Goal: Task Accomplishment & Management: Use online tool/utility

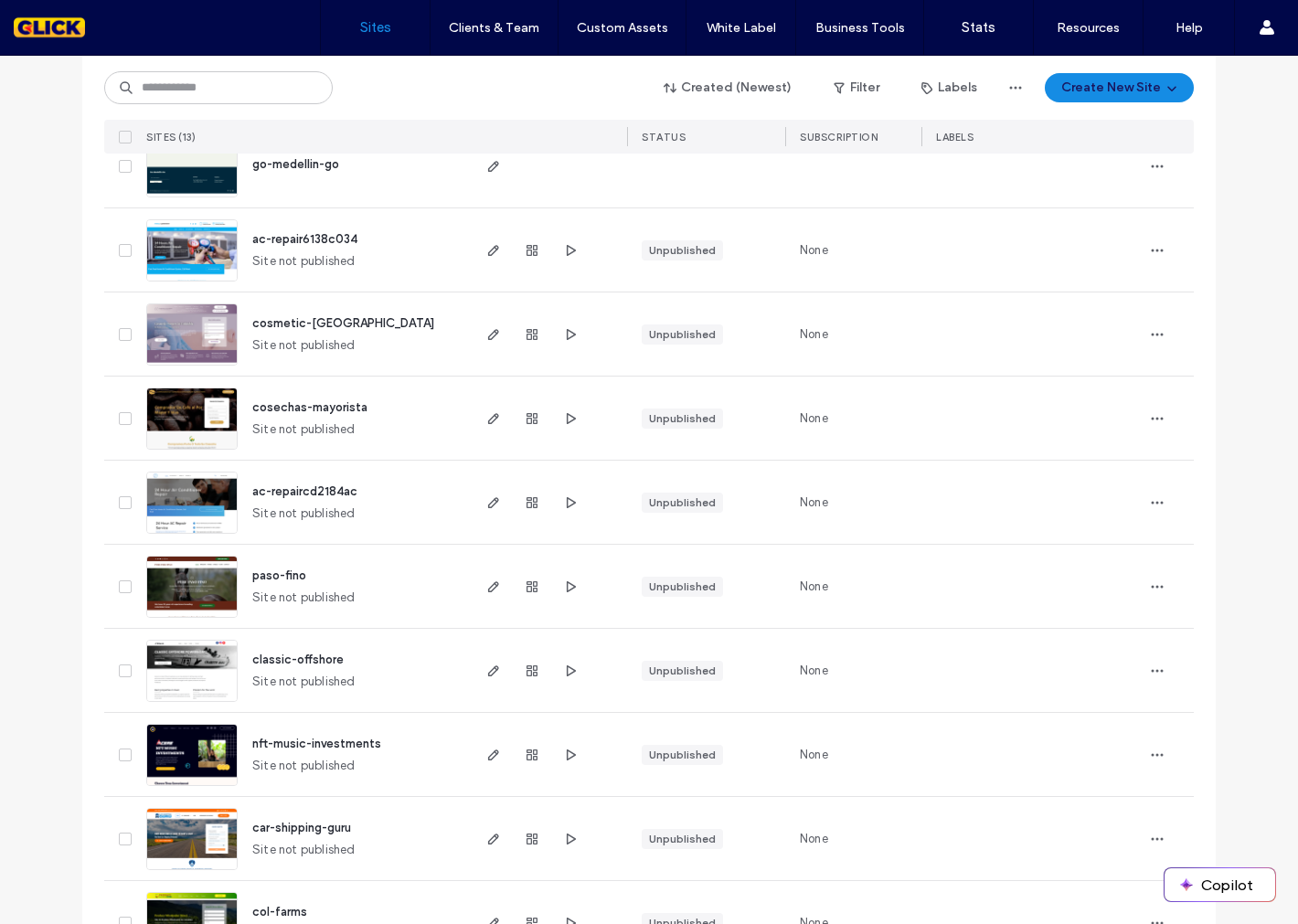
scroll to position [551, 0]
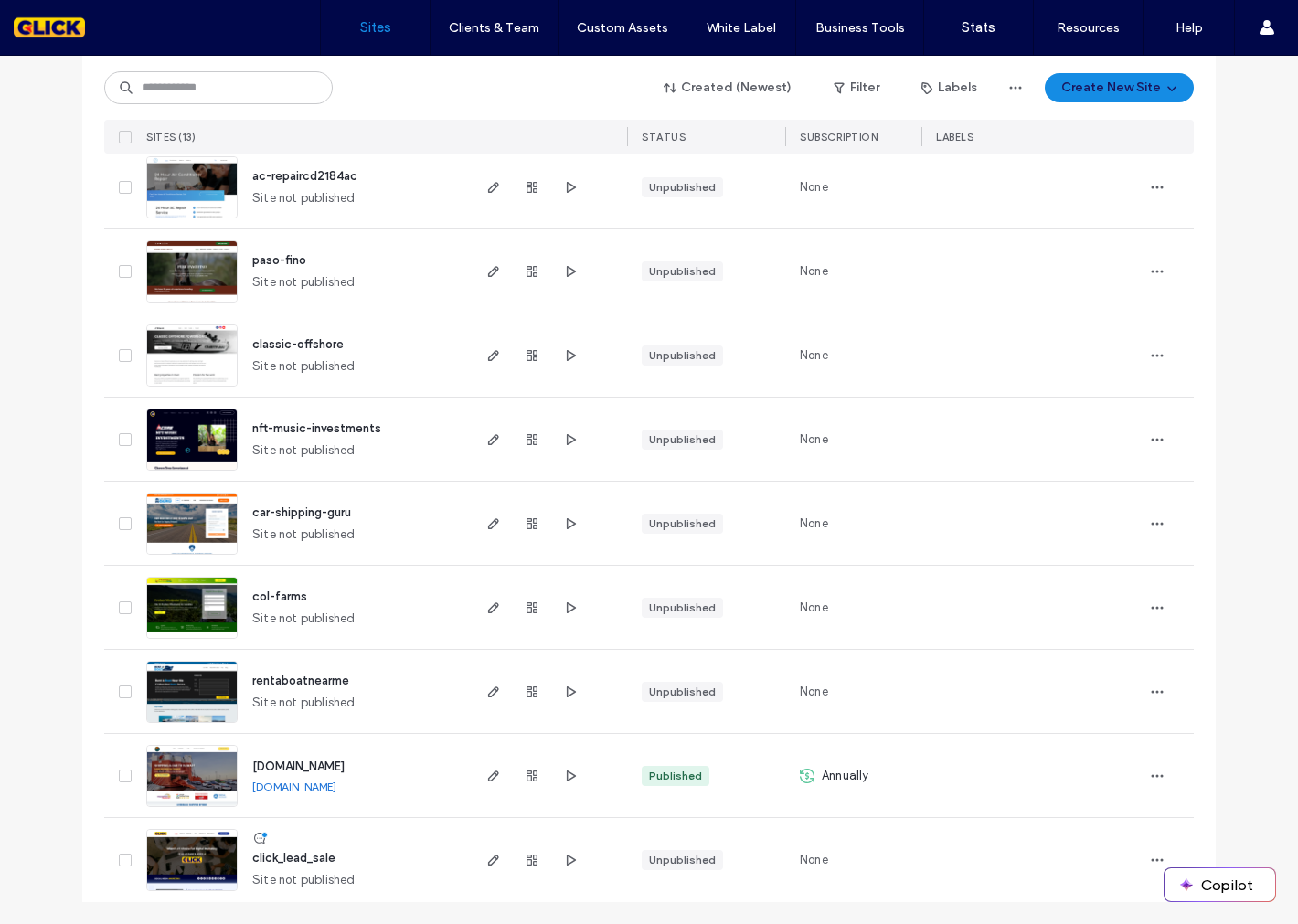
click at [179, 787] on img at bounding box center [192, 808] width 90 height 124
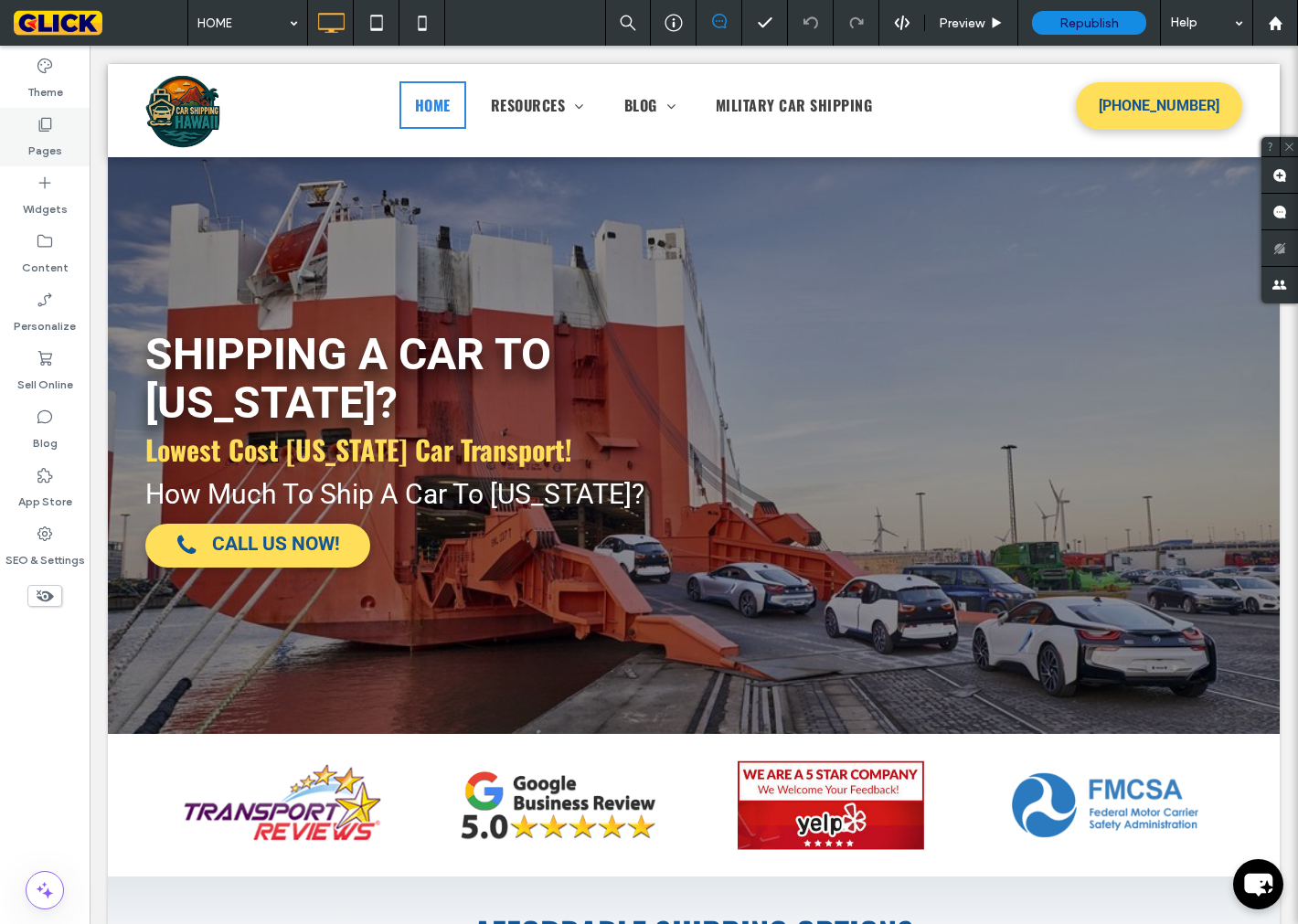
click at [49, 134] on label "Pages" at bounding box center [45, 146] width 33 height 26
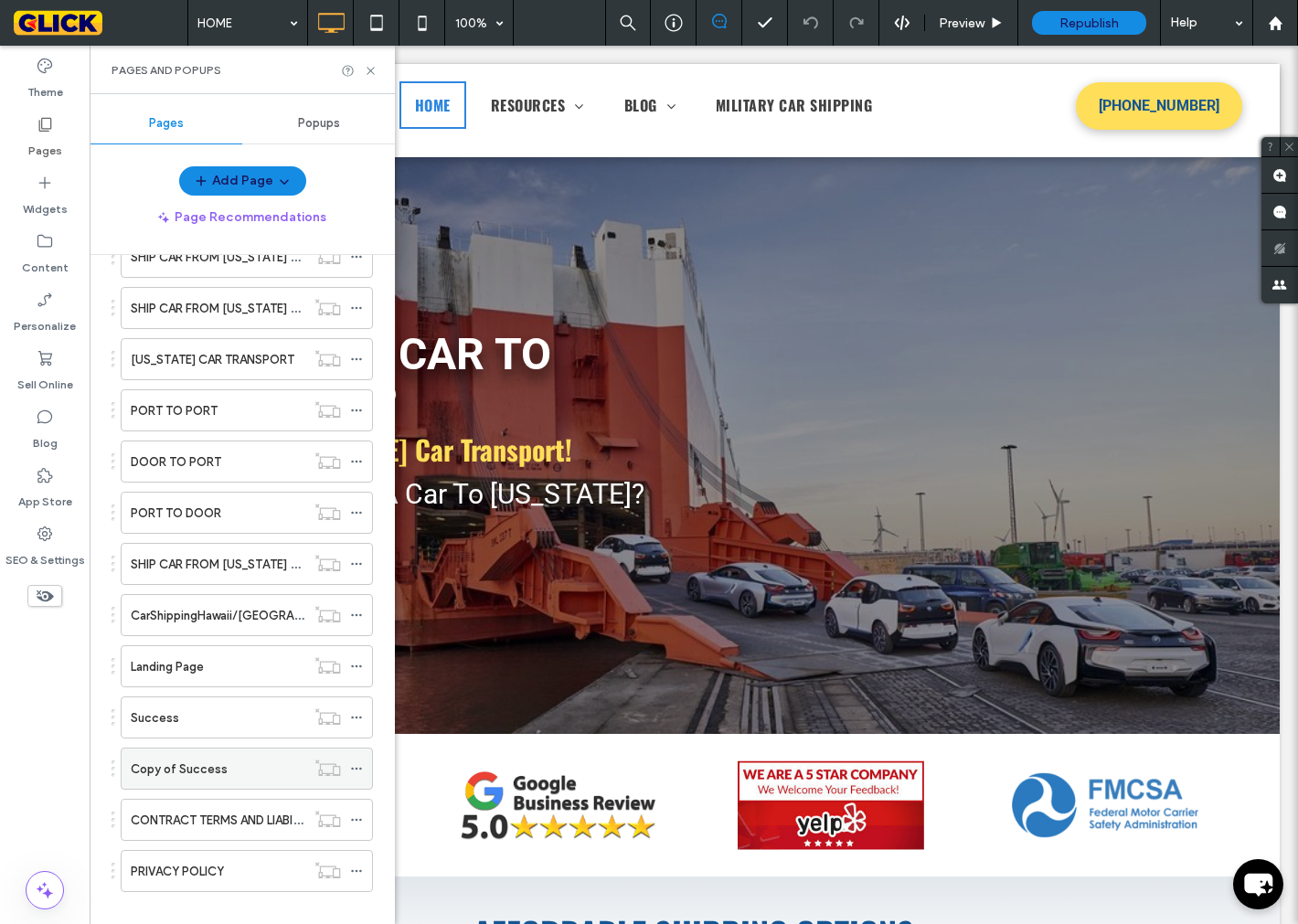
scroll to position [484, 0]
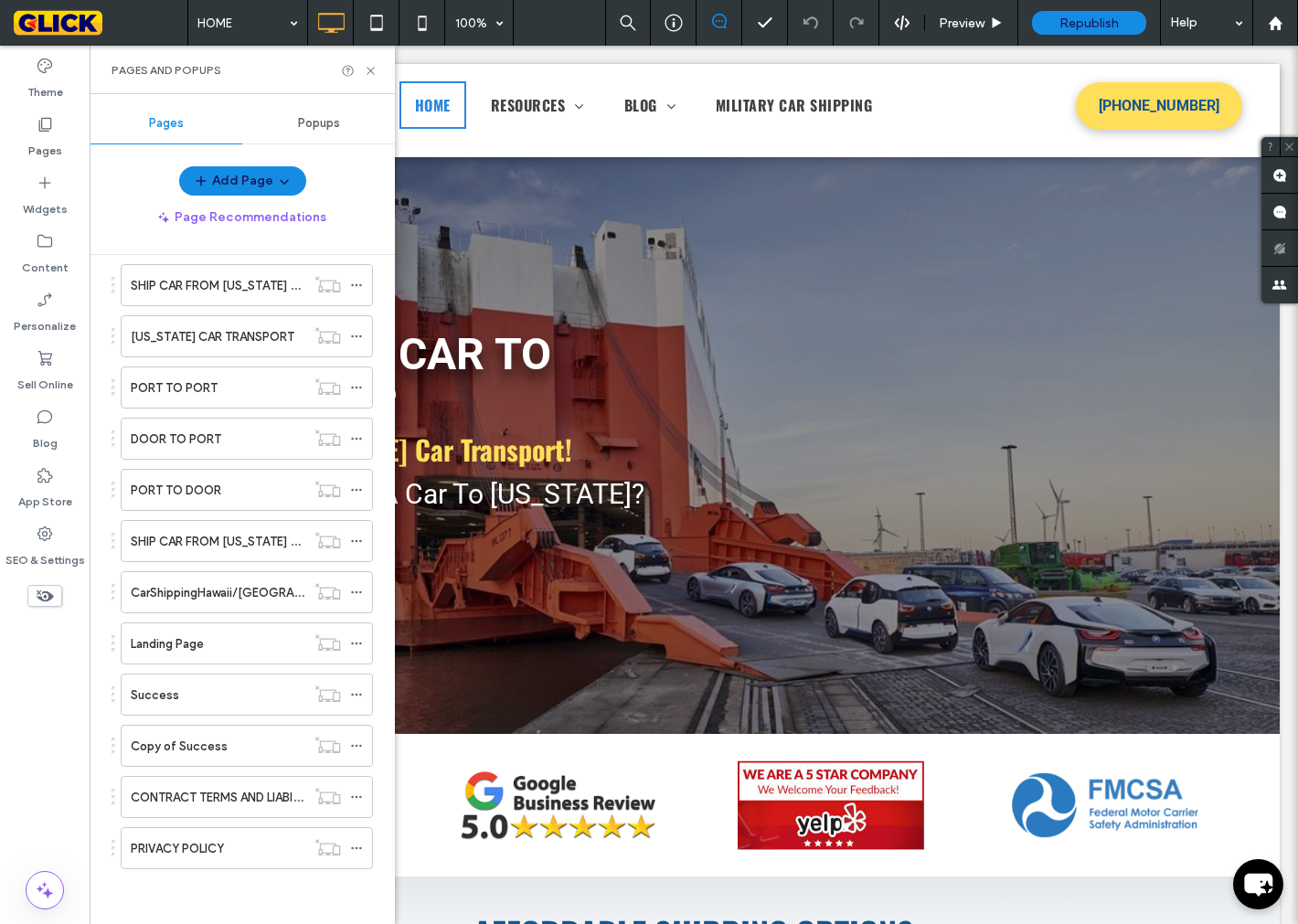
click at [176, 873] on div "HOME Free quote RESOURCES SAILING SCHEDULE TRANSIT TIMES SHIPPING CHECKLIST DOC…" at bounding box center [235, 373] width 275 height 1037
click at [181, 864] on div "PRIVACY POLICY" at bounding box center [218, 849] width 175 height 40
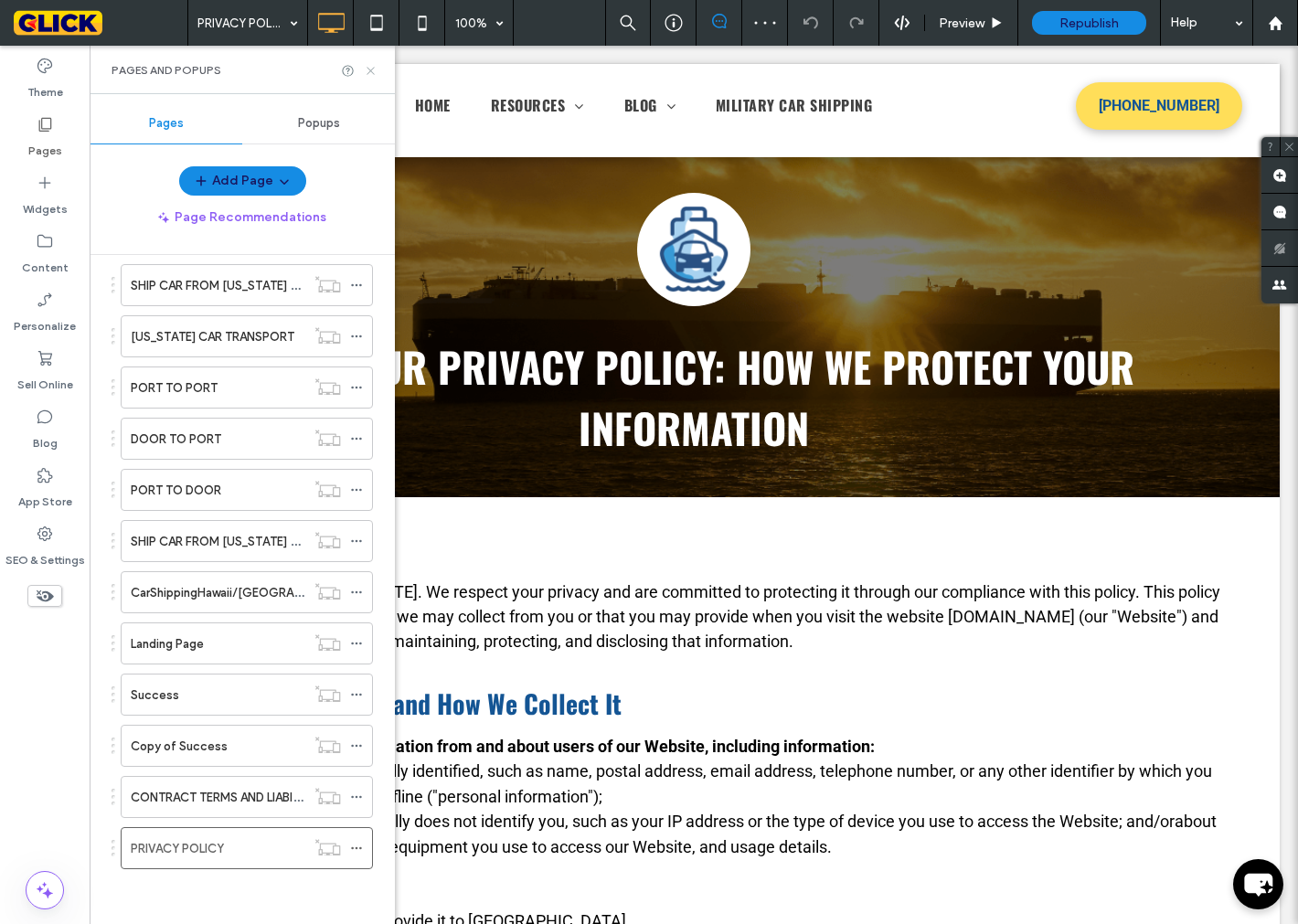
click at [372, 71] on icon at bounding box center [371, 71] width 13 height 13
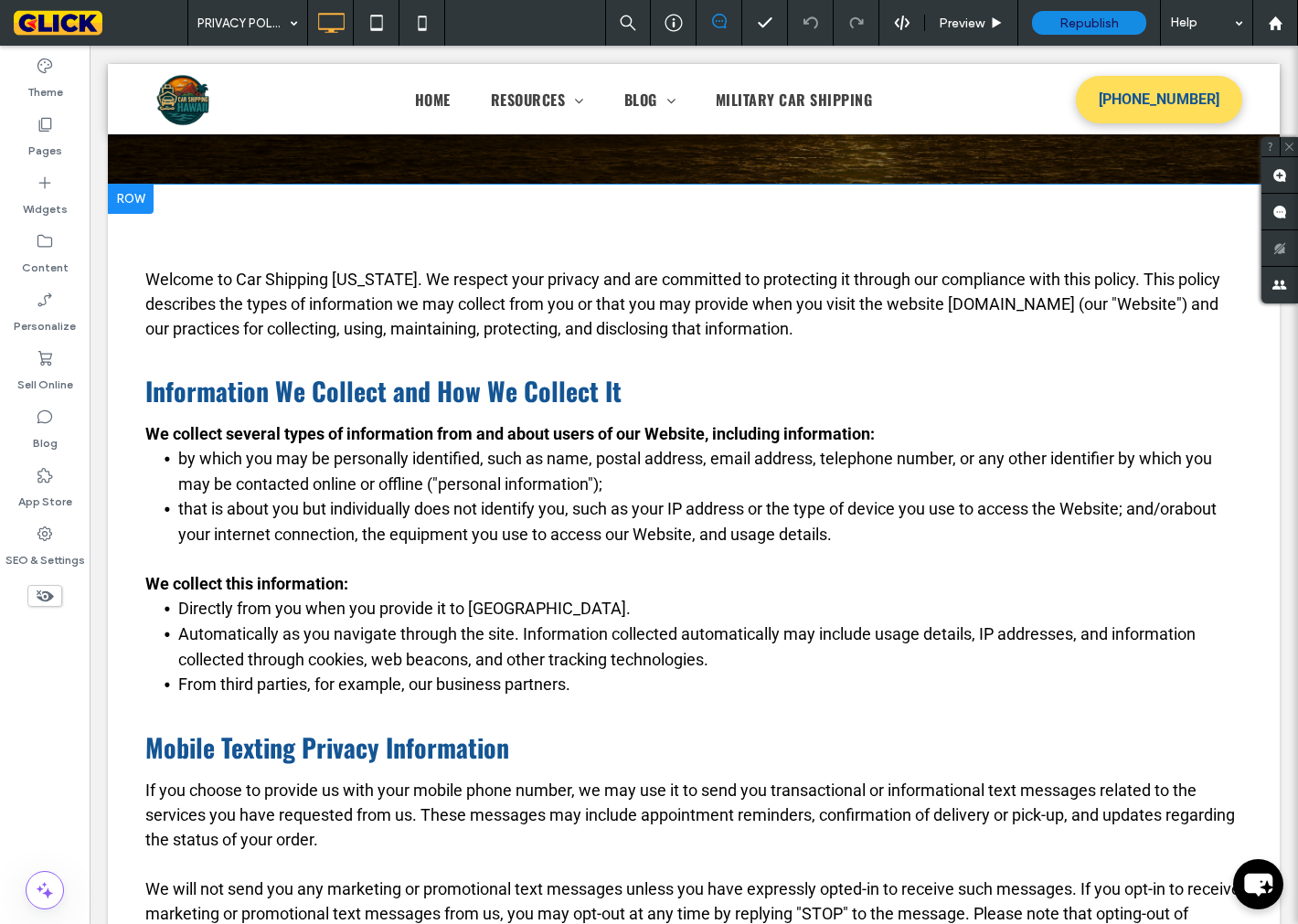
scroll to position [305, 0]
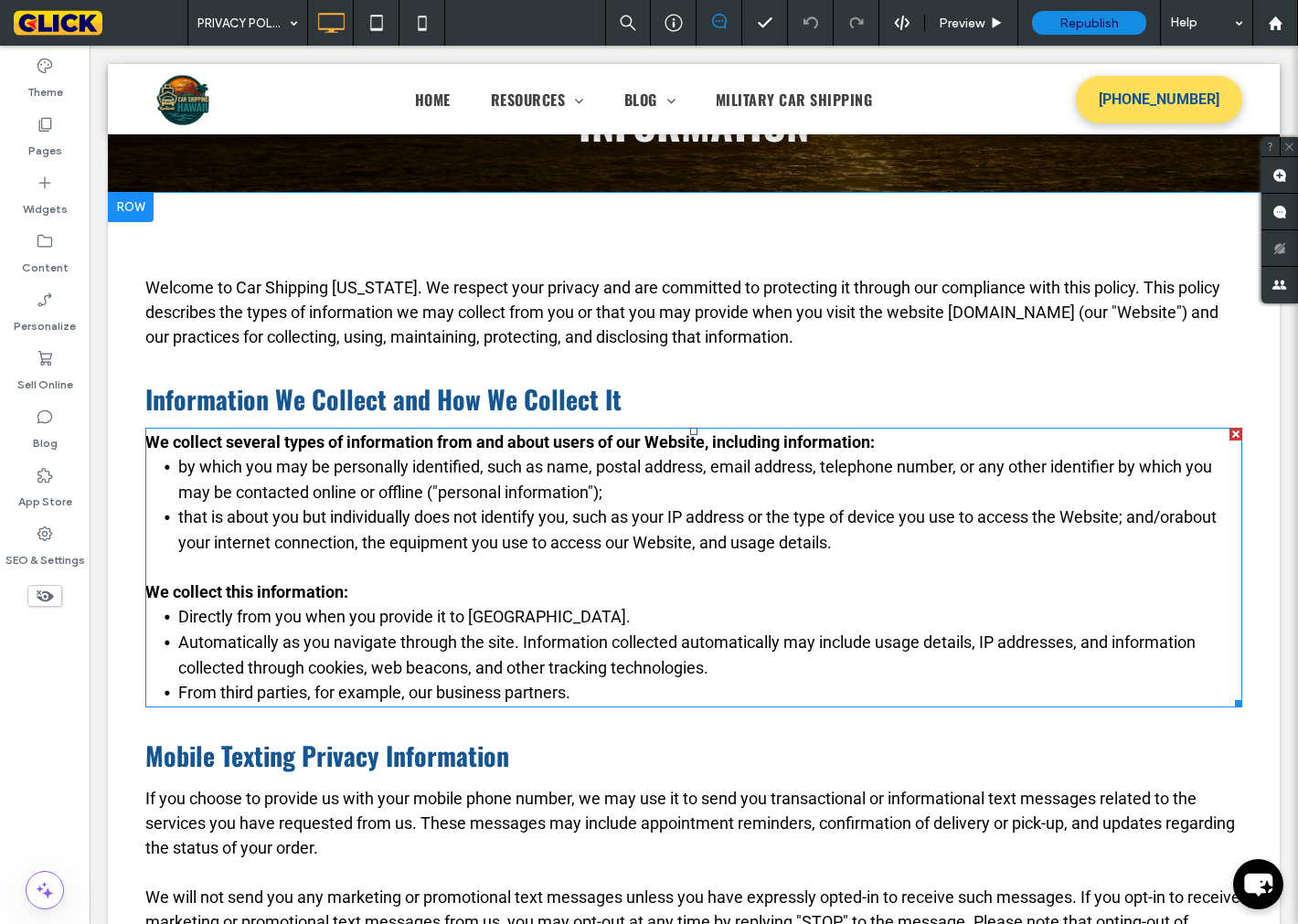
click at [656, 690] on li "From third parties, for example, our business partners." at bounding box center [710, 693] width 1064 height 26
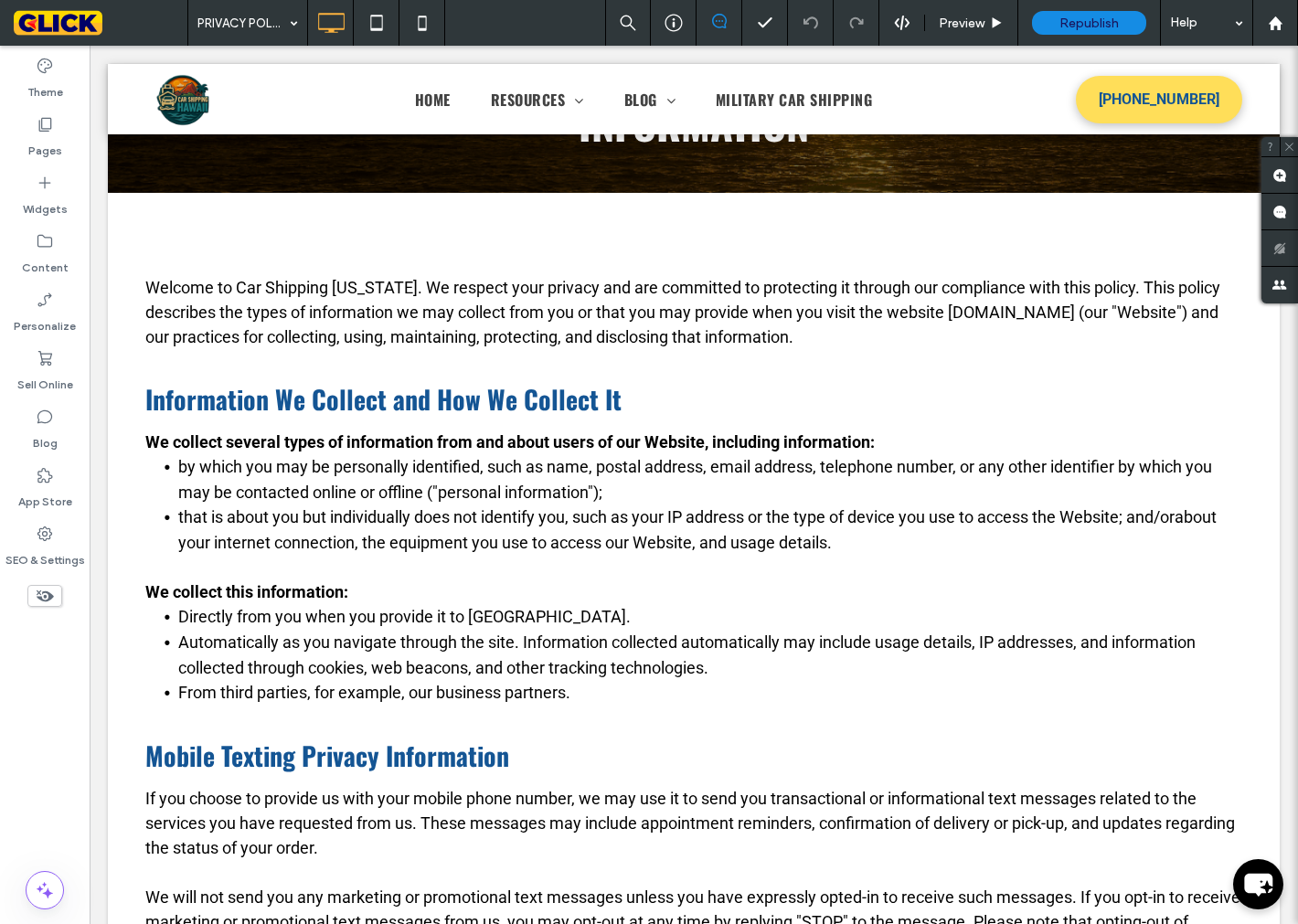
click at [656, 690] on li "From third parties, for example, our business partners." at bounding box center [710, 693] width 1064 height 26
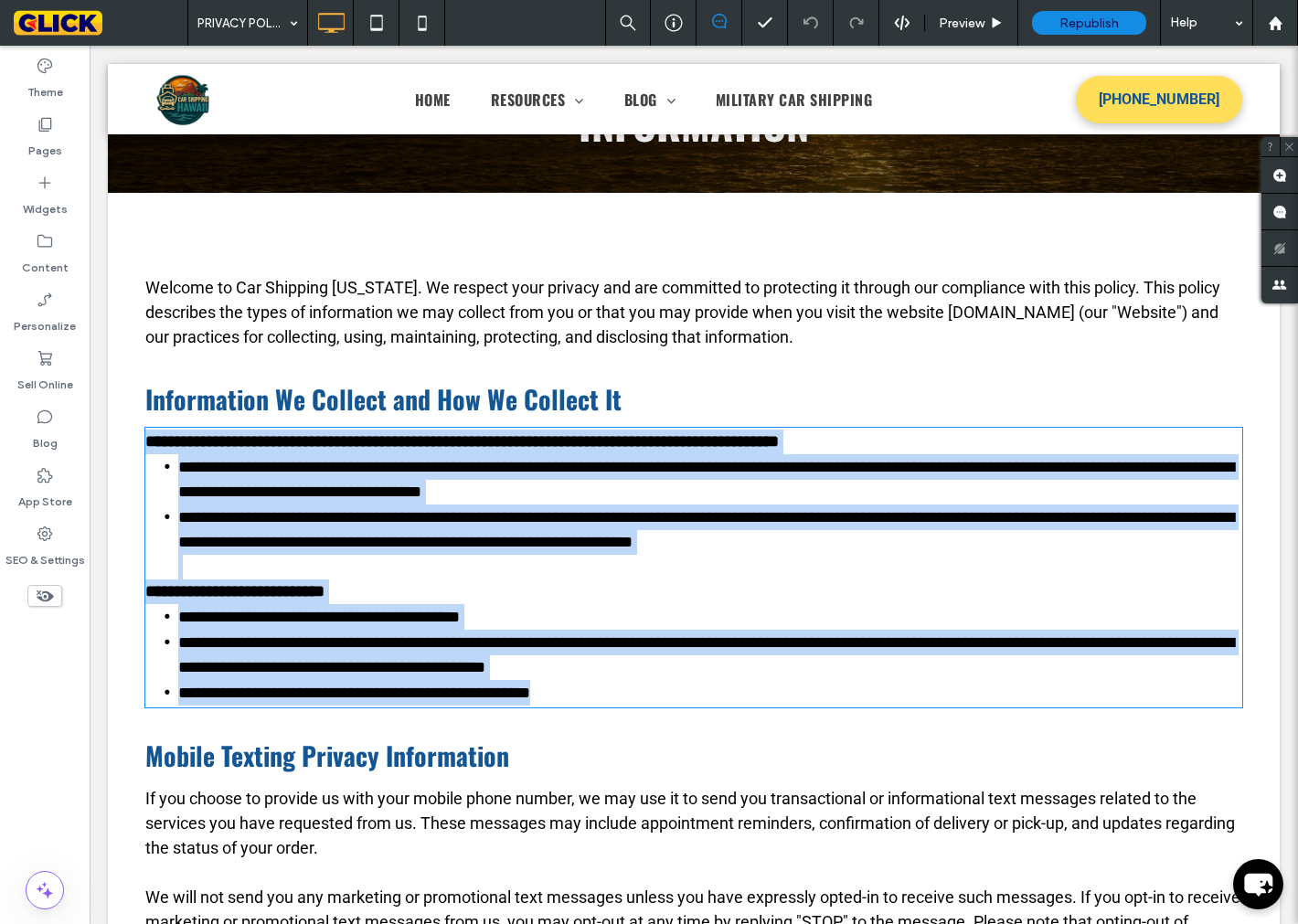
type input "******"
type input "**"
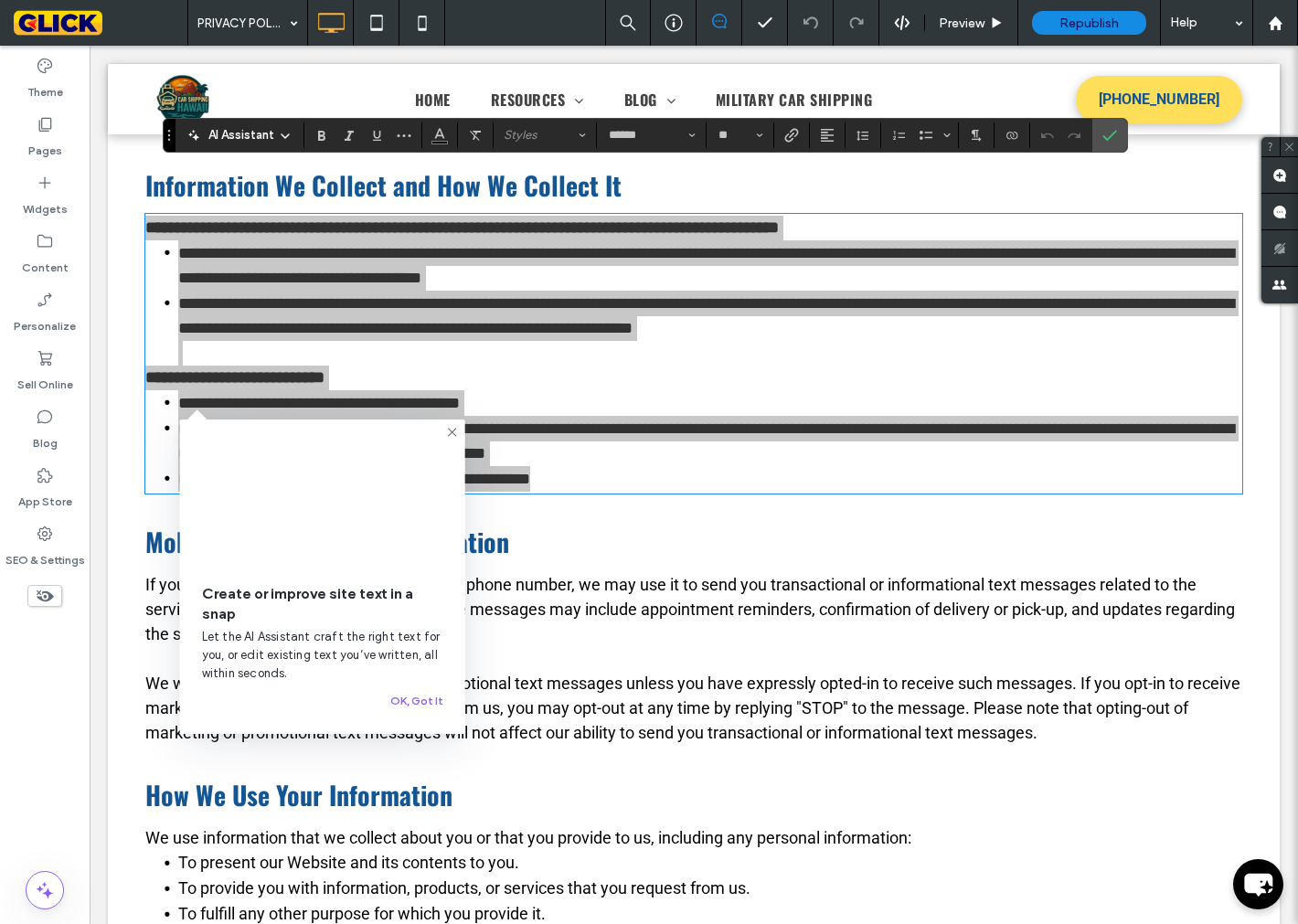
scroll to position [406, 0]
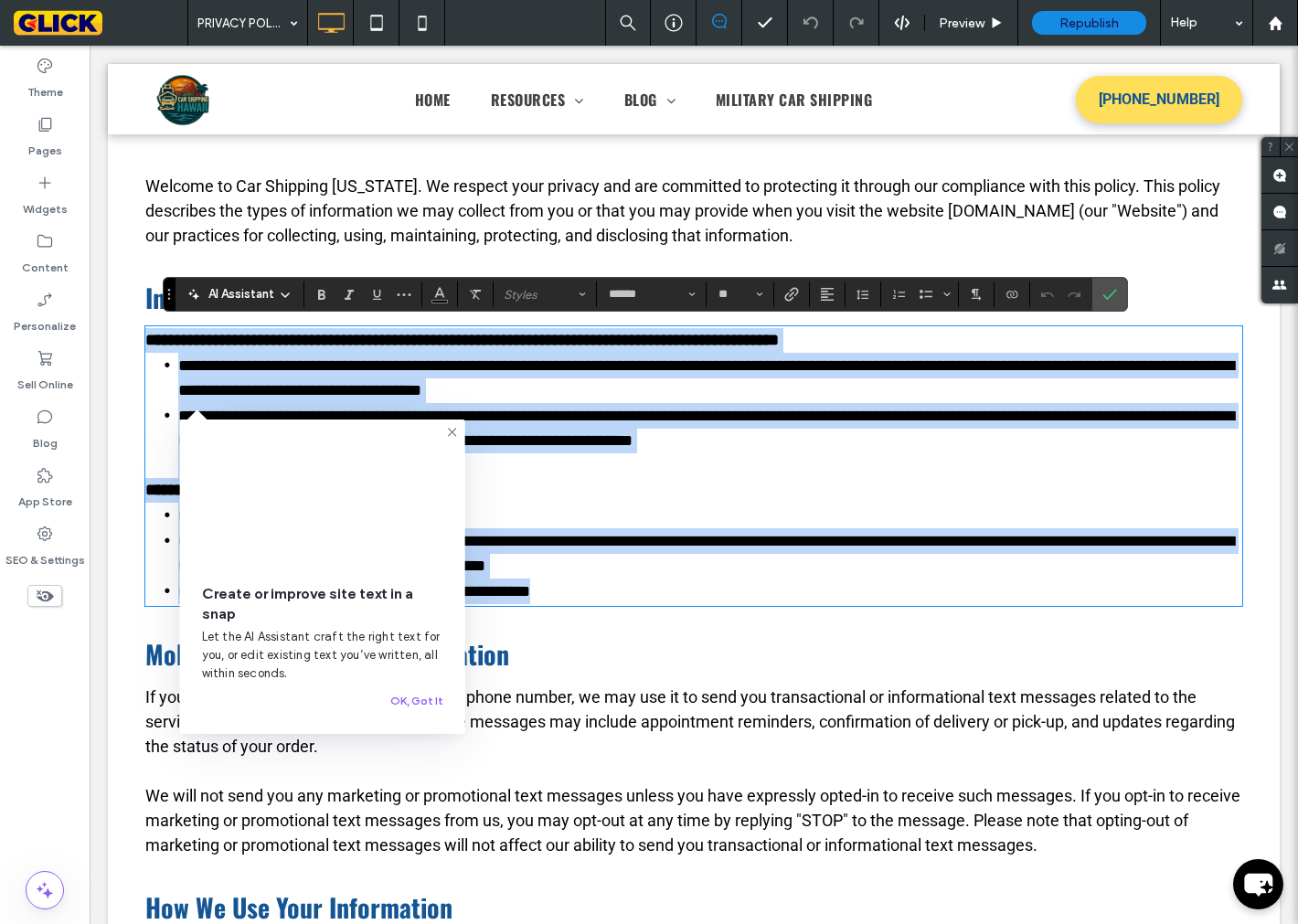
click at [1039, 484] on p "**********" at bounding box center [694, 490] width 1097 height 25
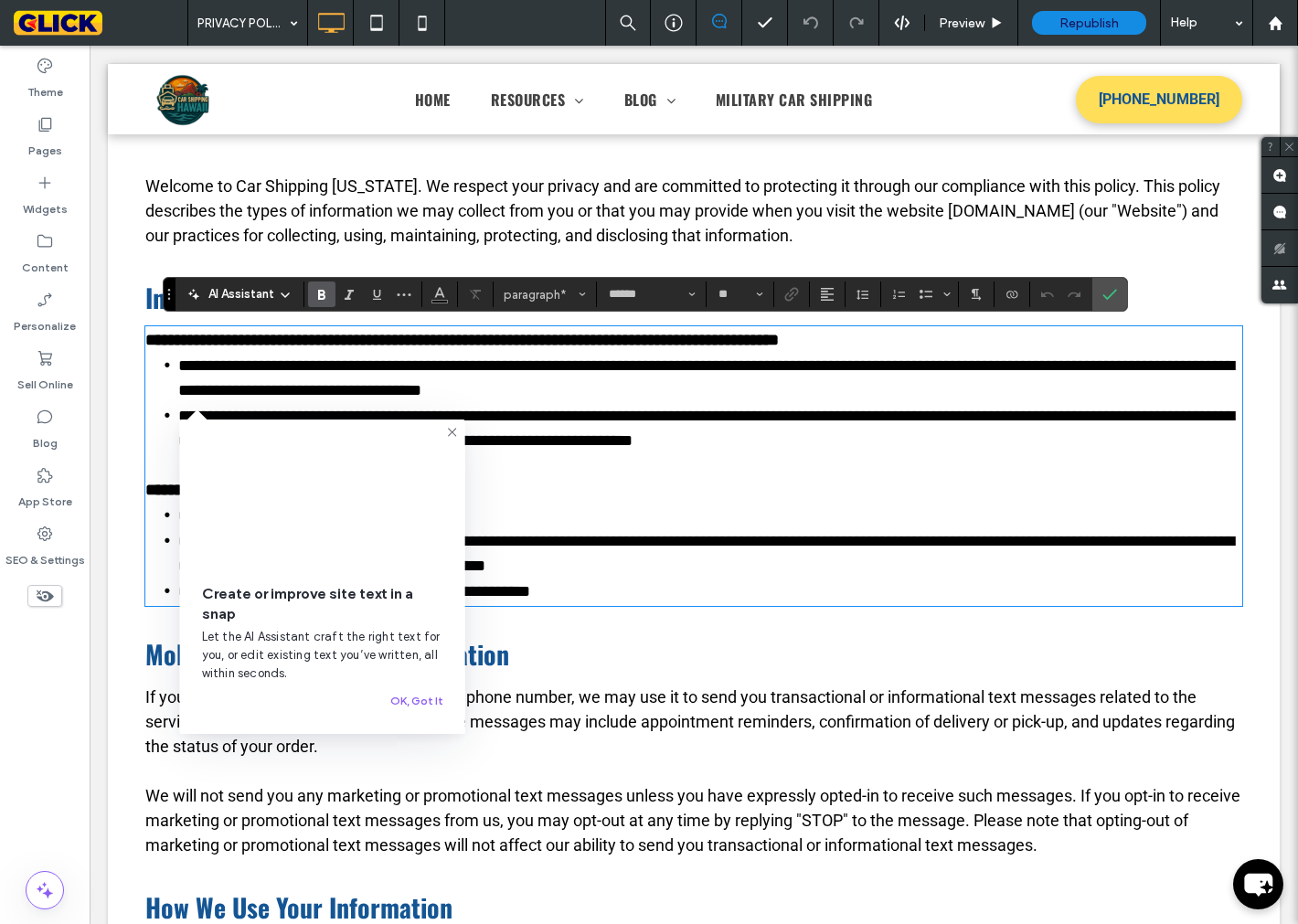
click at [369, 231] on span "Welcome to Car Shipping Hawaii. We respect your privacy and are committed to pr…" at bounding box center [682, 211] width 1075 height 69
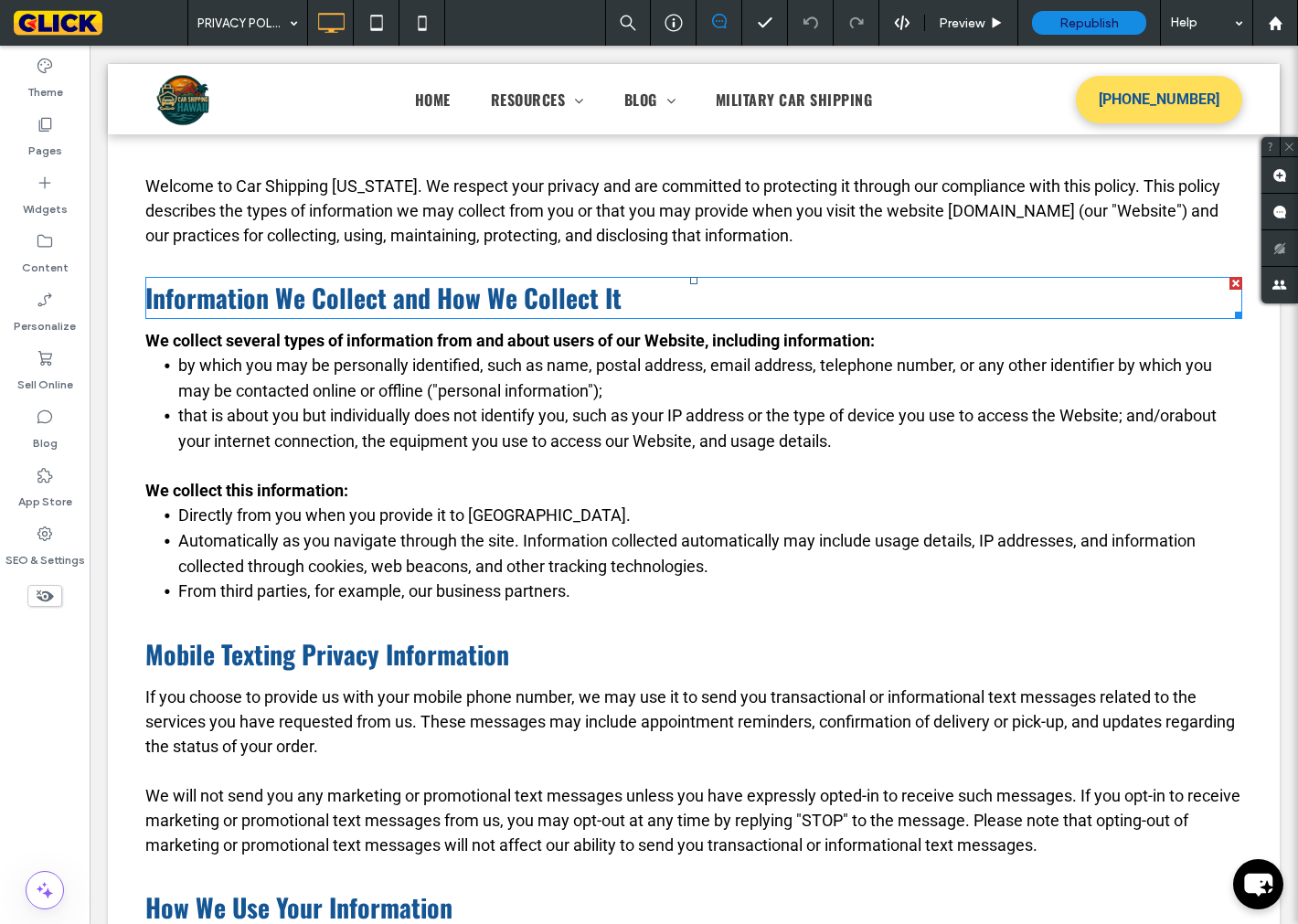
click at [332, 288] on span "Information We Collect and How We Collect It" at bounding box center [383, 297] width 476 height 37
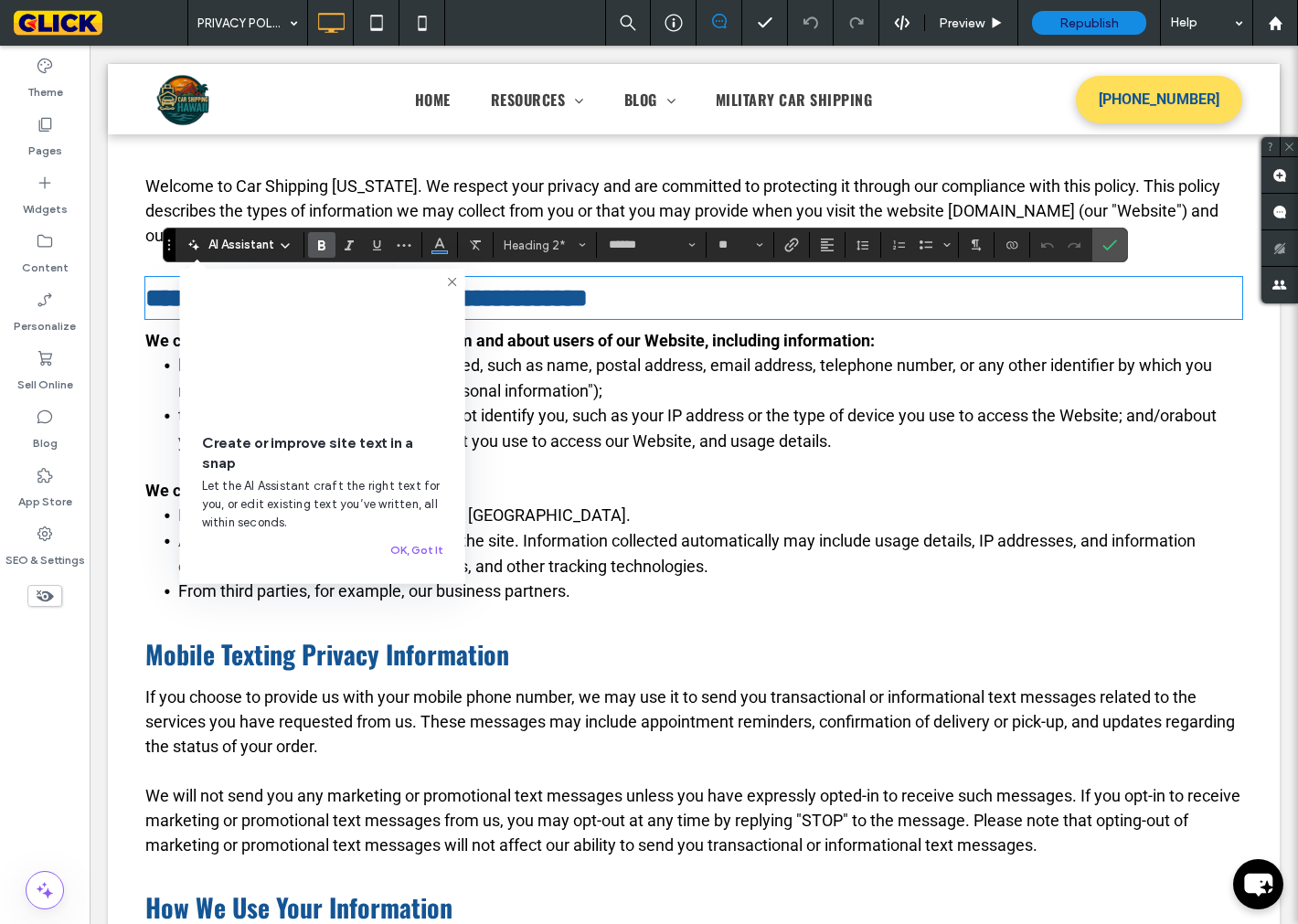
click at [711, 535] on span "Automatically as you navigate through the site. Information collected automatic…" at bounding box center [687, 553] width 1018 height 45
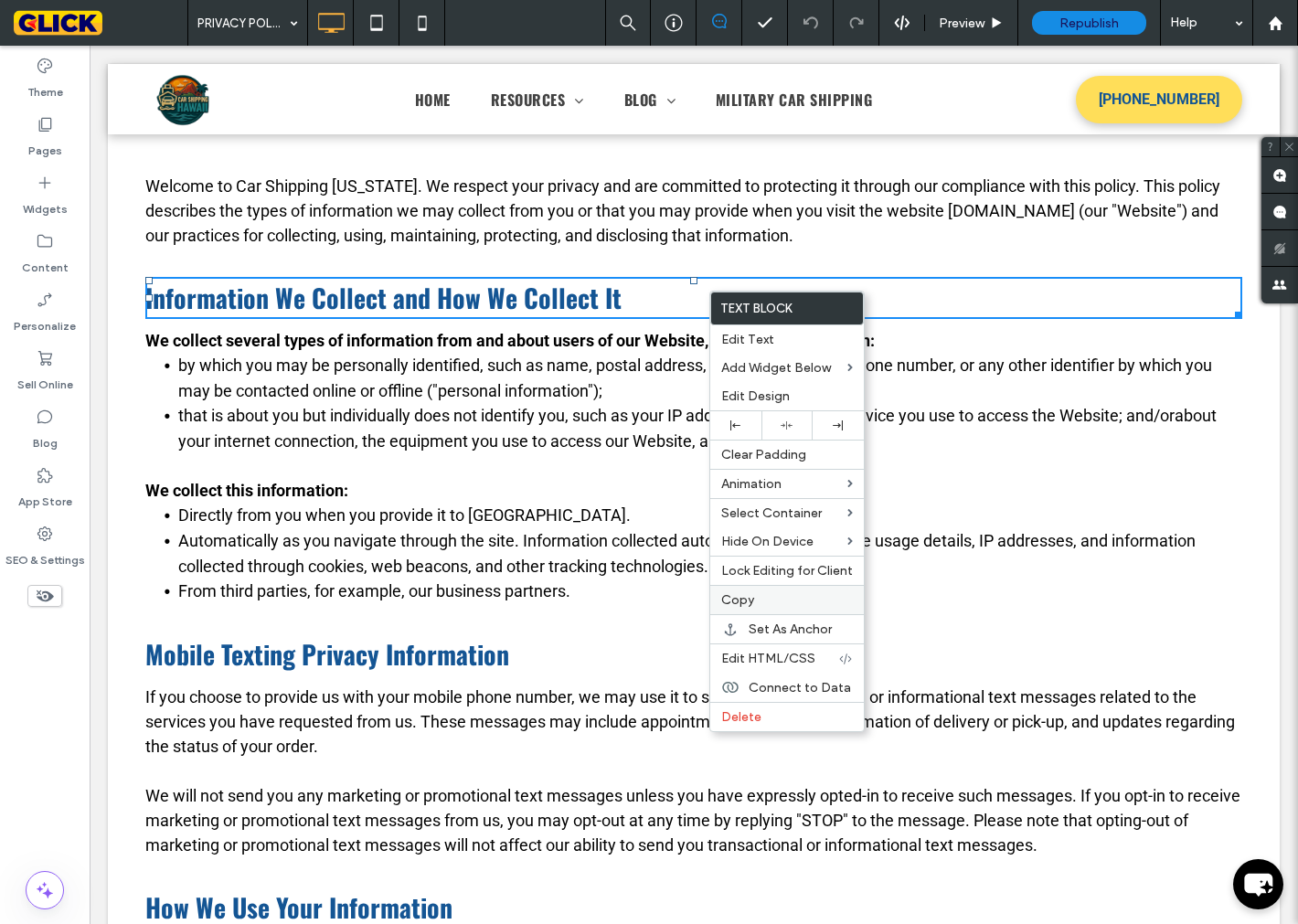
drag, startPoint x: 800, startPoint y: 598, endPoint x: 721, endPoint y: 597, distance: 79.0
click at [800, 596] on label "Copy" at bounding box center [788, 600] width 132 height 15
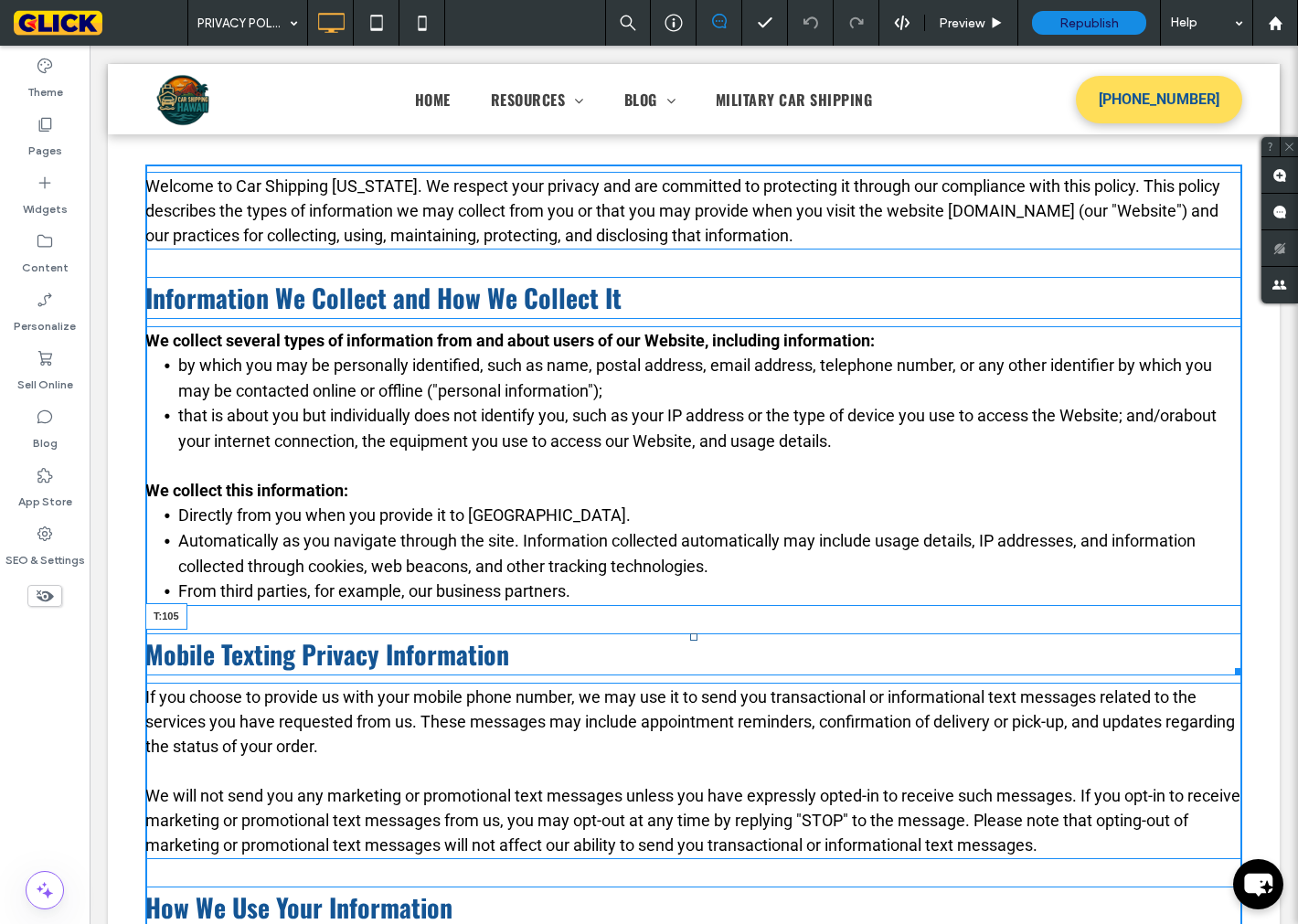
drag, startPoint x: 687, startPoint y: 633, endPoint x: 671, endPoint y: 717, distance: 85.5
click at [677, 676] on div "Mobile Texting Privacy Information T:105" at bounding box center [694, 655] width 1097 height 42
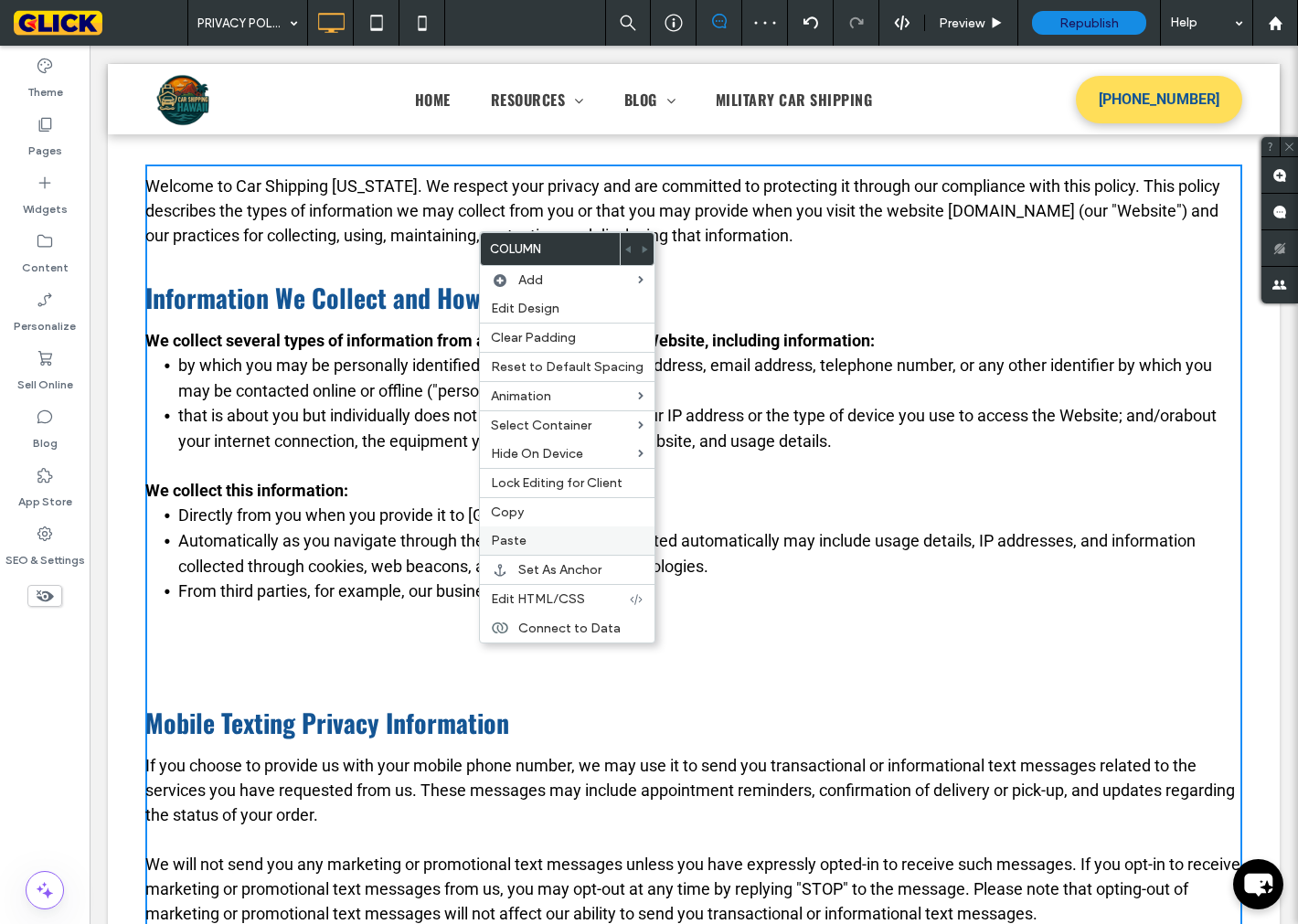
click at [549, 533] on label "Paste" at bounding box center [568, 541] width 153 height 15
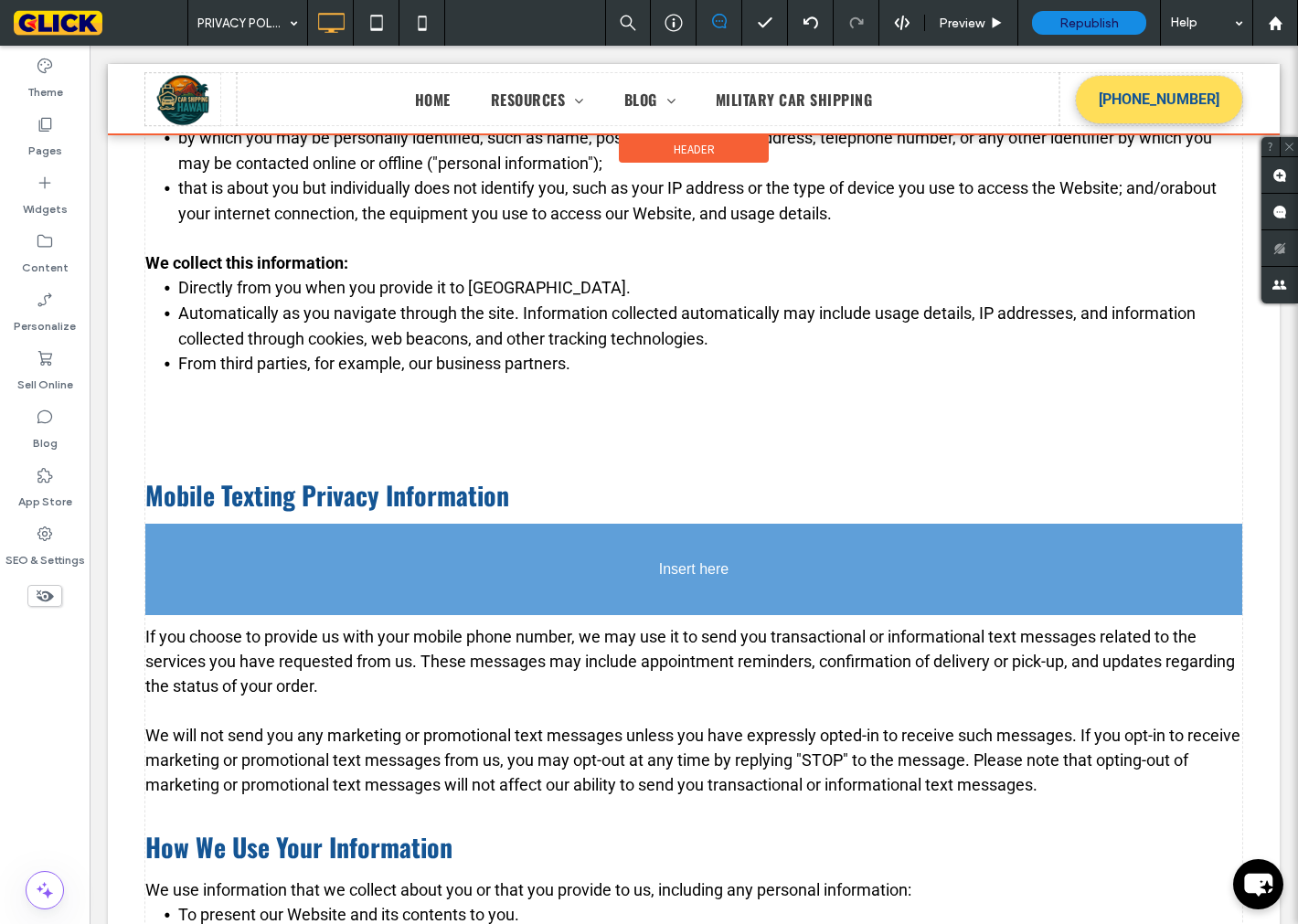
scroll to position [532, 0]
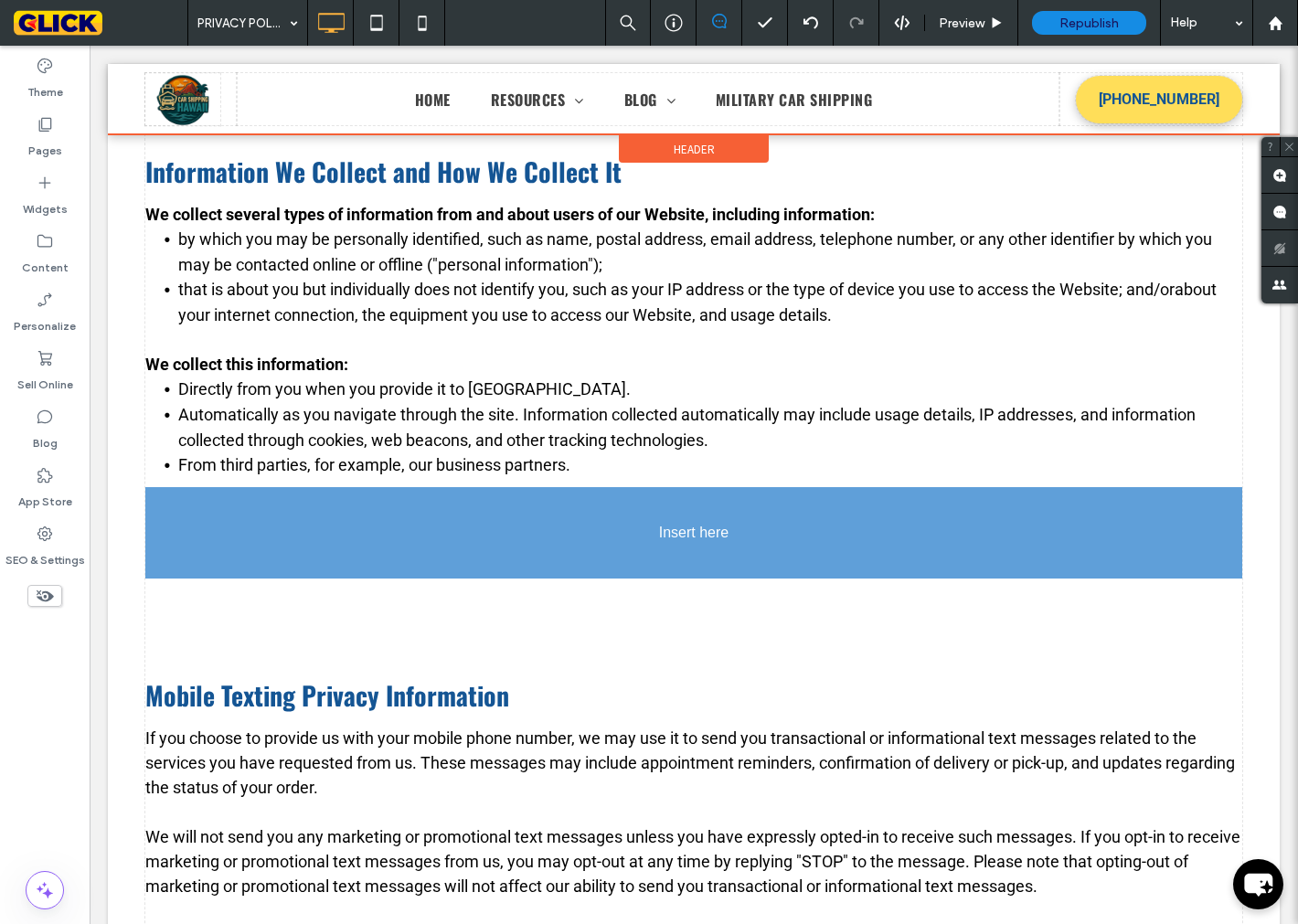
drag, startPoint x: 476, startPoint y: 683, endPoint x: 325, endPoint y: 499, distance: 238.0
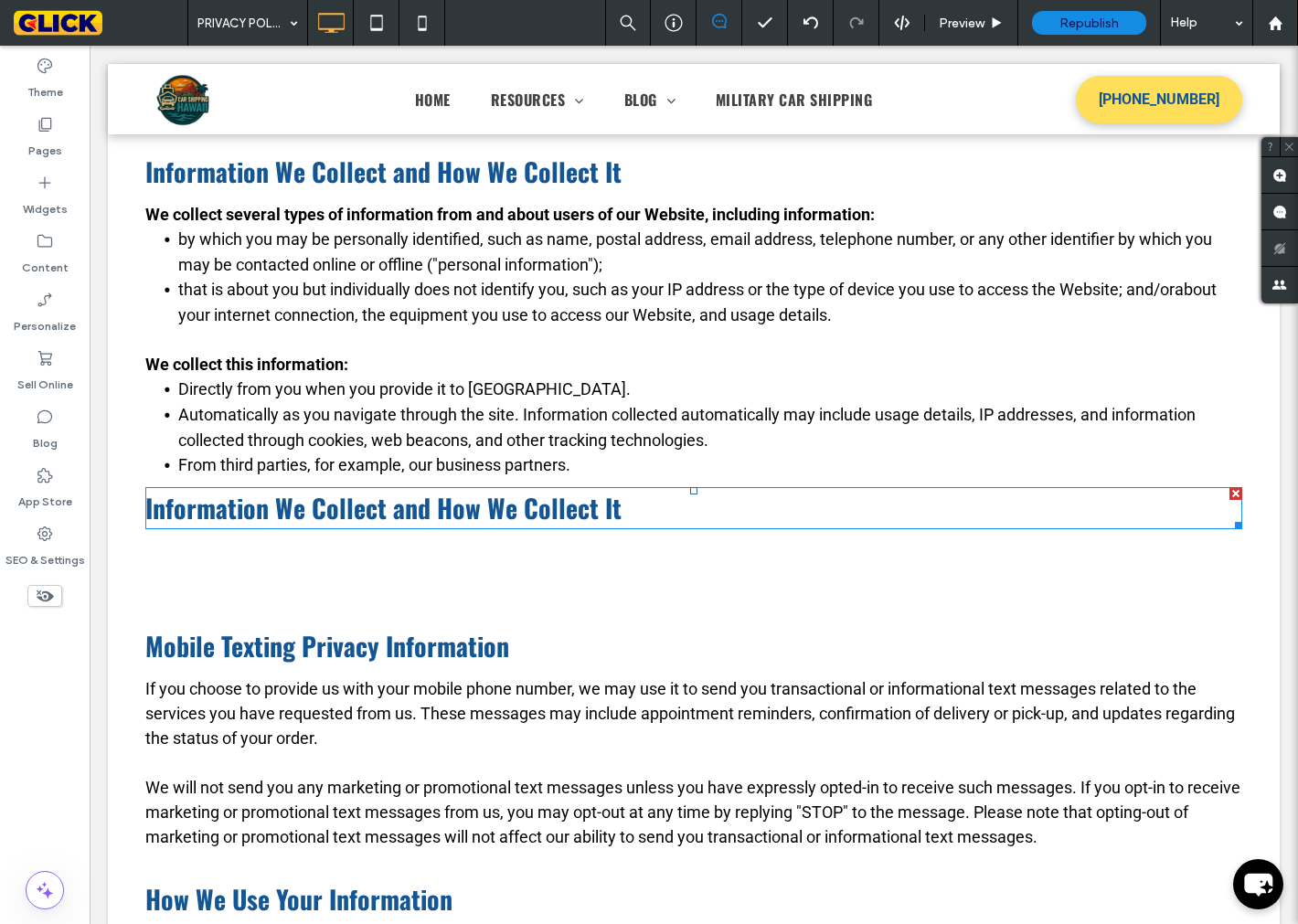
click at [240, 513] on span "Information We Collect and How We Collect It" at bounding box center [383, 507] width 476 height 37
type input "******"
type input "**"
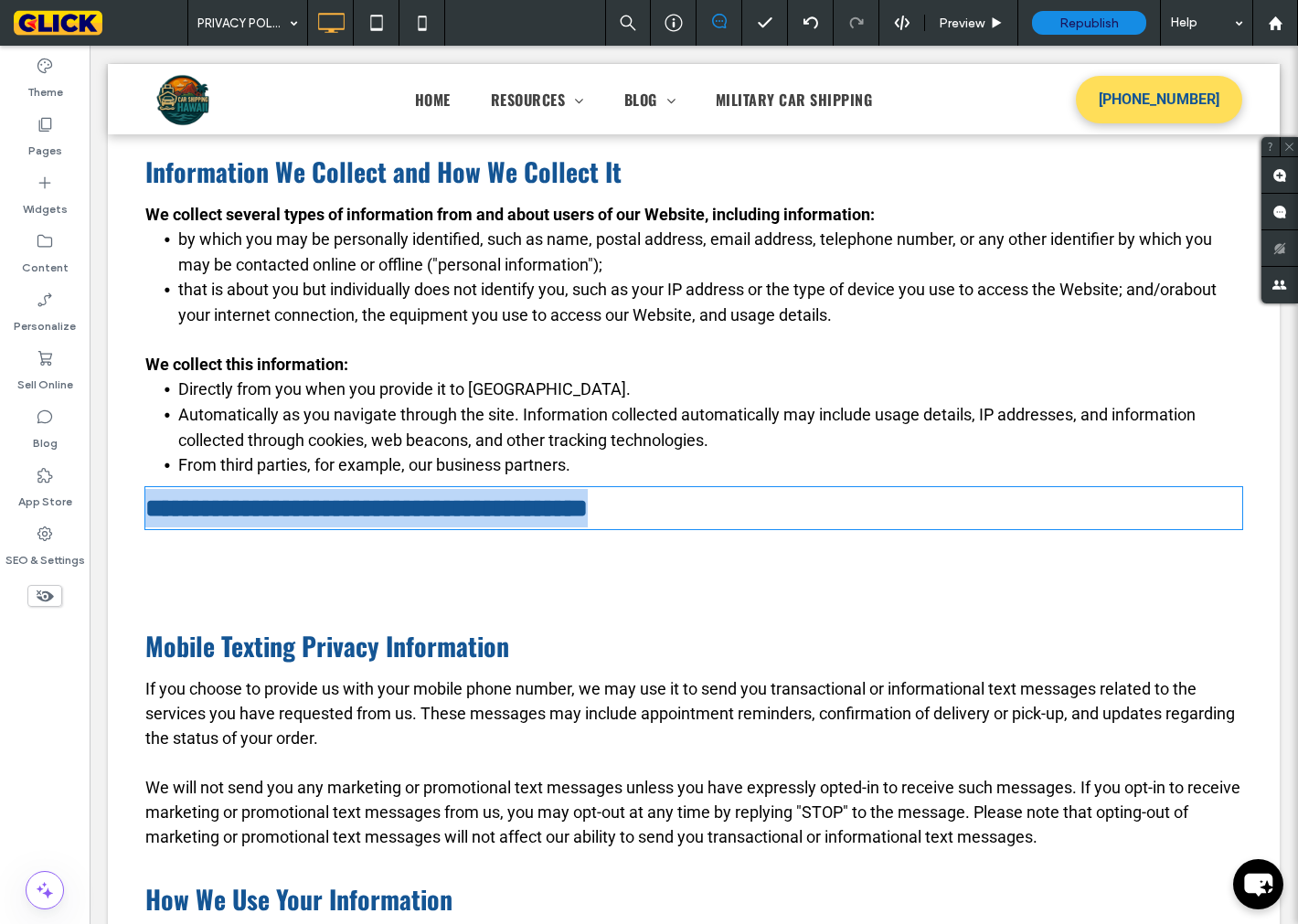
click at [240, 513] on span "**********" at bounding box center [366, 507] width 443 height 26
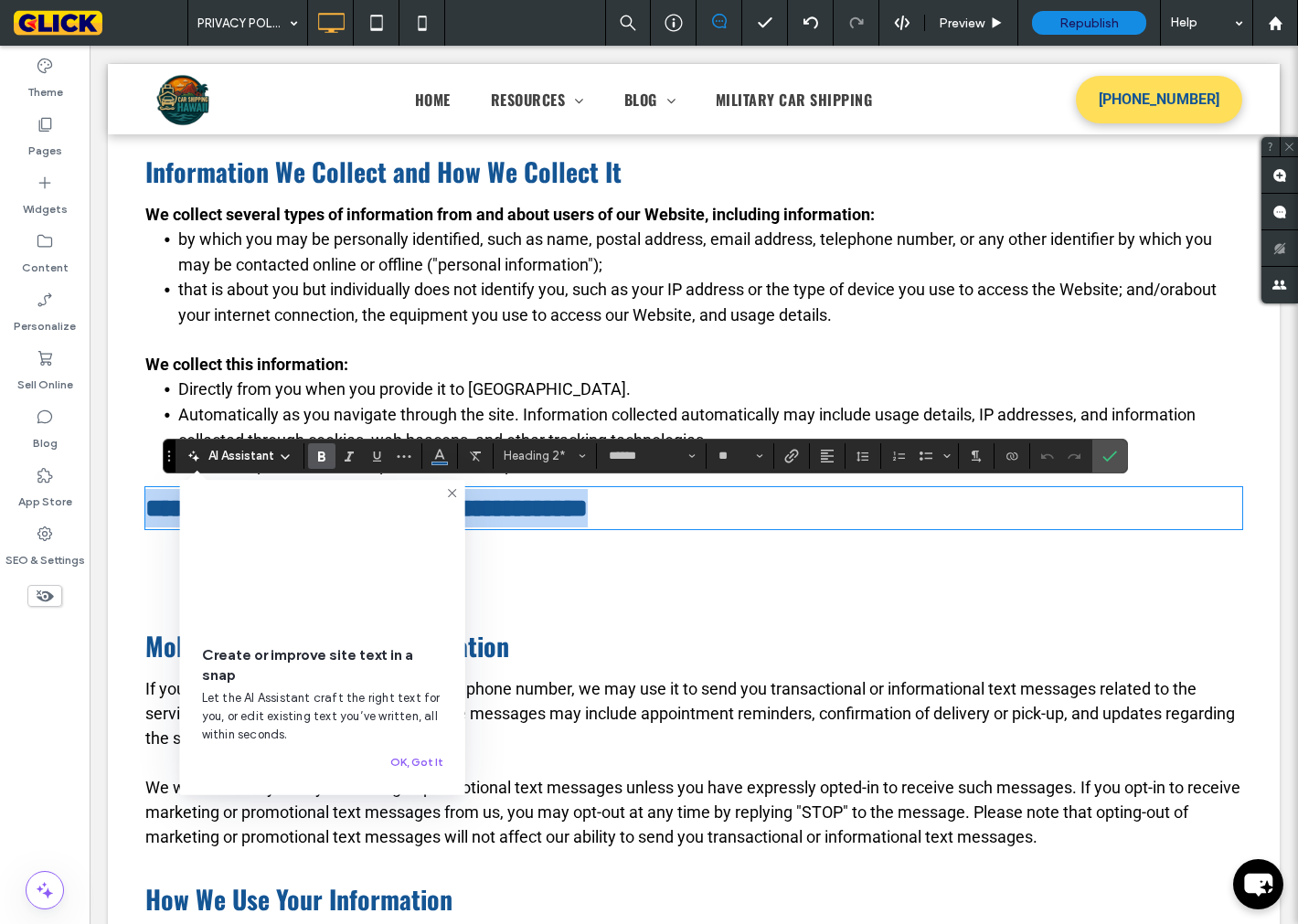
type input "******"
type input "**"
click at [910, 625] on div "Mobile Texting Privacy Information" at bounding box center [694, 646] width 1097 height 42
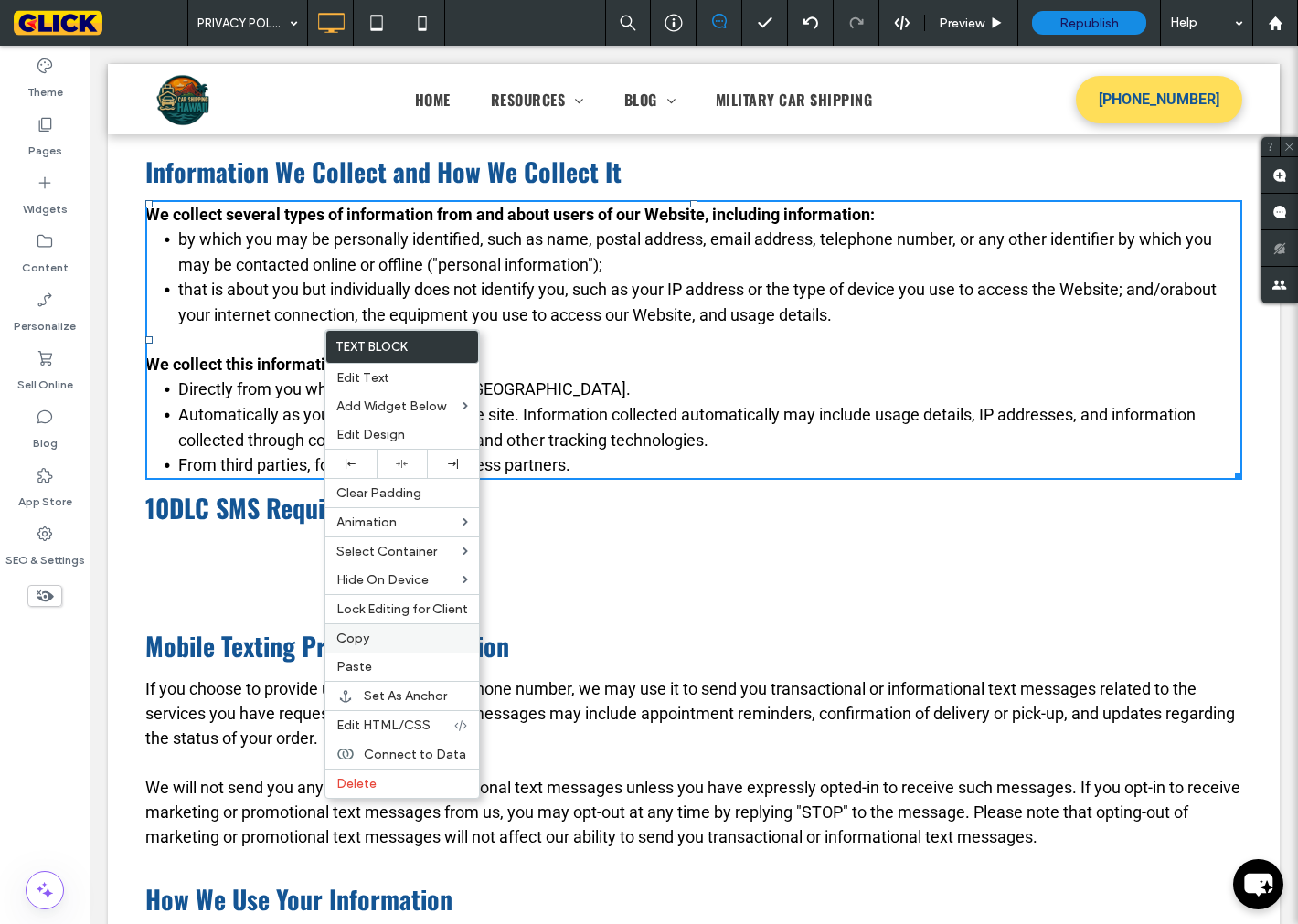
click at [357, 631] on span "Copy" at bounding box center [353, 638] width 32 height 15
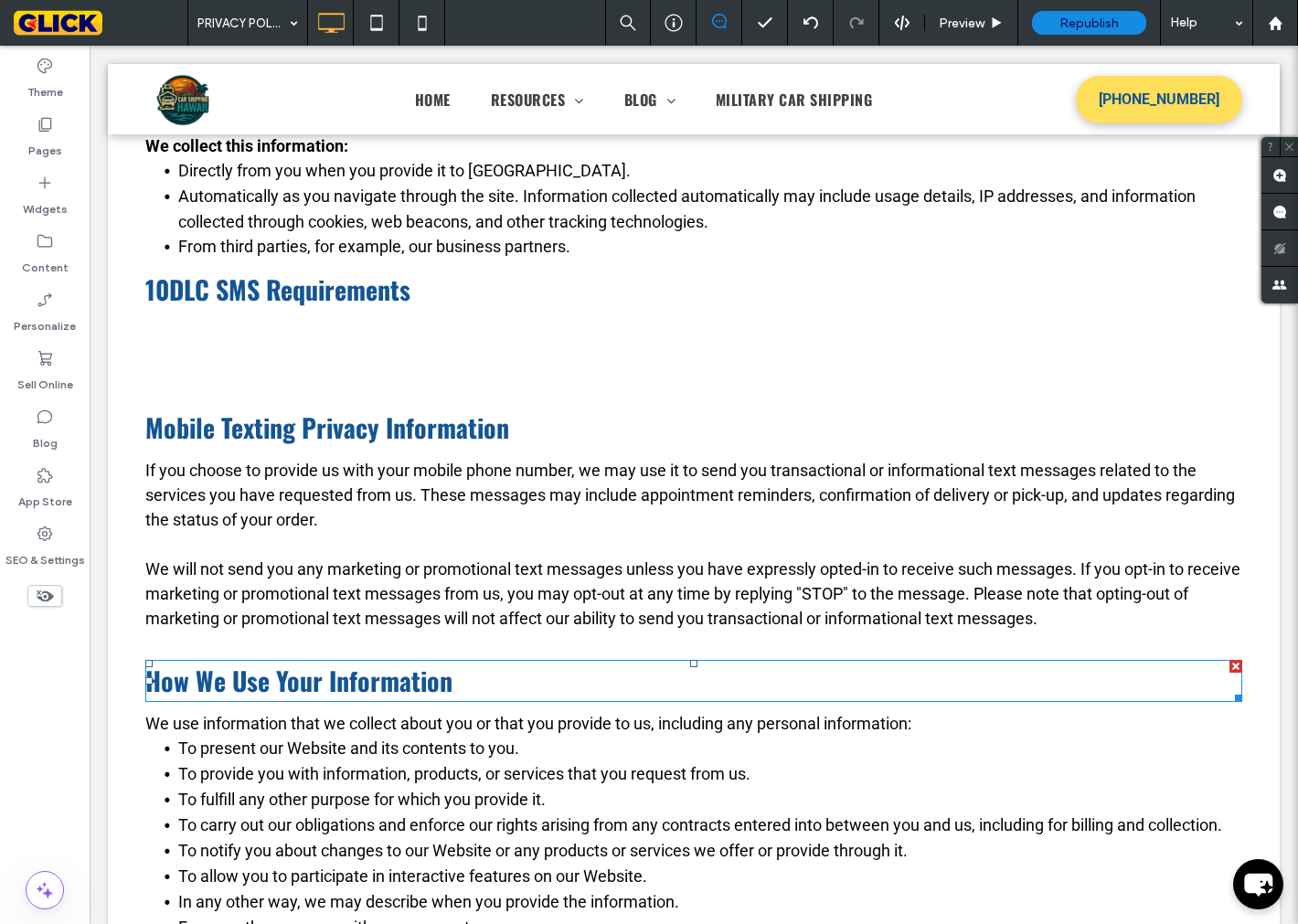
scroll to position [609, 0]
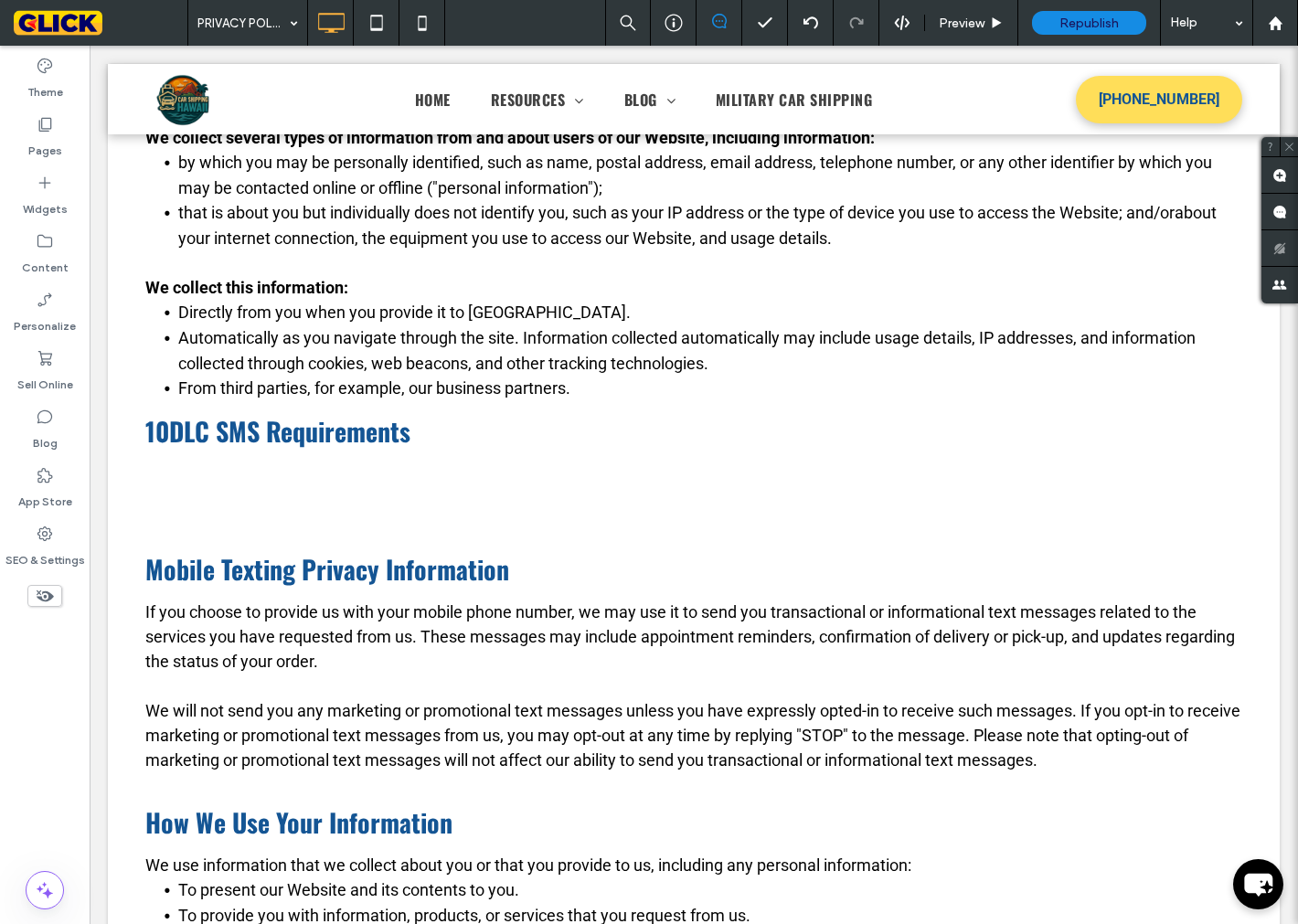
click at [270, 476] on div "Welcome to Car Shipping Hawaii. We respect your privacy and are committed to pr…" at bounding box center [694, 655] width 1097 height 1388
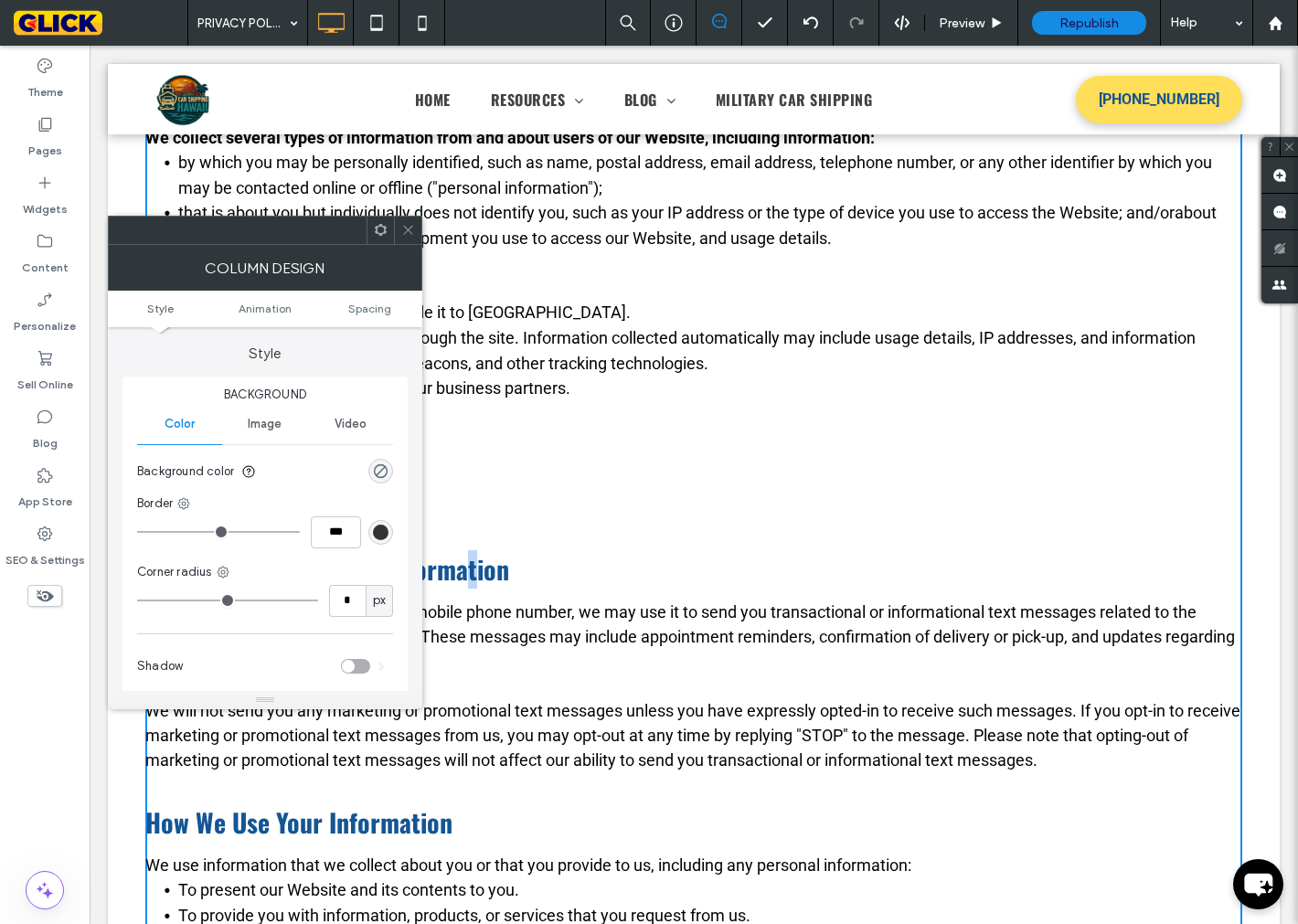
click at [459, 501] on div "Welcome to Car Shipping Hawaii. We respect your privacy and are committed to pr…" at bounding box center [694, 655] width 1097 height 1388
click at [521, 398] on li "From third parties, for example, our business partners." at bounding box center [710, 388] width 1064 height 26
click at [549, 316] on li "Directly from you when you provide it to us." at bounding box center [710, 312] width 1064 height 26
click at [411, 232] on icon at bounding box center [408, 229] width 13 height 13
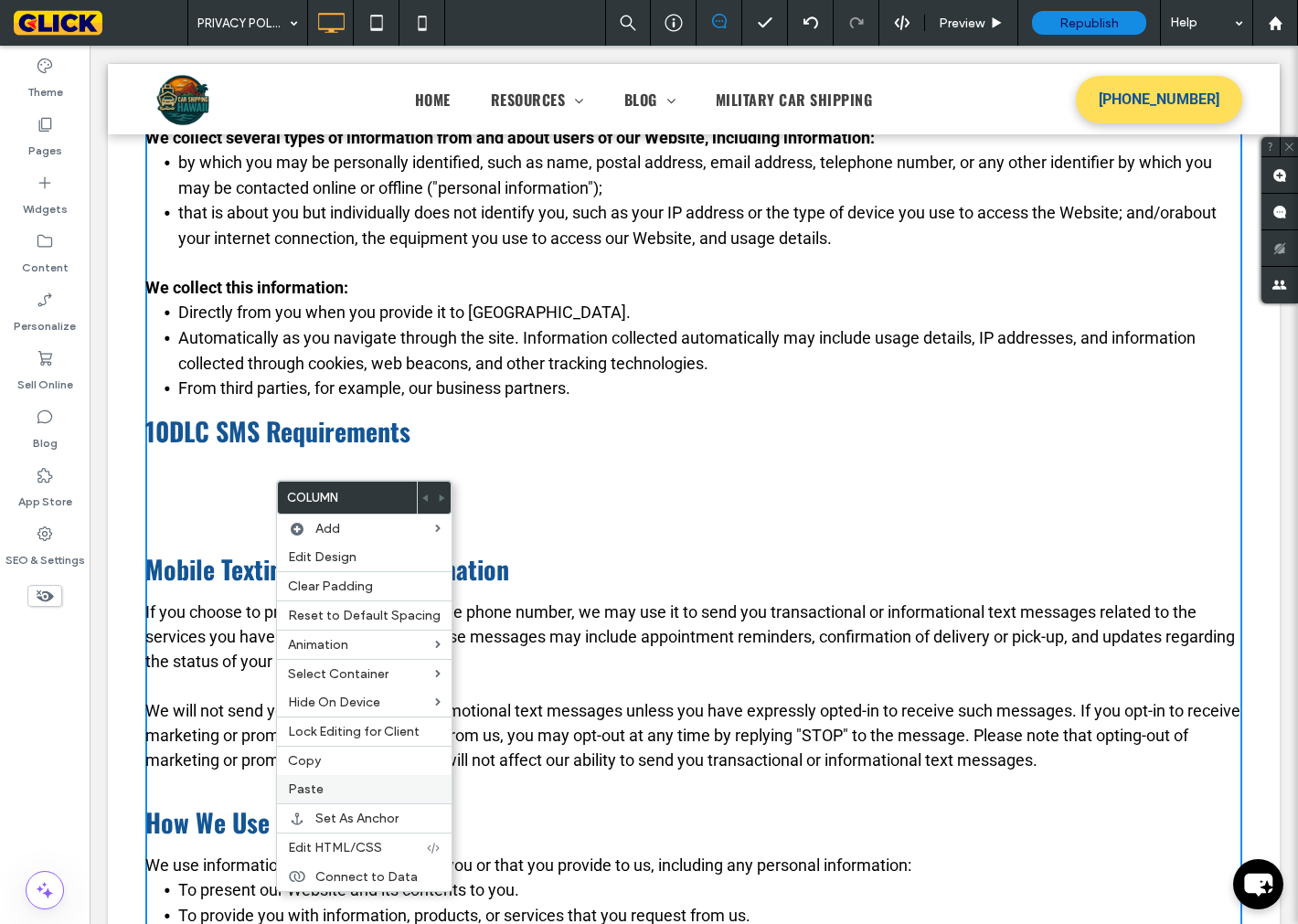
click at [332, 779] on div "Paste" at bounding box center [364, 789] width 175 height 29
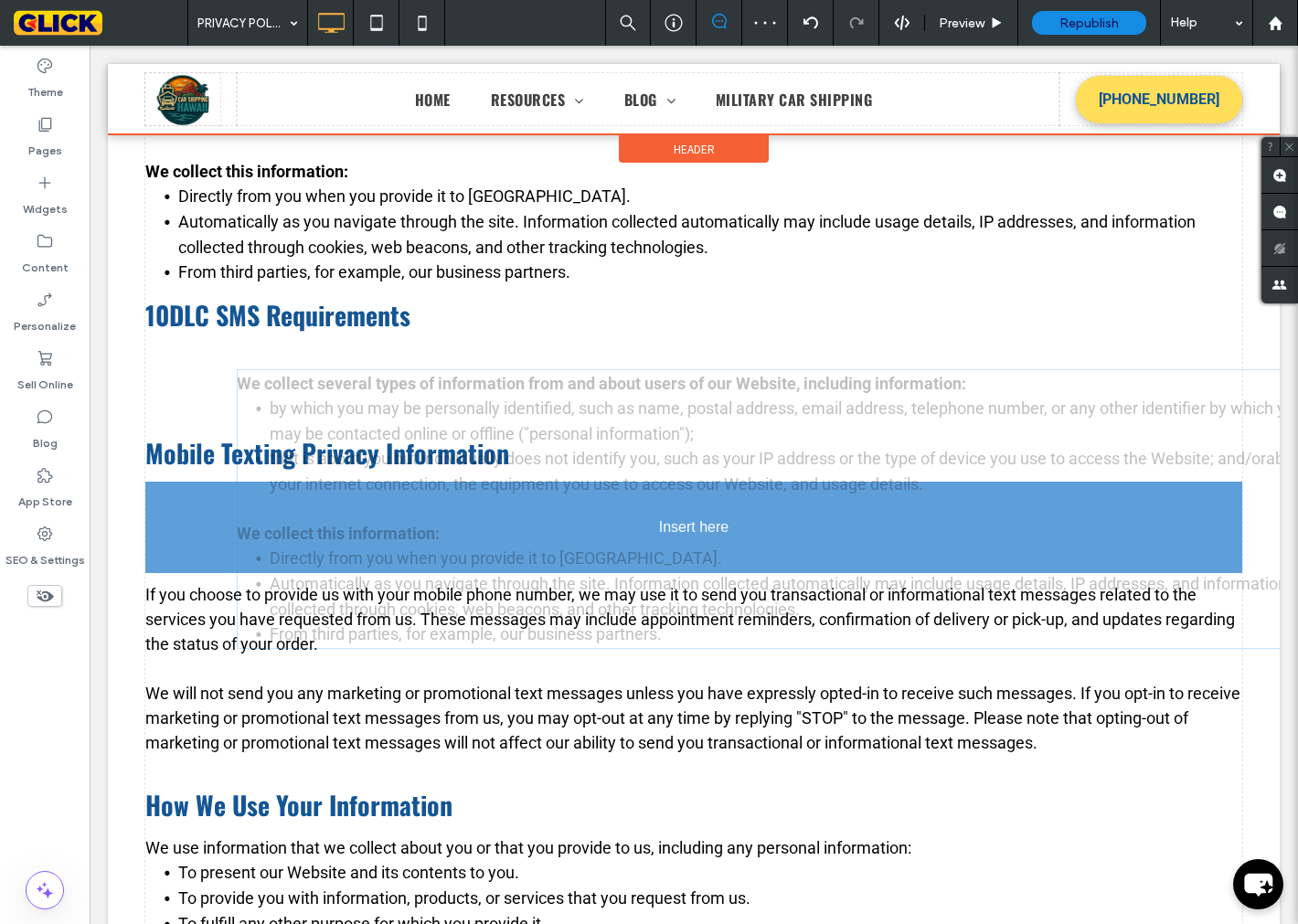
scroll to position [632, 0]
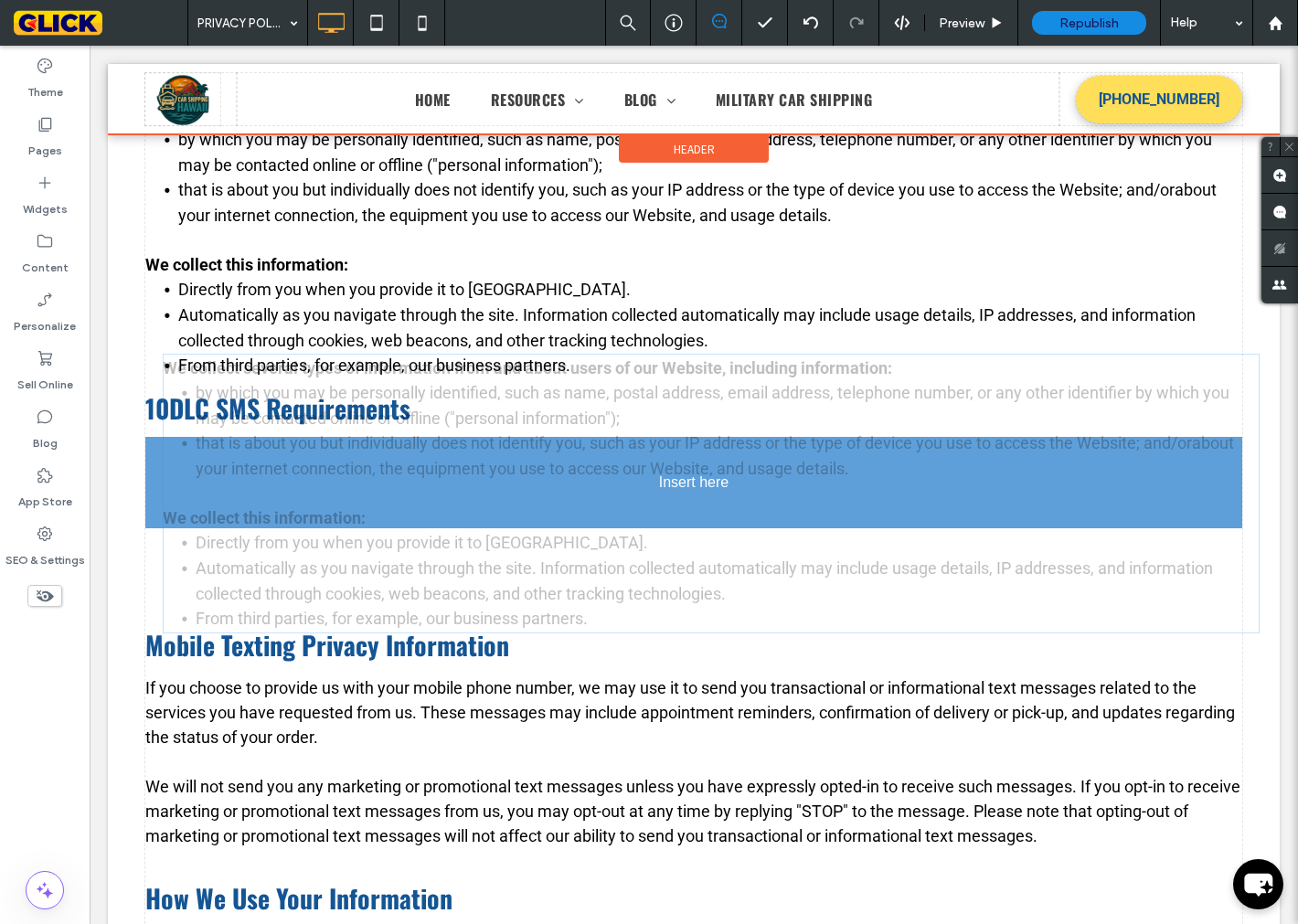
drag, startPoint x: 389, startPoint y: 685, endPoint x: 370, endPoint y: 569, distance: 117.5
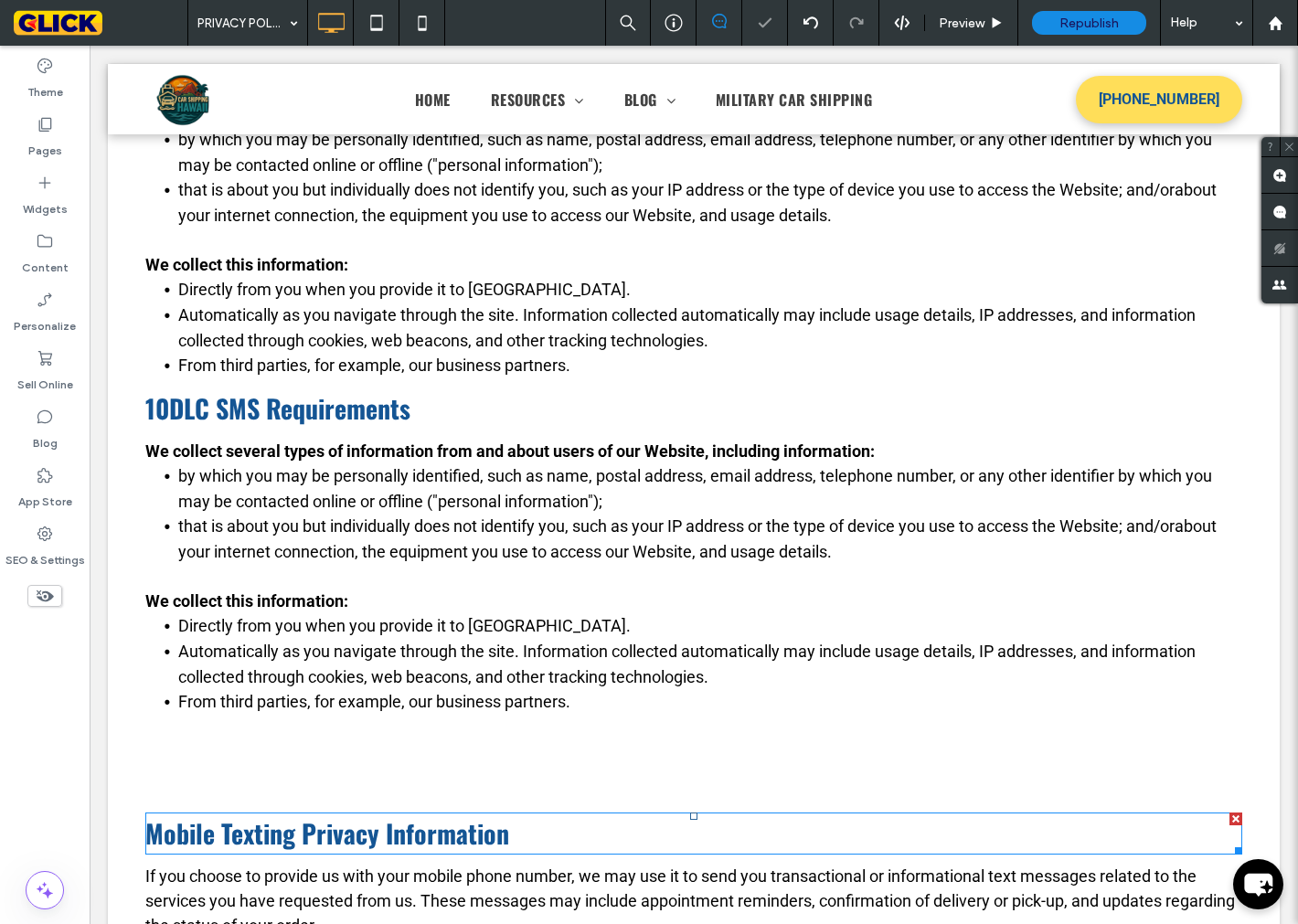
click at [309, 816] on span "Mobile Texting Privacy Information" at bounding box center [327, 832] width 364 height 37
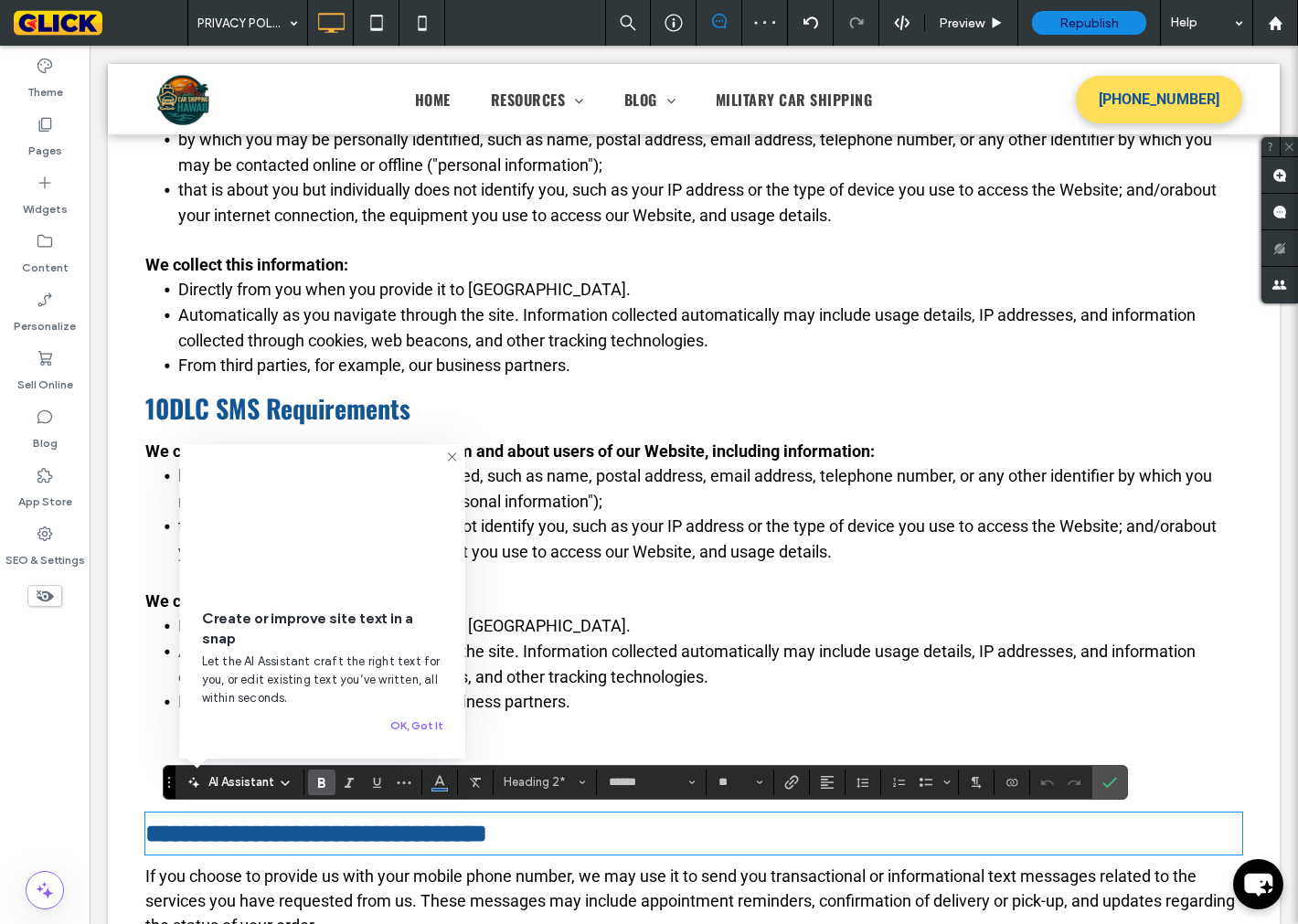
click at [642, 806] on div "Welcome to Car Shipping Hawaii. We respect your privacy and are committed to pr…" at bounding box center [694, 776] width 1097 height 1675
click at [699, 701] on li "From third parties, for example, our business partners." at bounding box center [710, 701] width 1064 height 26
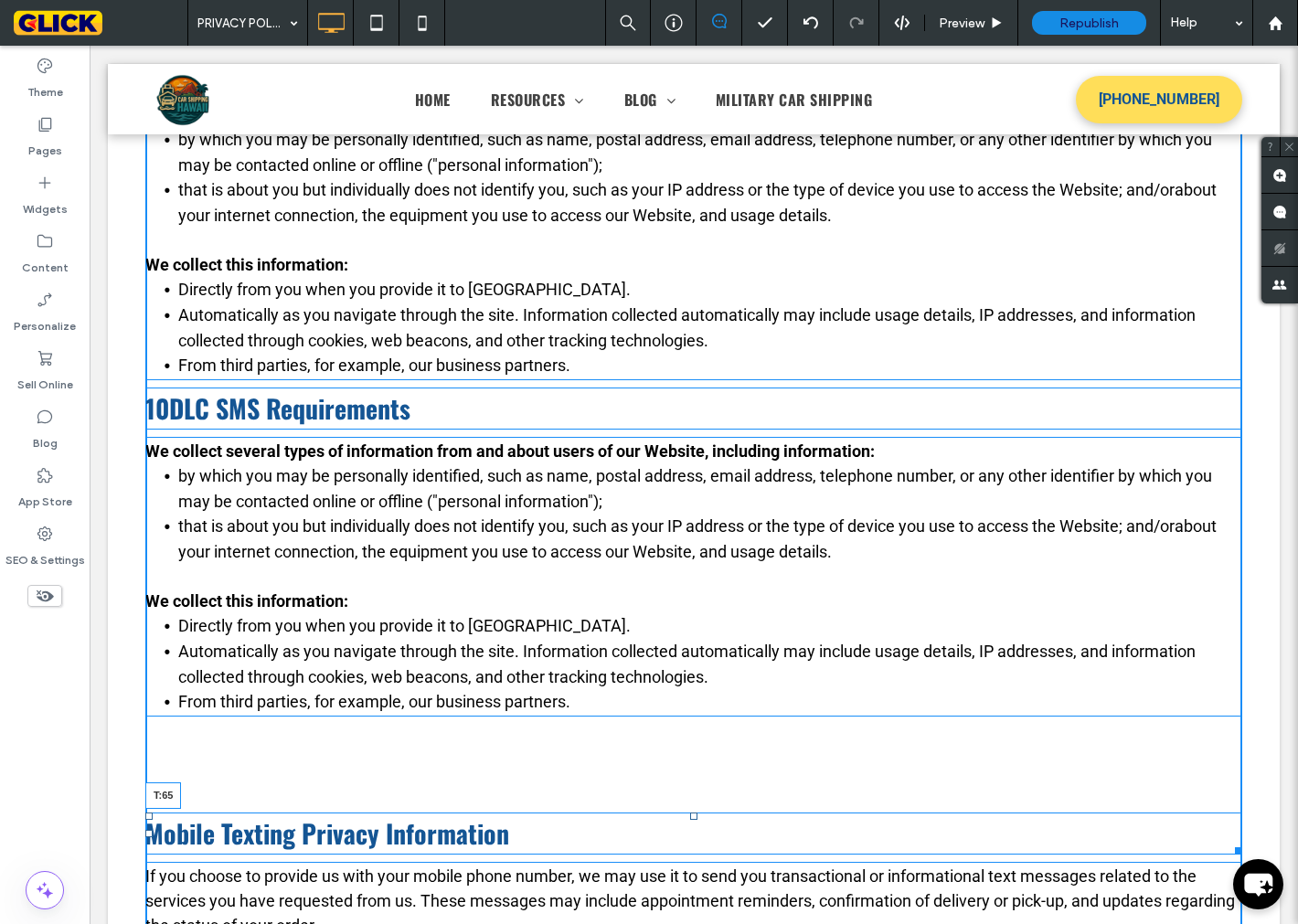
drag, startPoint x: 686, startPoint y: 817, endPoint x: 681, endPoint y: 781, distance: 36.3
click at [681, 812] on div "Mobile Texting Privacy Information T:65" at bounding box center [694, 833] width 1097 height 42
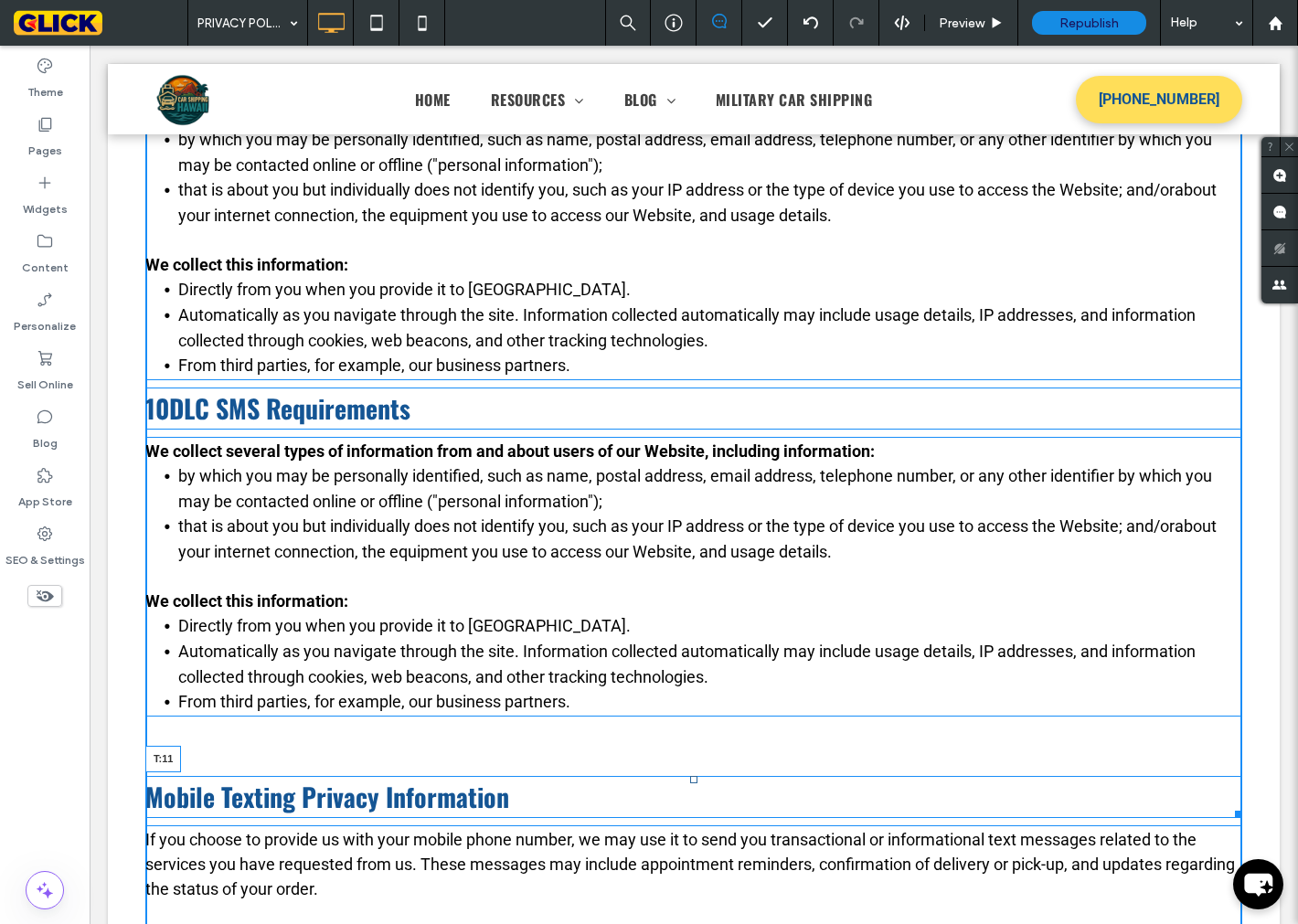
drag, startPoint x: 683, startPoint y: 780, endPoint x: 683, endPoint y: 731, distance: 49.0
click at [690, 776] on div at bounding box center [694, 780] width 8 height 8
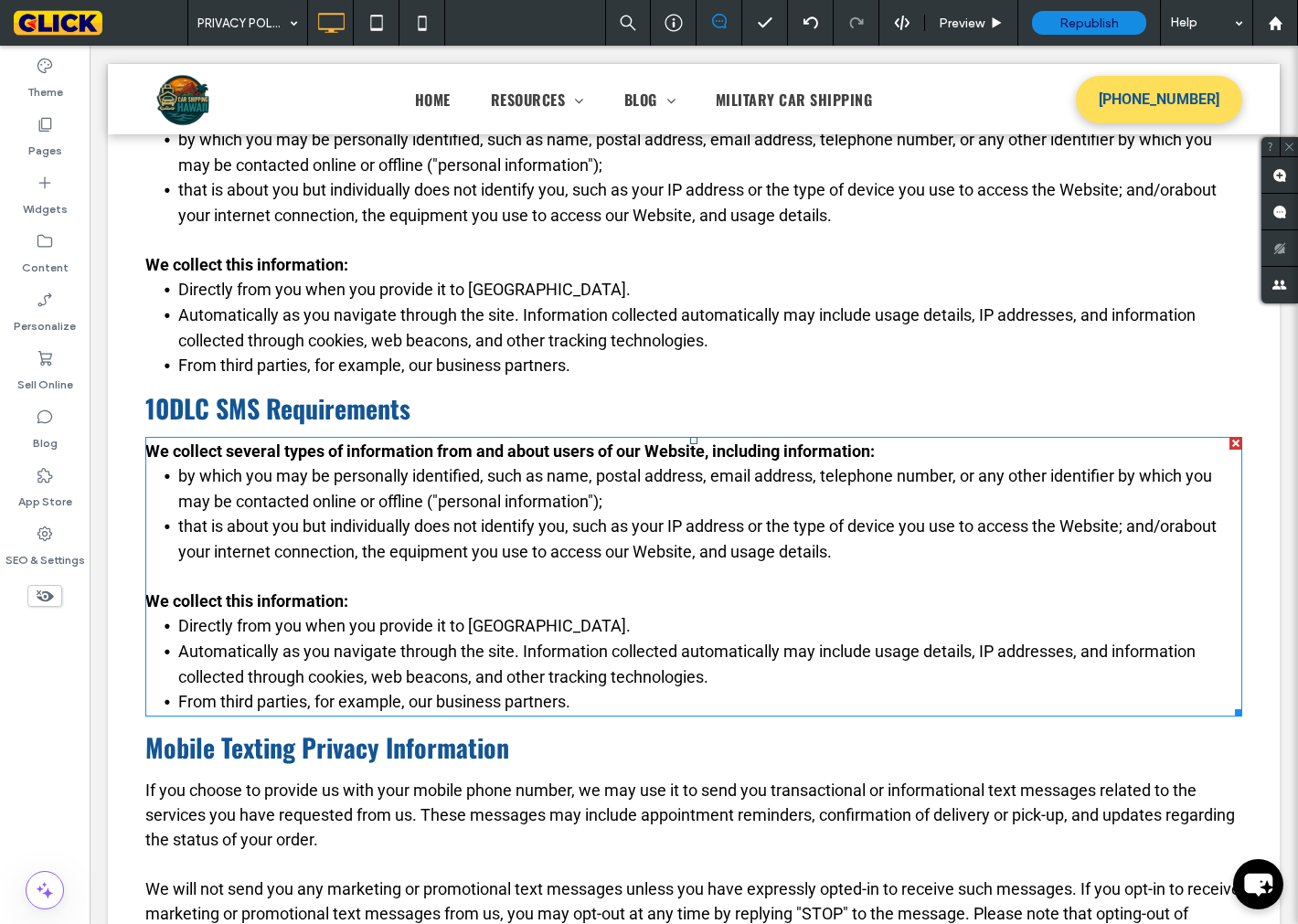
click at [572, 702] on li "From third parties, for example, our business partners." at bounding box center [710, 701] width 1064 height 26
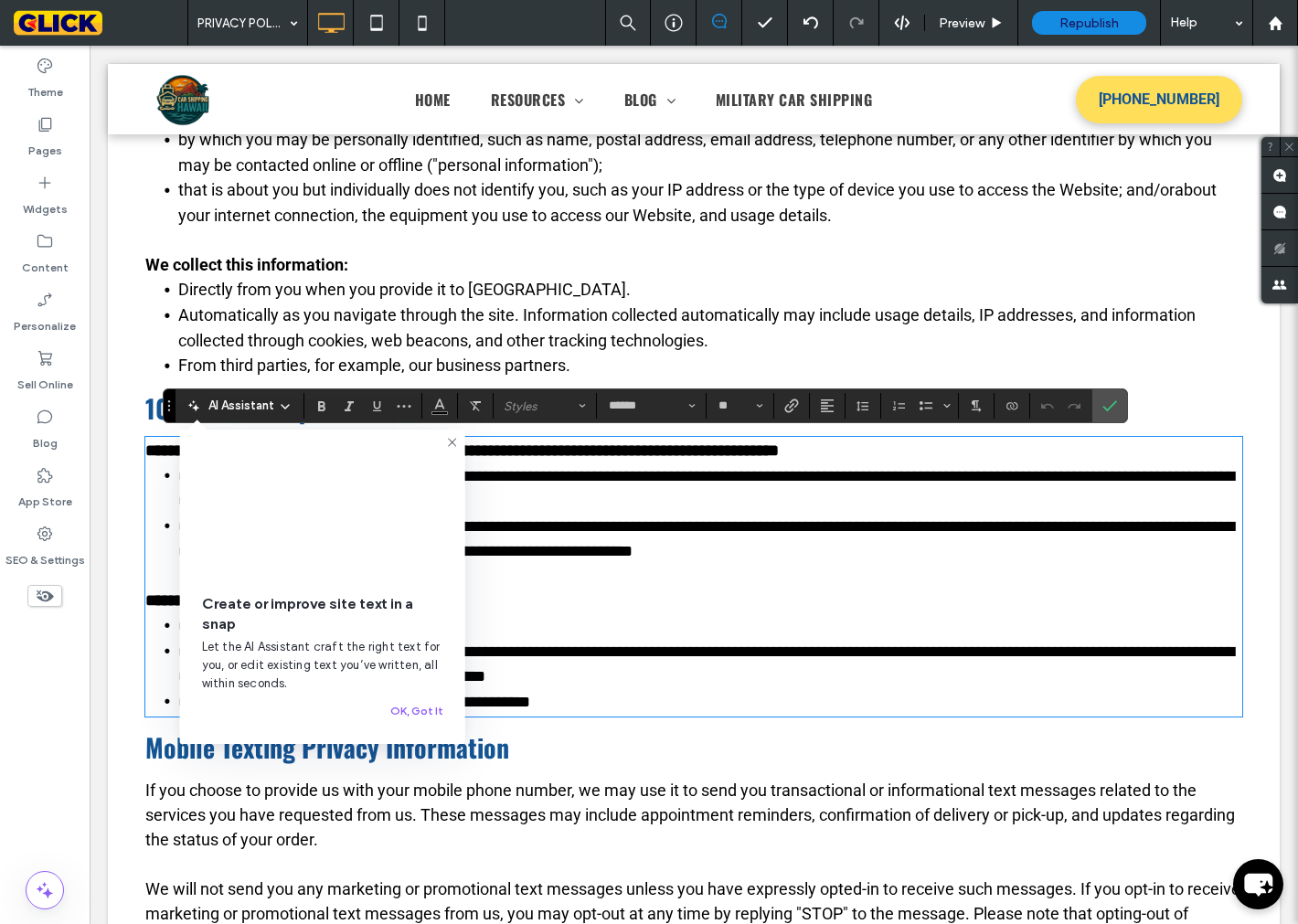
scroll to position [0, 0]
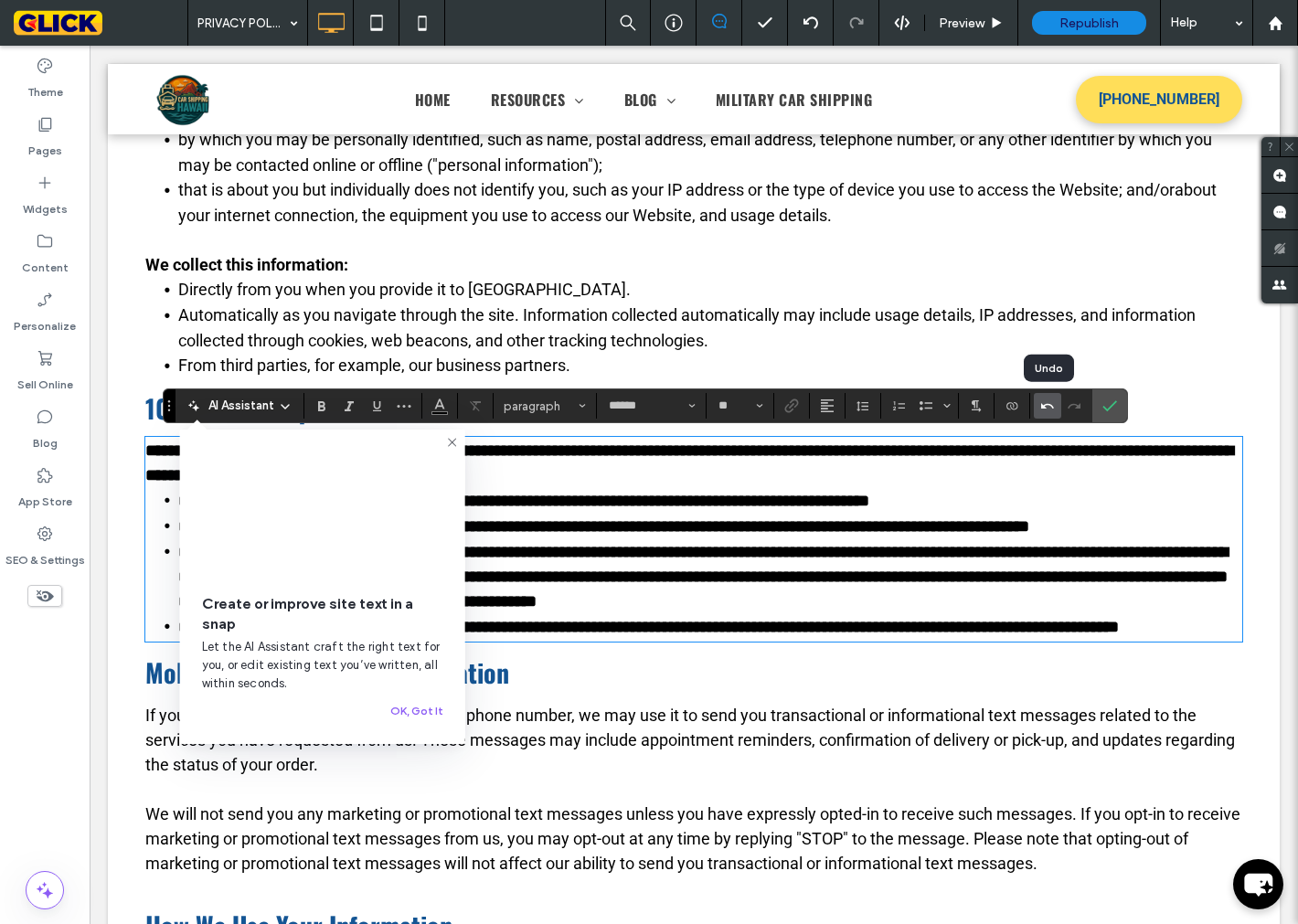
click at [1044, 410] on icon "Undo" at bounding box center [1048, 405] width 14 height 14
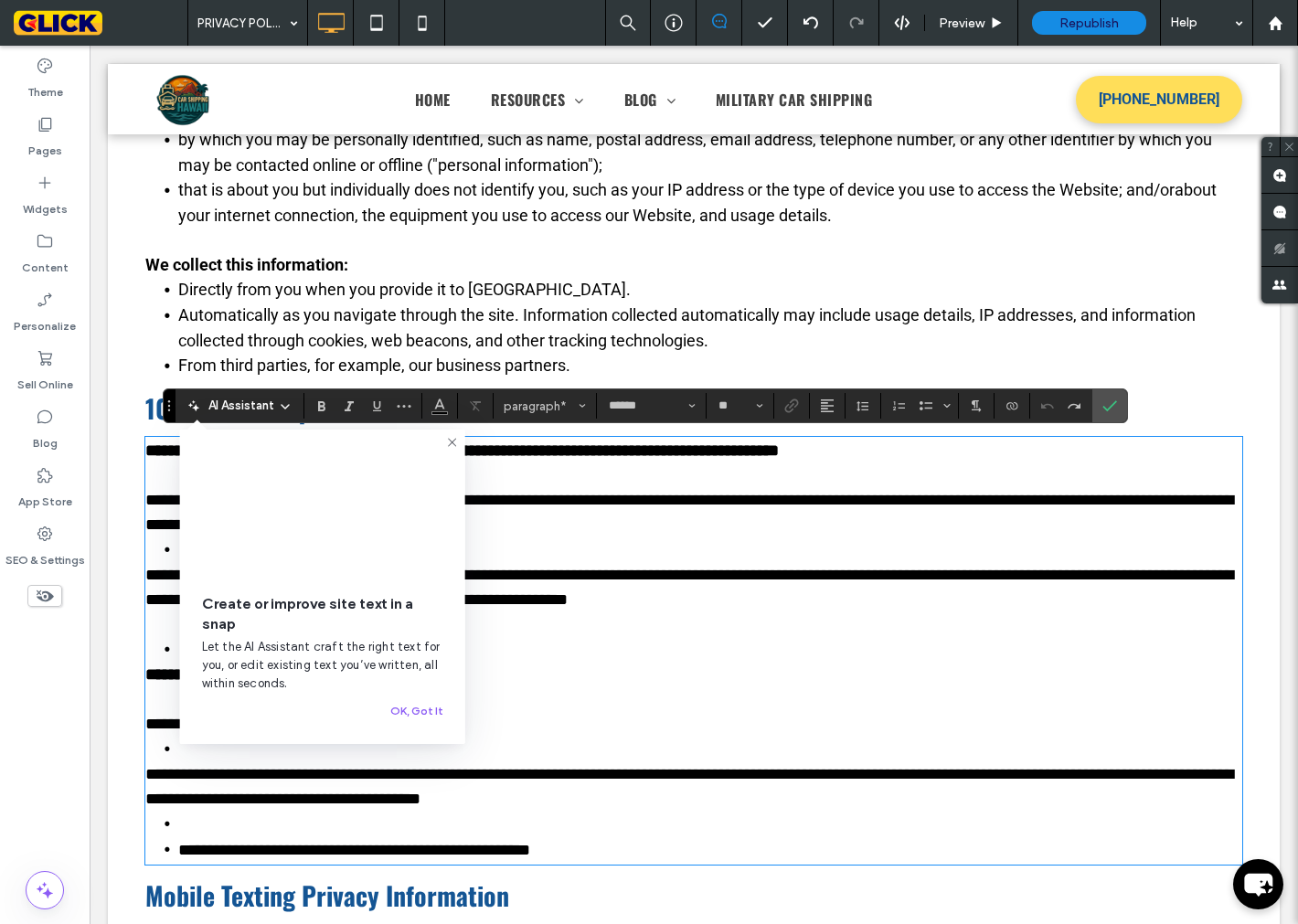
drag, startPoint x: 588, startPoint y: 768, endPoint x: 591, endPoint y: 778, distance: 10.4
click at [588, 768] on span "**********" at bounding box center [689, 786] width 1088 height 41
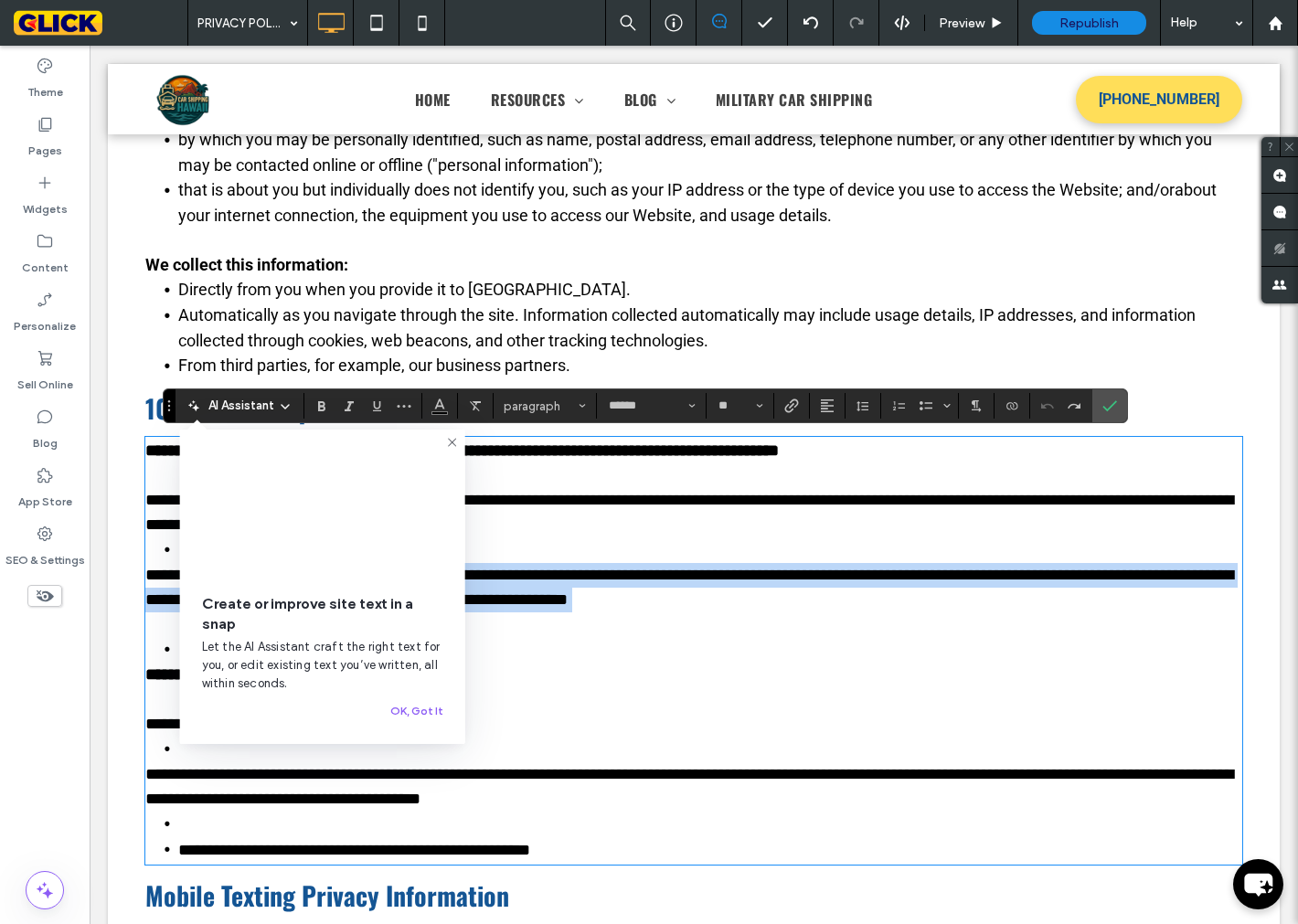
drag, startPoint x: 601, startPoint y: 843, endPoint x: 184, endPoint y: 578, distance: 494.1
click at [184, 578] on div "**********" at bounding box center [694, 651] width 1097 height 424
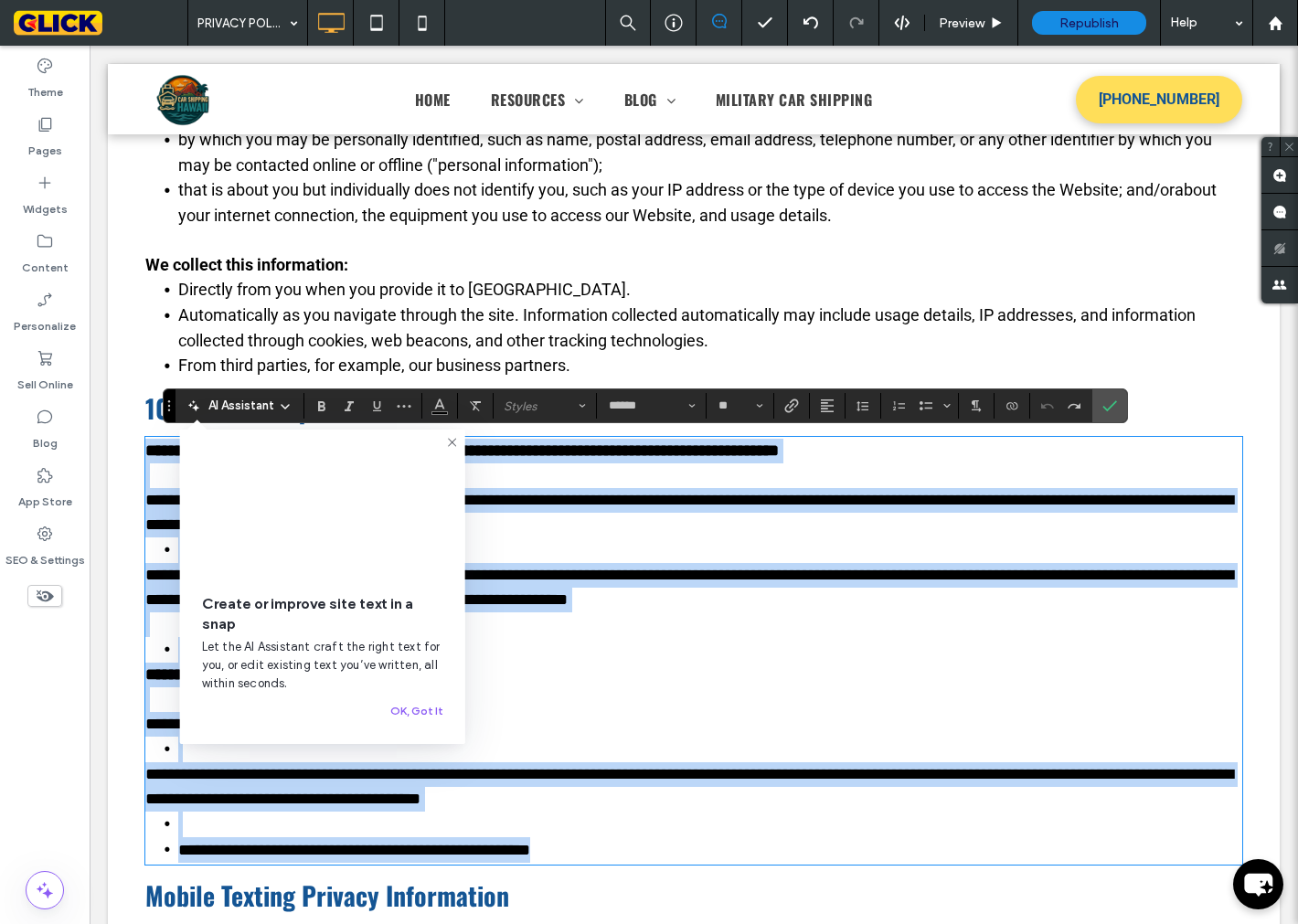
drag, startPoint x: 141, startPoint y: 452, endPoint x: 638, endPoint y: 867, distance: 647.5
click at [638, 867] on div "Welcome to Car Shipping Hawaii. We respect your privacy and are committed to pr…" at bounding box center [694, 807] width 1097 height 1737
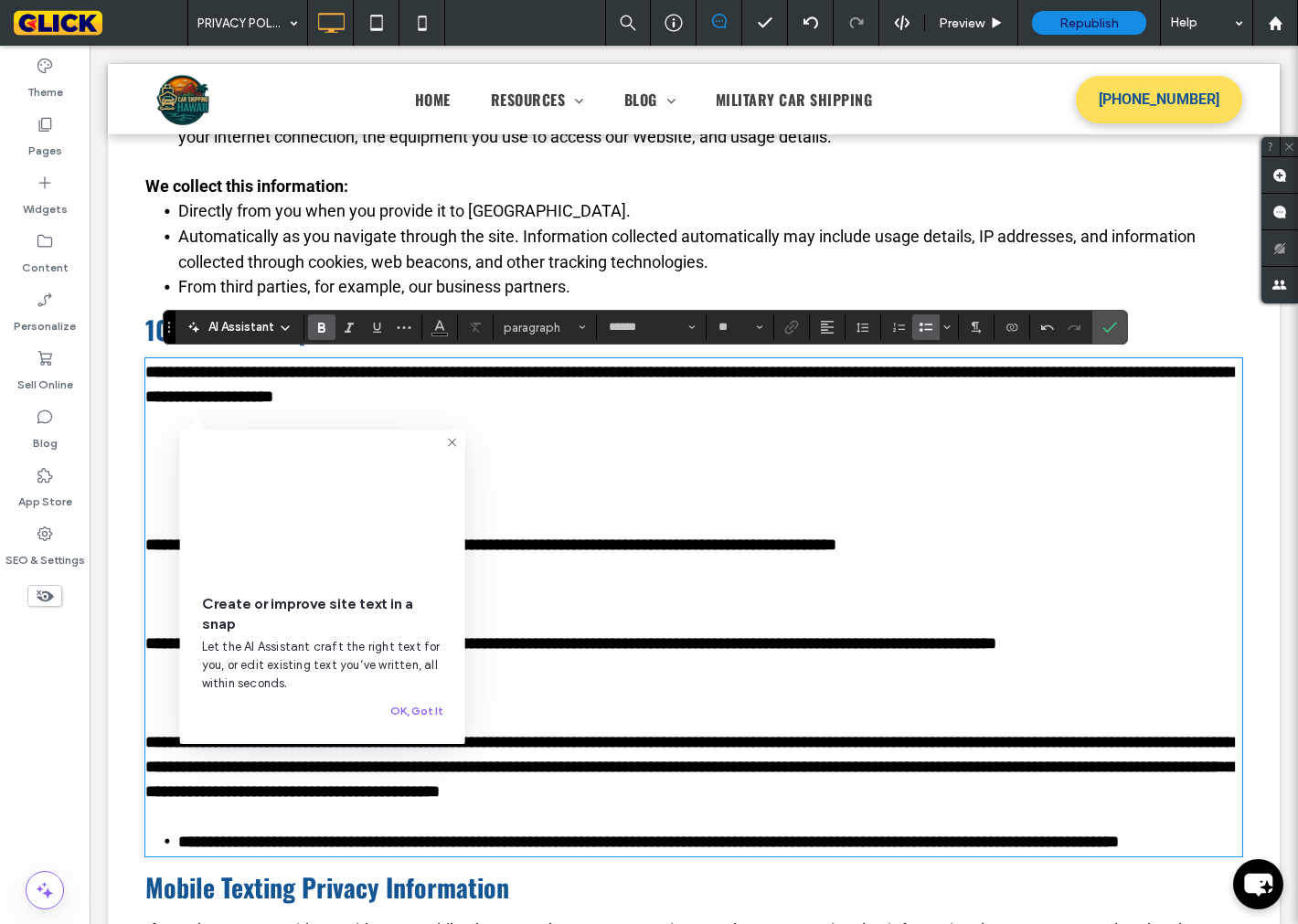
scroll to position [709, 0]
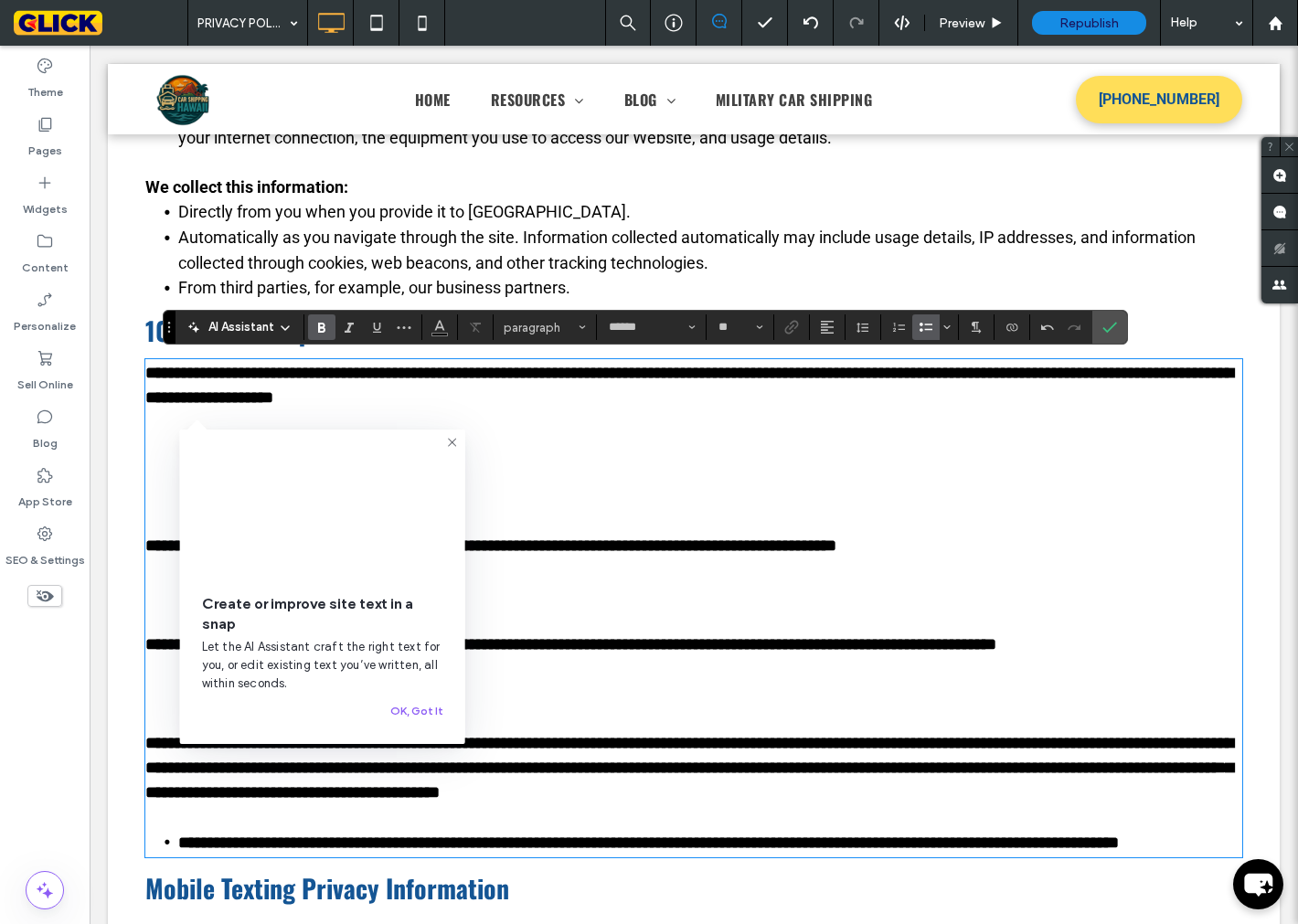
click at [835, 532] on p at bounding box center [694, 522] width 1097 height 25
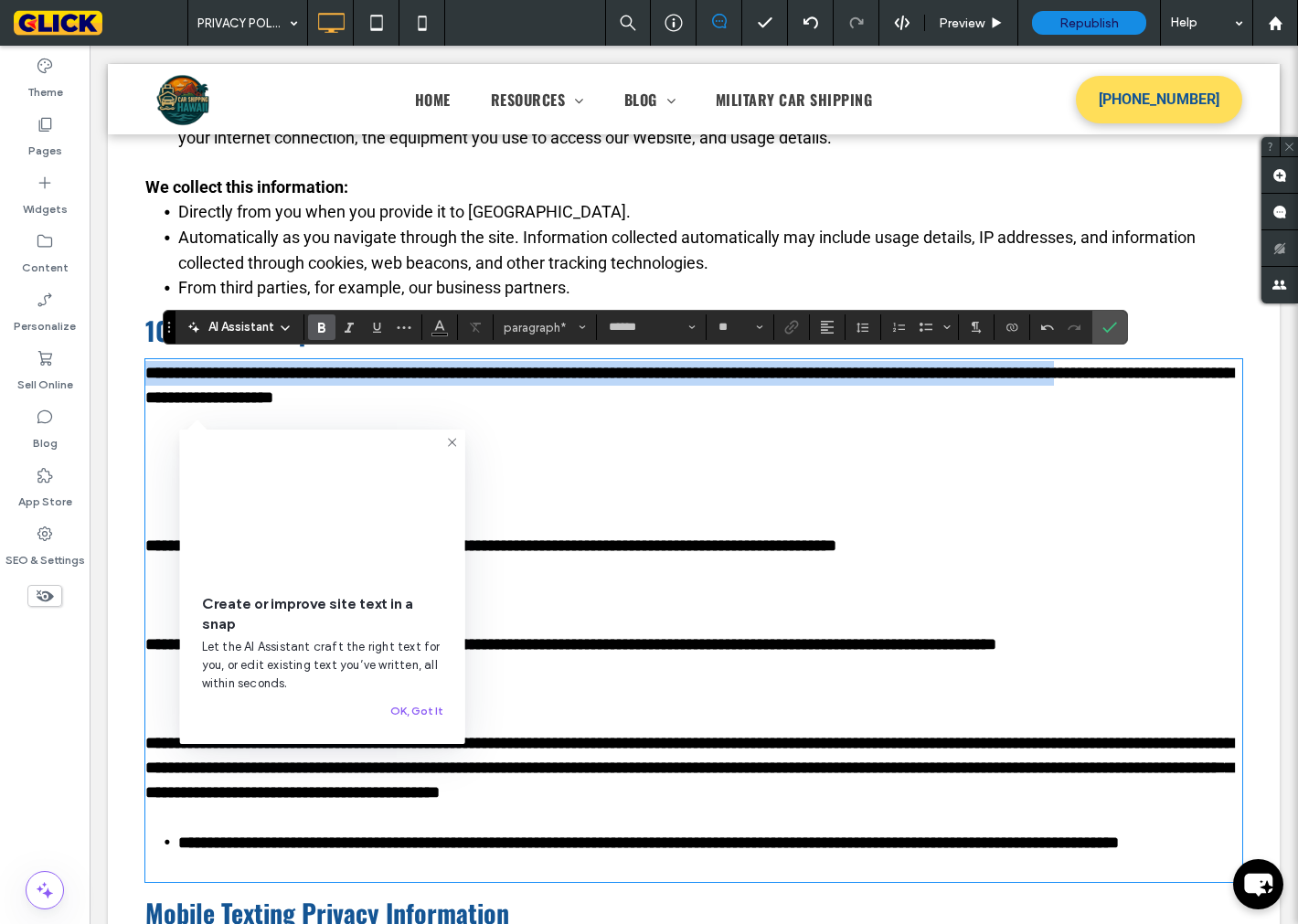
drag, startPoint x: 906, startPoint y: 892, endPoint x: 117, endPoint y: 382, distance: 939.5
click at [117, 382] on div "Welcome to Car Shipping Hawaii. We respect your privacy and are committed to pr…" at bounding box center [694, 777] width 1172 height 1979
click at [145, 371] on strong "**********" at bounding box center [689, 385] width 1088 height 41
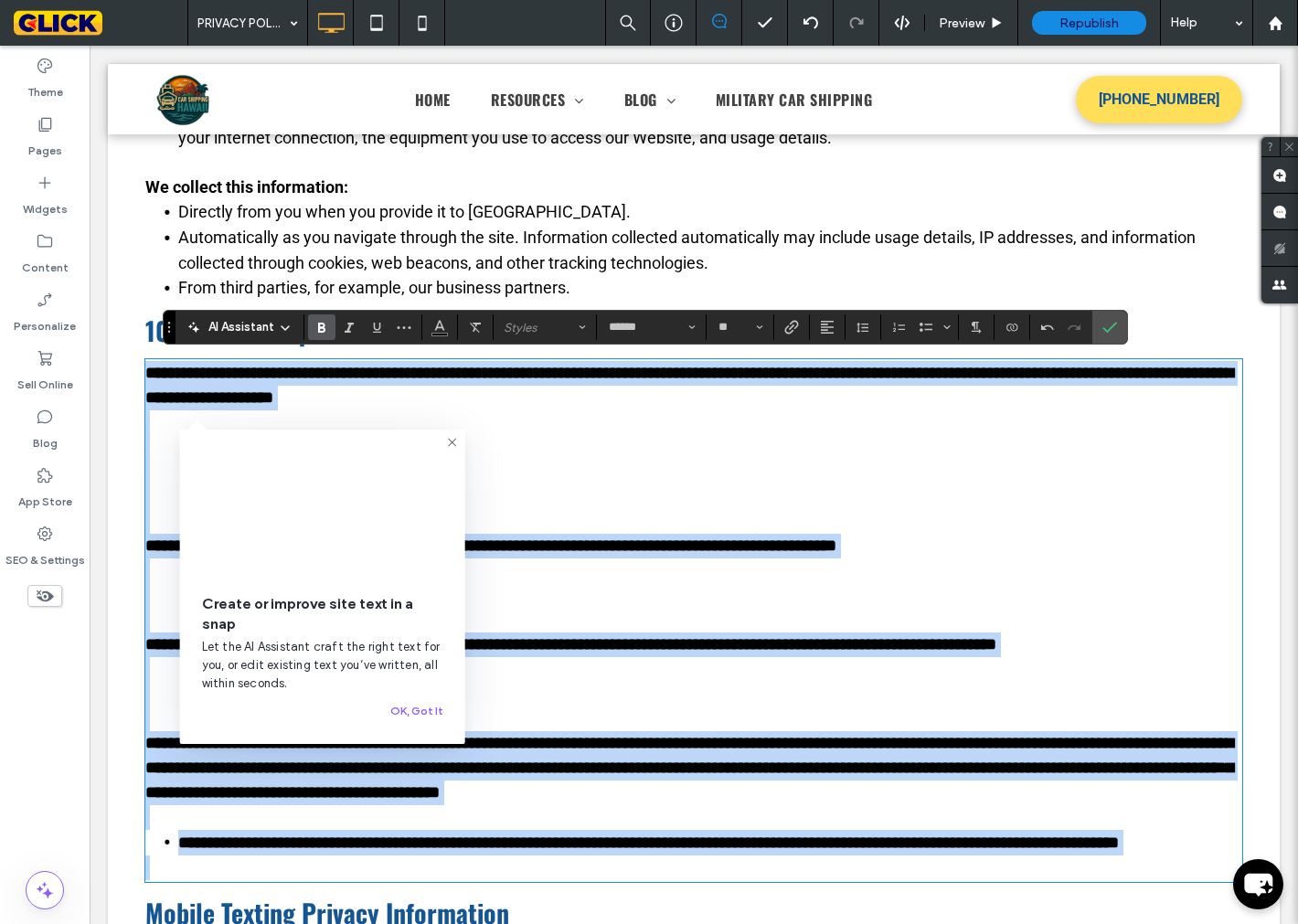
drag, startPoint x: 137, startPoint y: 371, endPoint x: 417, endPoint y: 896, distance: 595.0
click at [417, 880] on div "**********" at bounding box center [694, 620] width 1097 height 519
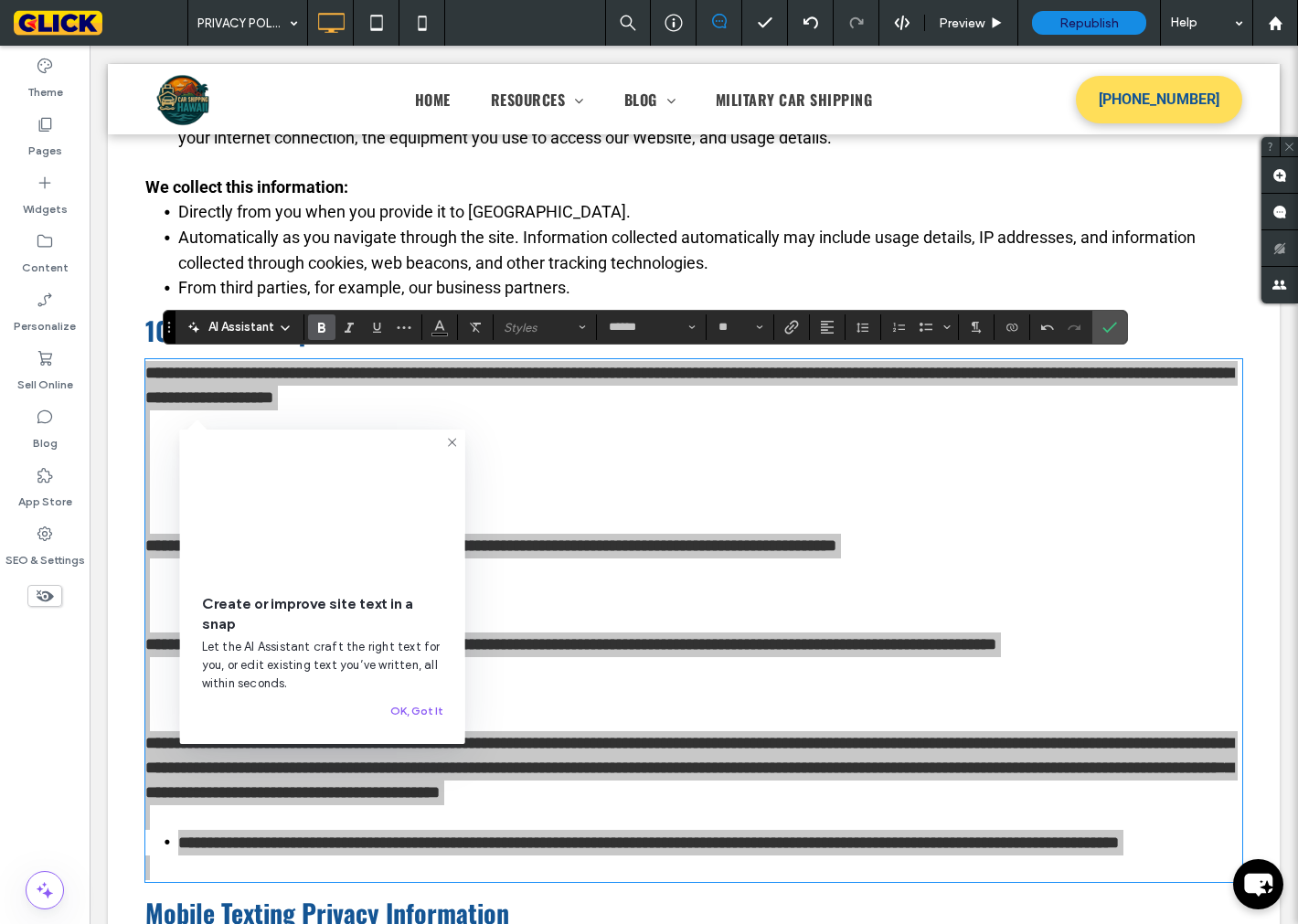
click at [313, 331] on label "Bold" at bounding box center [321, 327] width 28 height 26
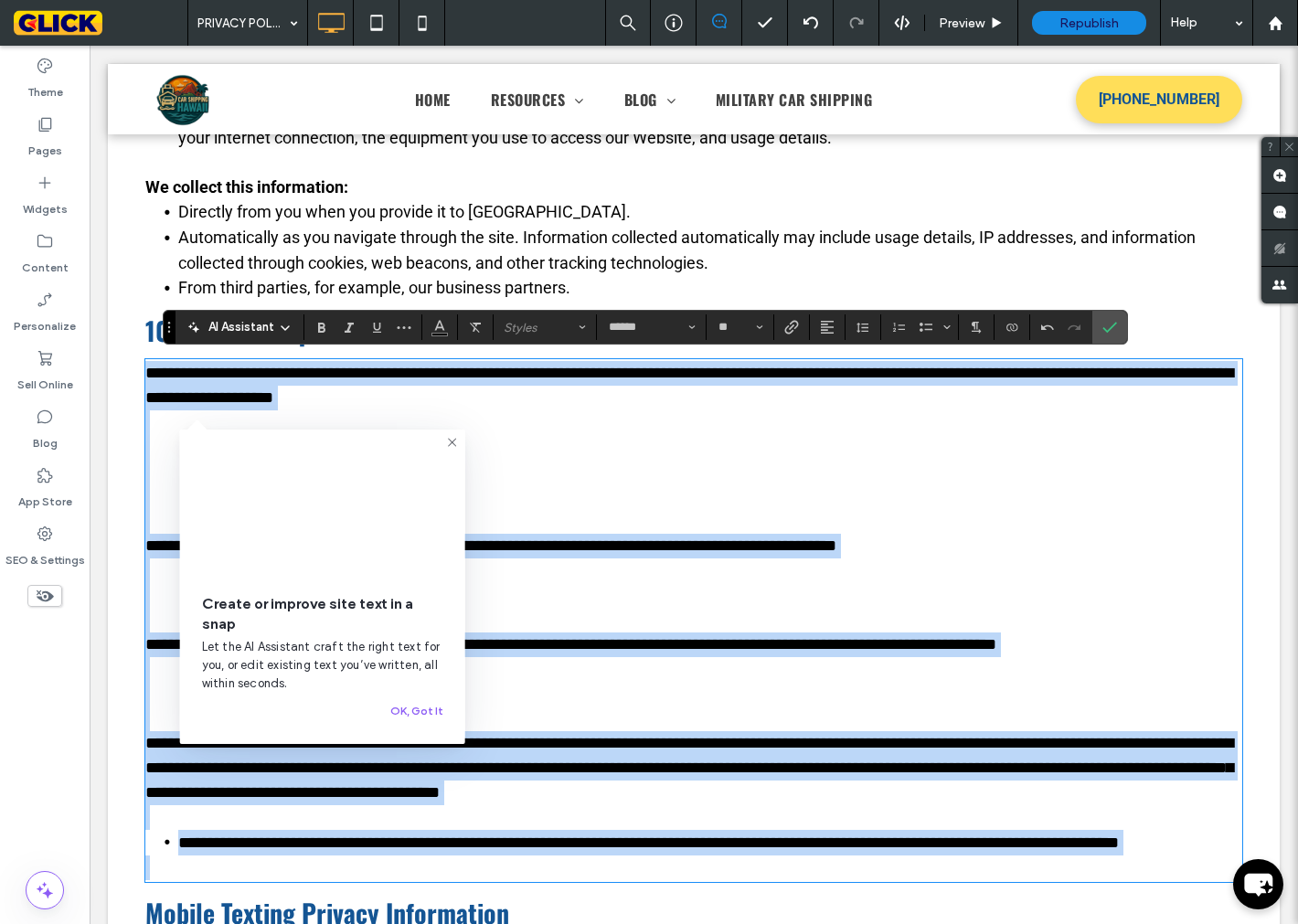
click at [699, 631] on p at bounding box center [694, 620] width 1097 height 25
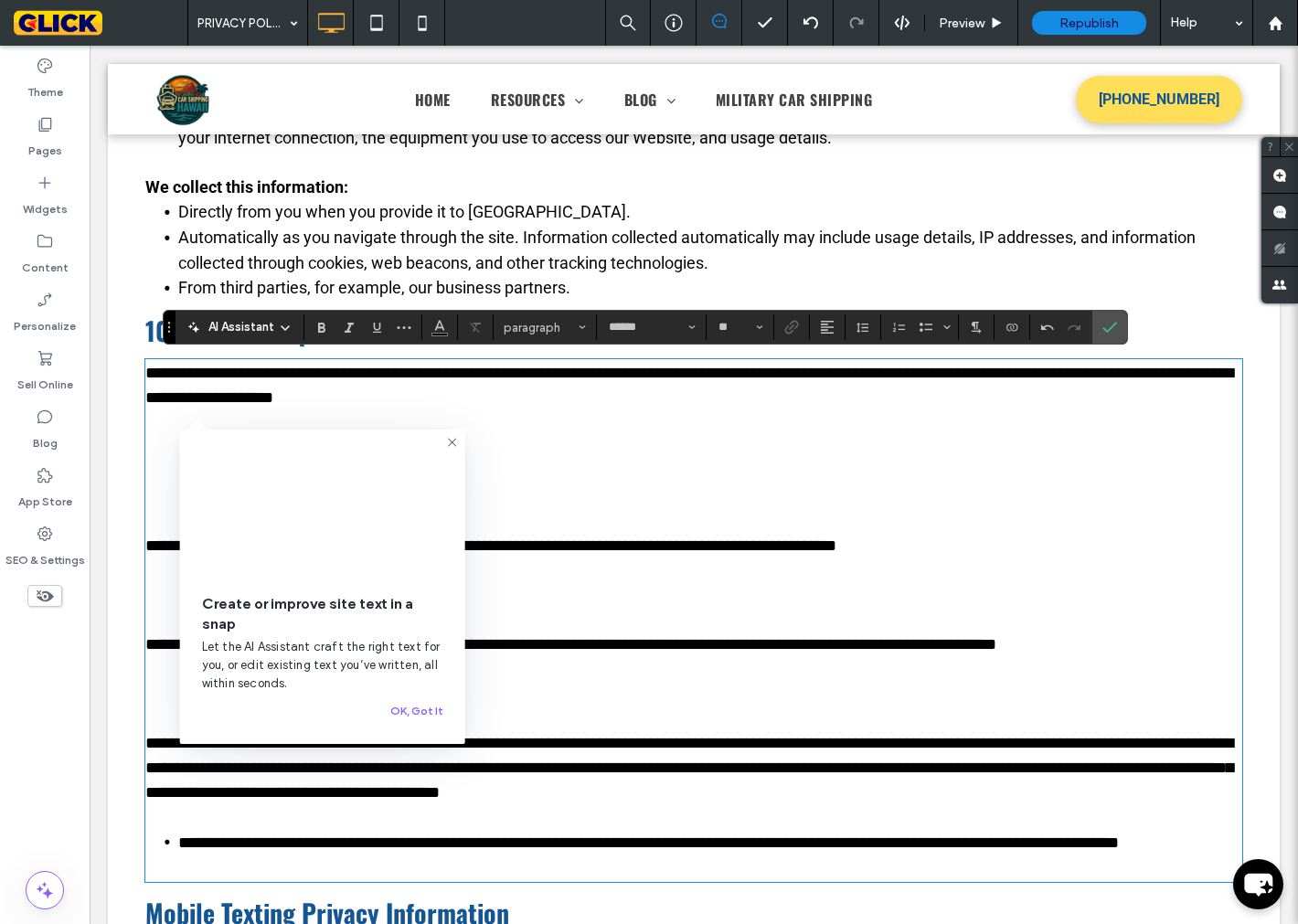
click at [164, 458] on p at bounding box center [694, 447] width 1097 height 25
drag, startPoint x: 169, startPoint y: 483, endPoint x: 159, endPoint y: 512, distance: 30.7
click at [165, 495] on p at bounding box center [694, 497] width 1097 height 25
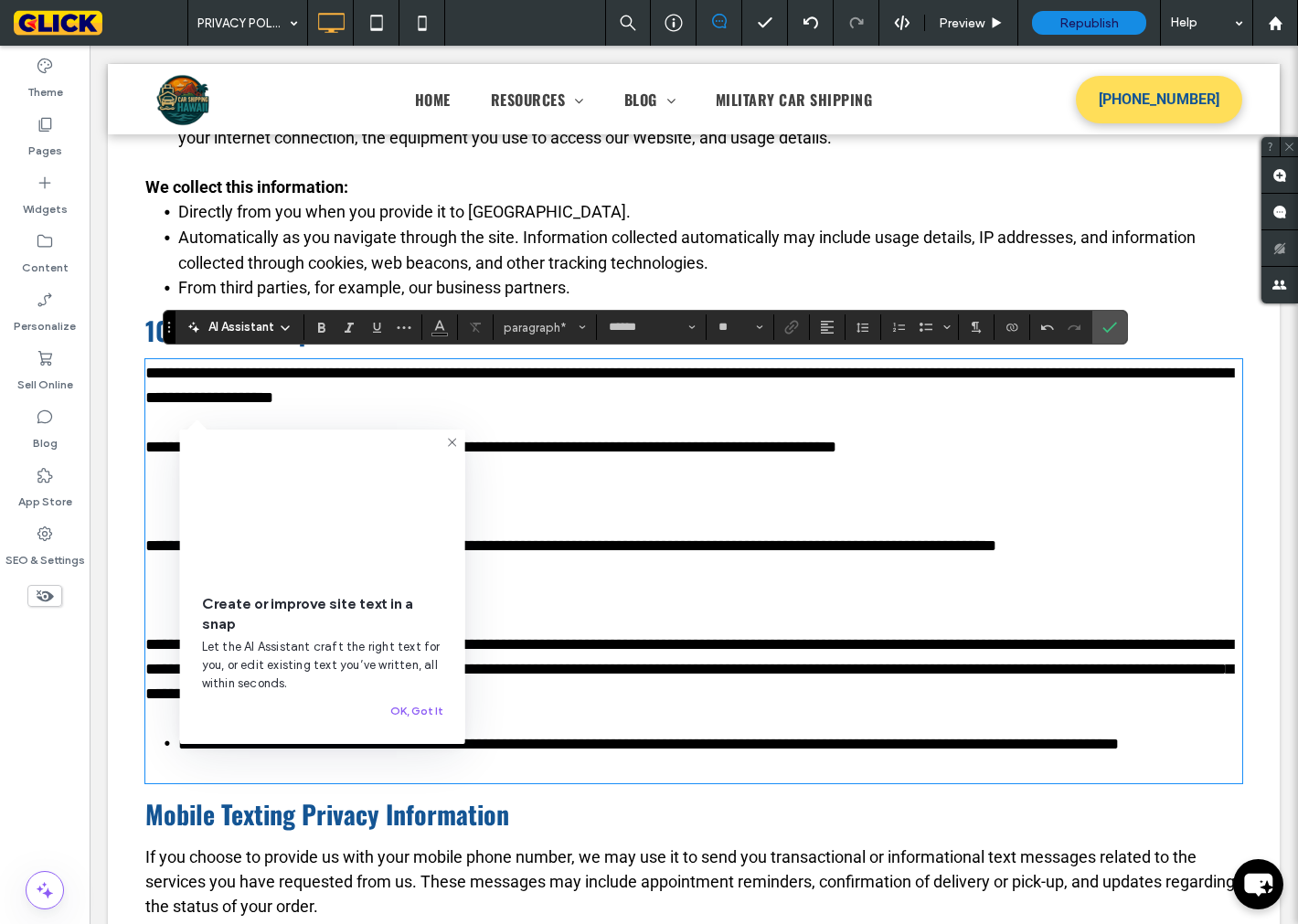
click at [158, 415] on p at bounding box center [694, 422] width 1097 height 25
click at [189, 486] on div "Create or improve site text in a snap Let the AI Assistant craft the right text…" at bounding box center [322, 587] width 285 height 314
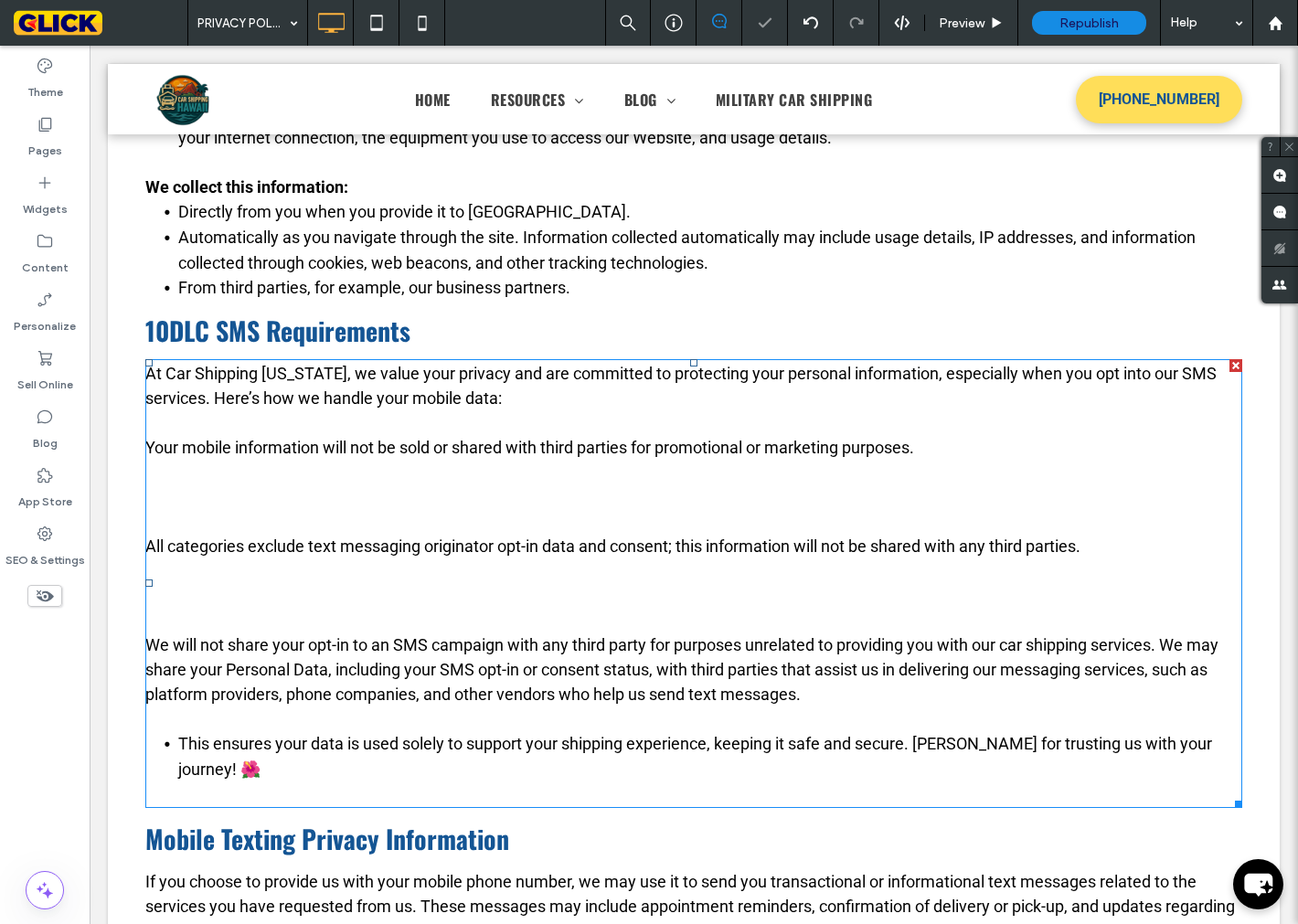
click at [168, 479] on p at bounding box center [694, 472] width 1097 height 25
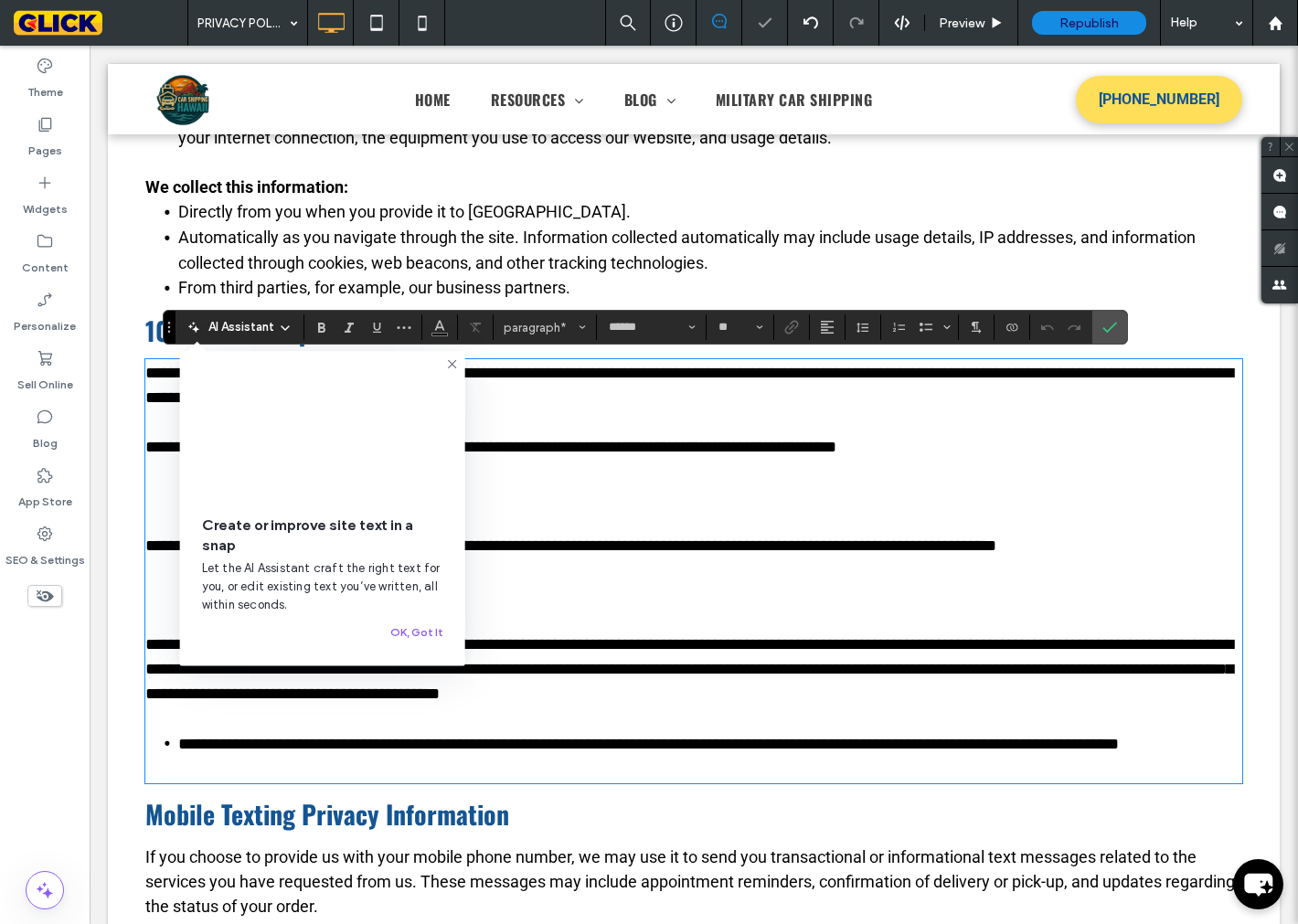
click at [180, 495] on div "Create or improve site text in a snap Let the AI Assistant craft the right text…" at bounding box center [322, 507] width 285 height 314
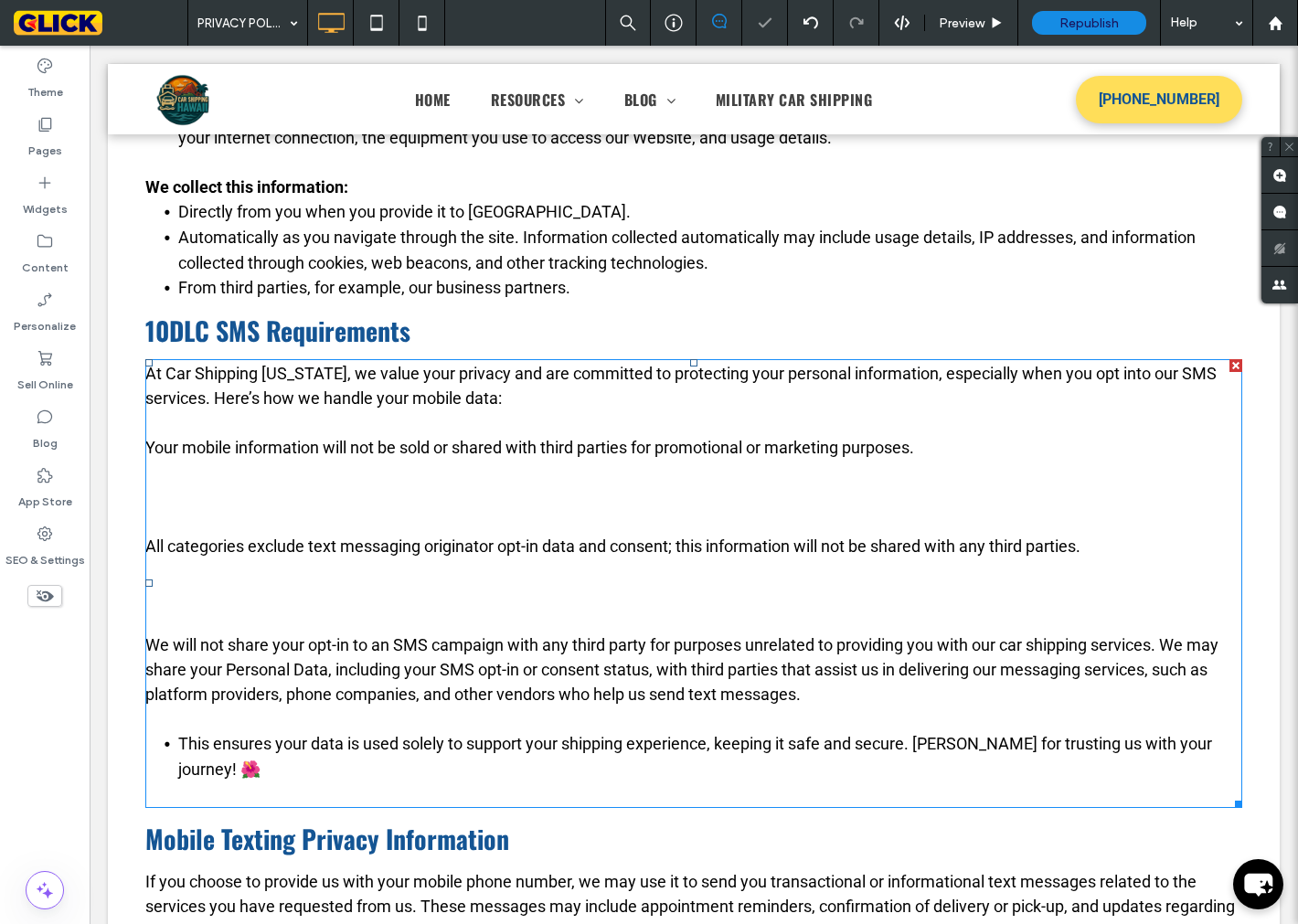
click at [167, 495] on p at bounding box center [694, 497] width 1097 height 25
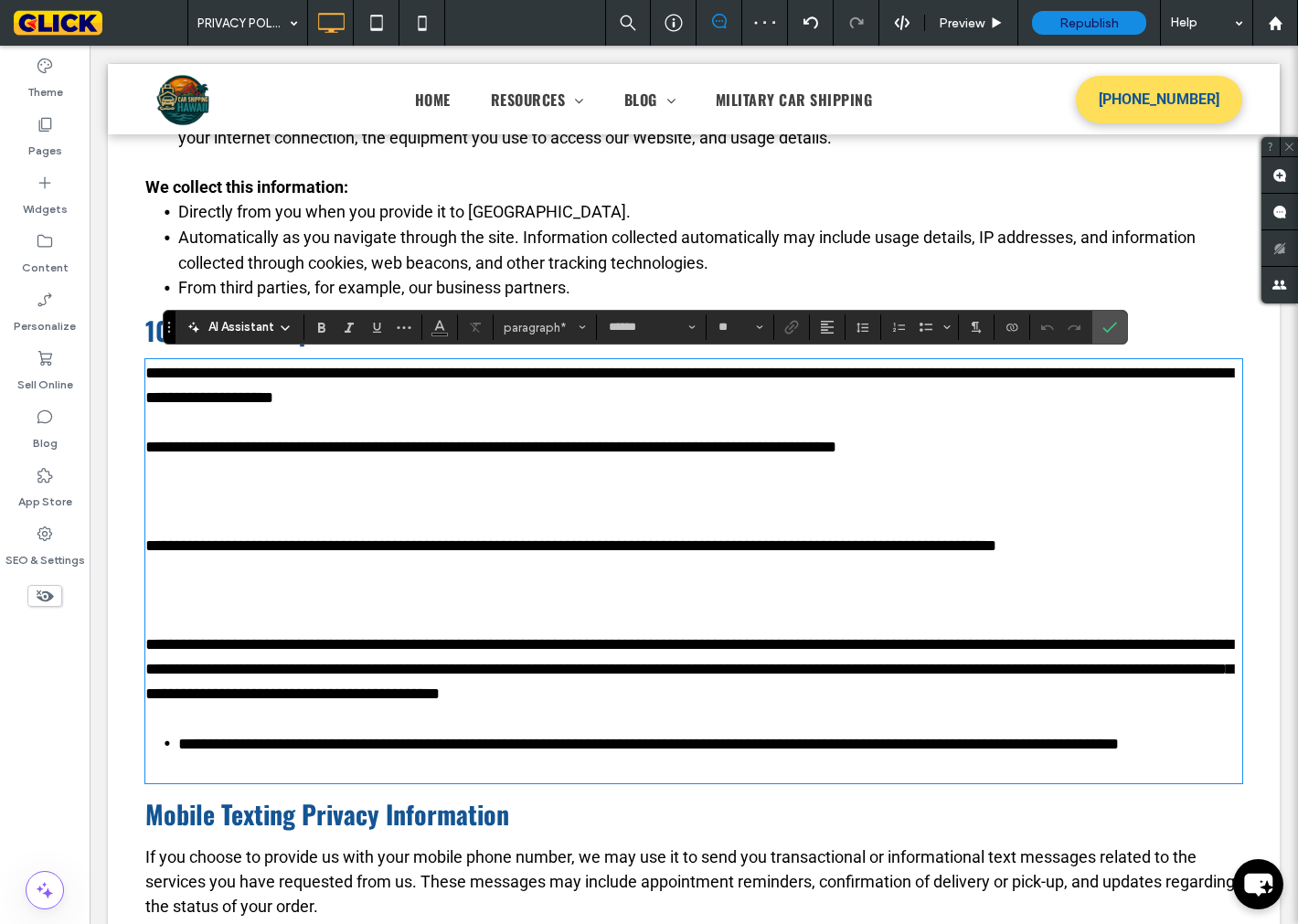
click at [188, 603] on div "Create or improve site text in a snap Let the AI Assistant craft the right text…" at bounding box center [159, 760] width 285 height 314
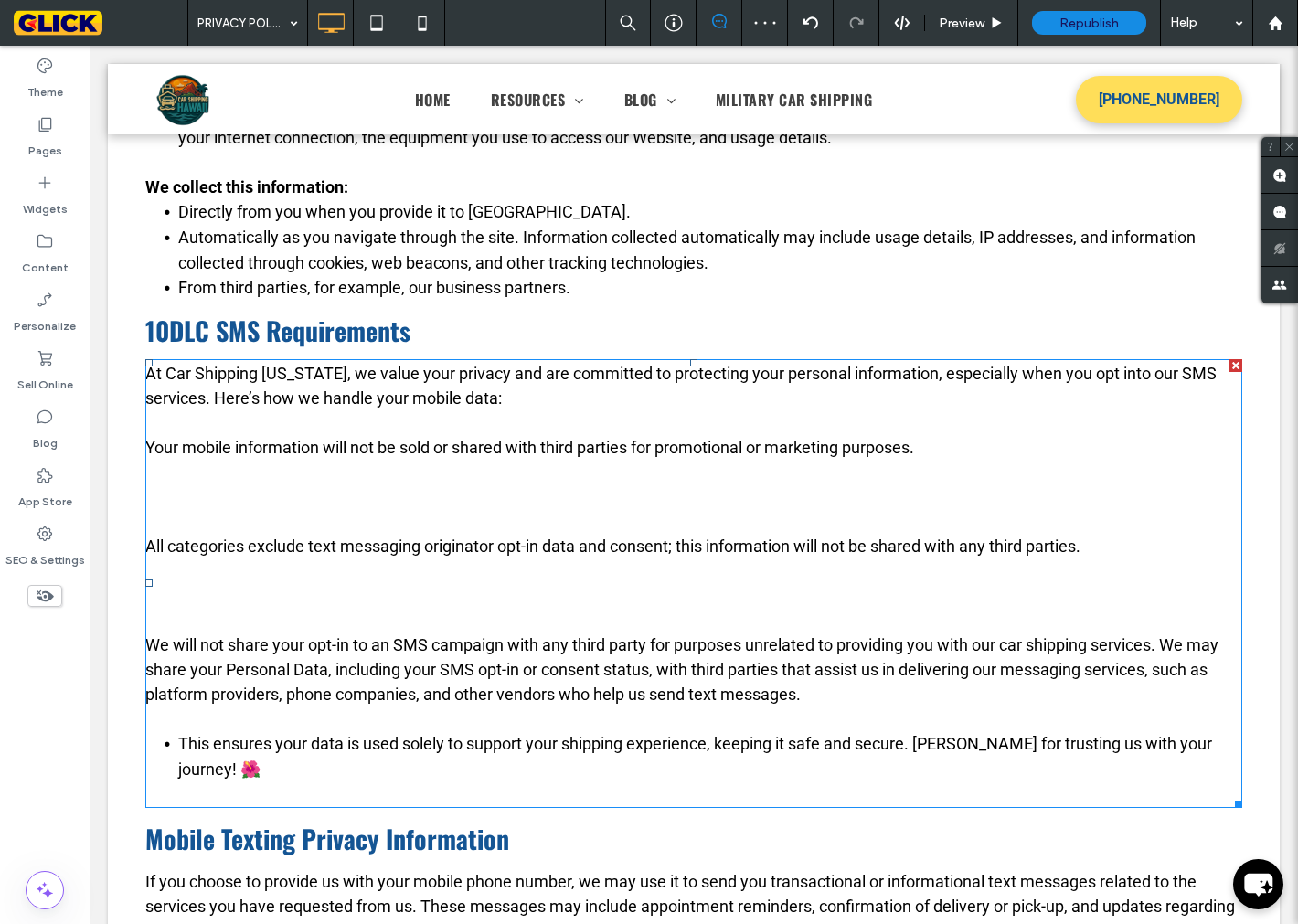
click at [172, 500] on p at bounding box center [694, 497] width 1097 height 25
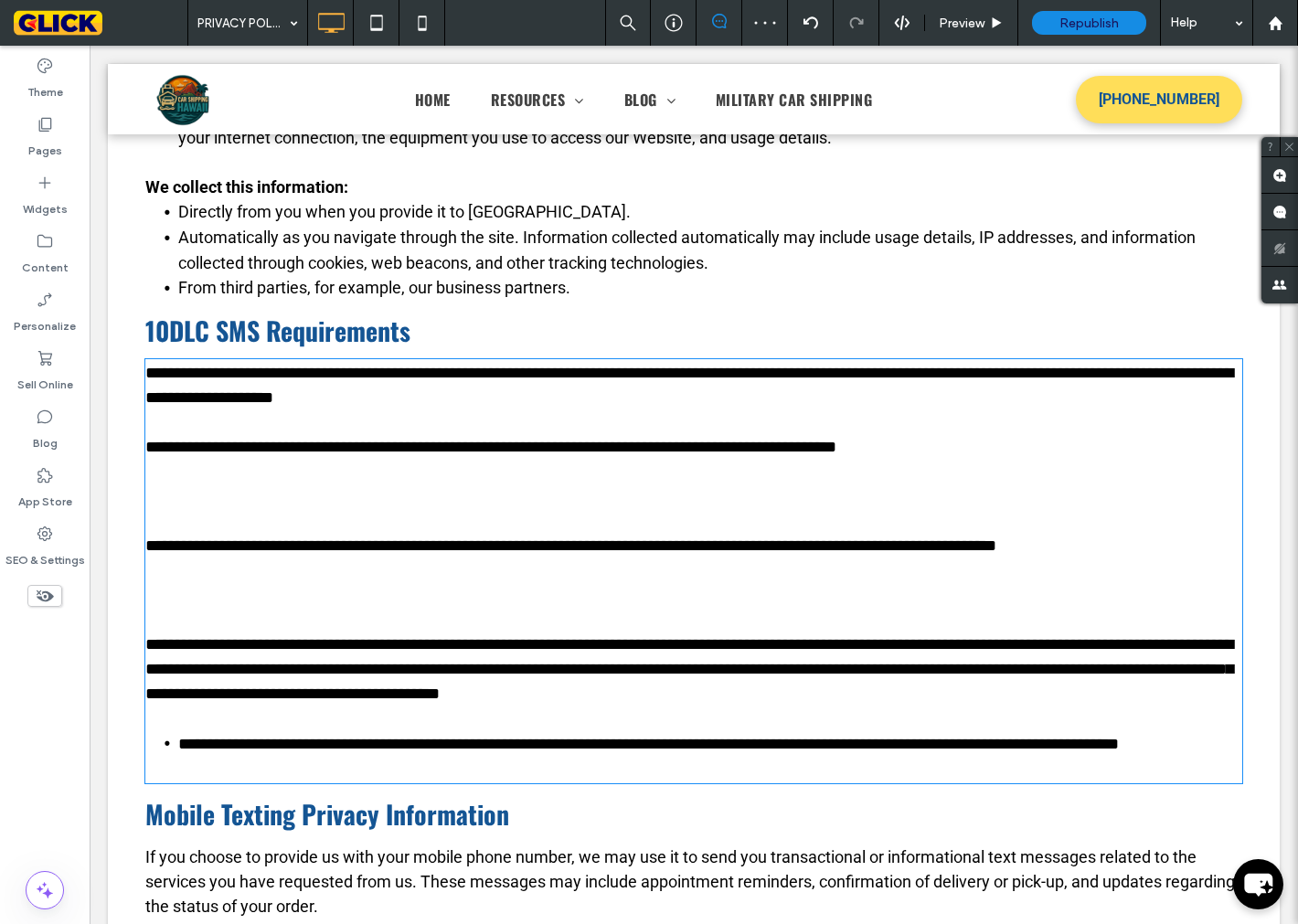
type input "******"
type input "**"
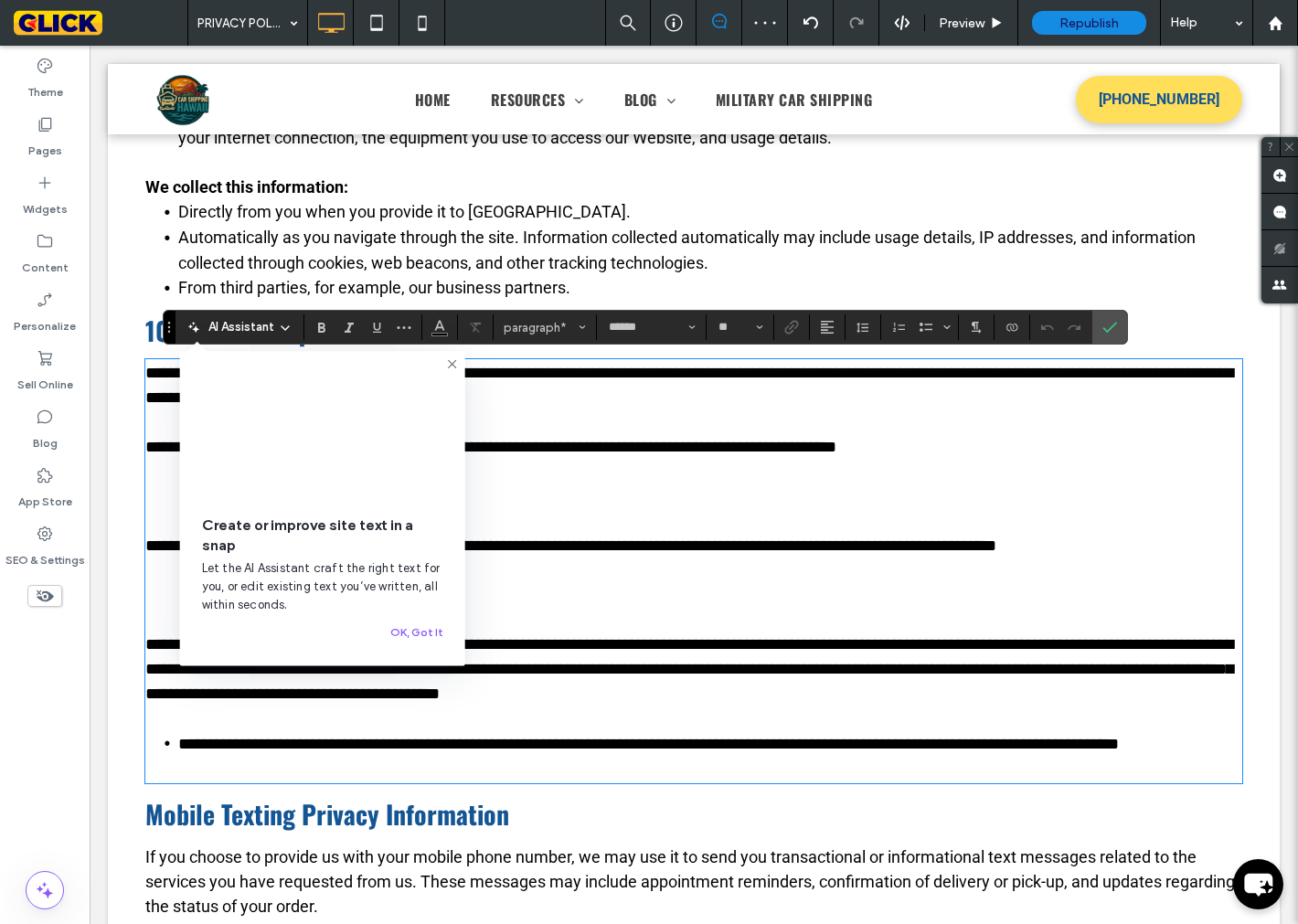
click at [151, 491] on p at bounding box center [694, 497] width 1097 height 25
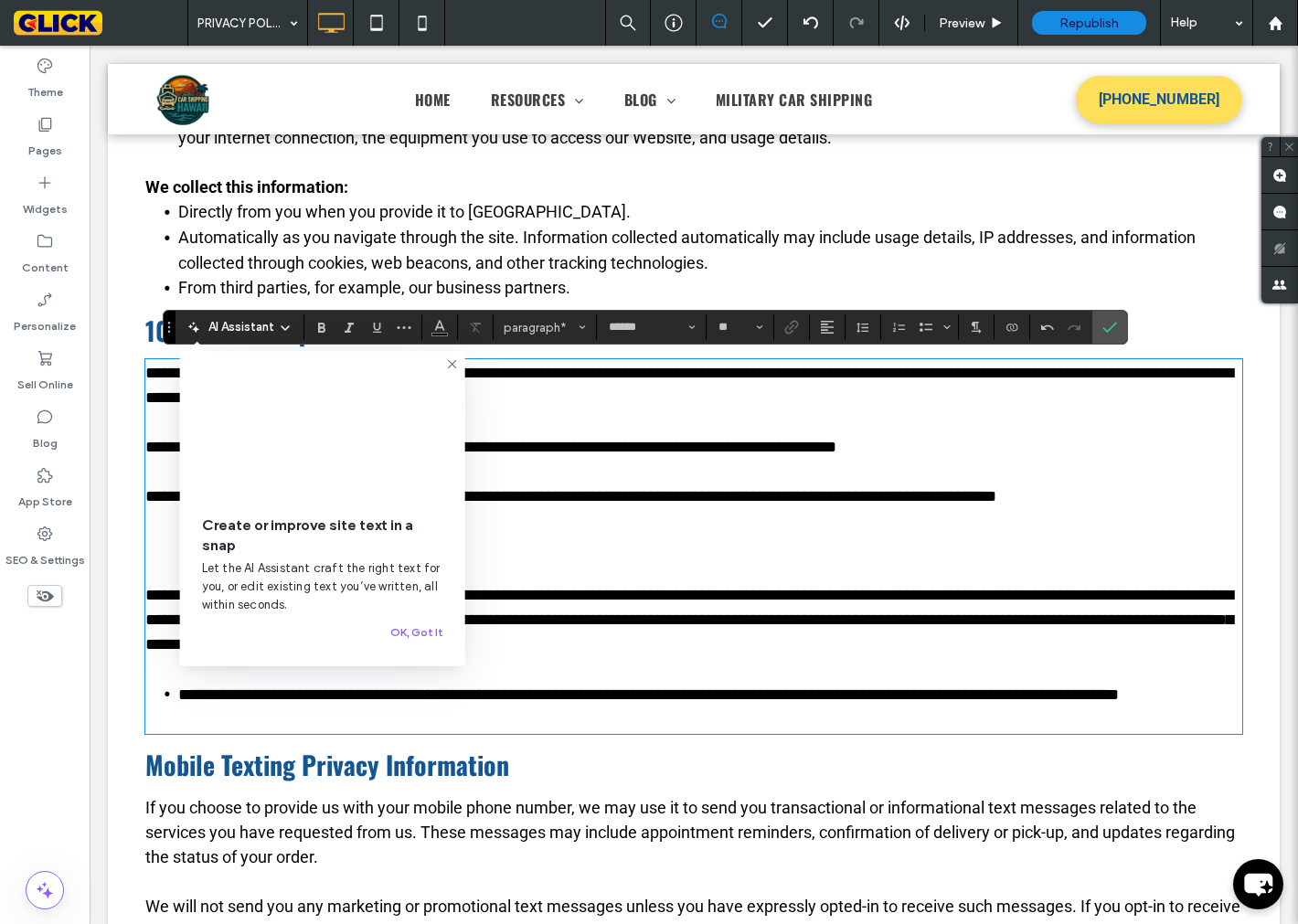
drag, startPoint x: 129, startPoint y: 540, endPoint x: 158, endPoint y: 547, distance: 29.8
click at [132, 541] on div "Welcome to Car Shipping Hawaii. We respect your privacy and are committed to pr…" at bounding box center [694, 703] width 1172 height 1831
click at [180, 547] on div "Create or improve site text in a snap Let the AI Assistant craft the right text…" at bounding box center [322, 507] width 285 height 314
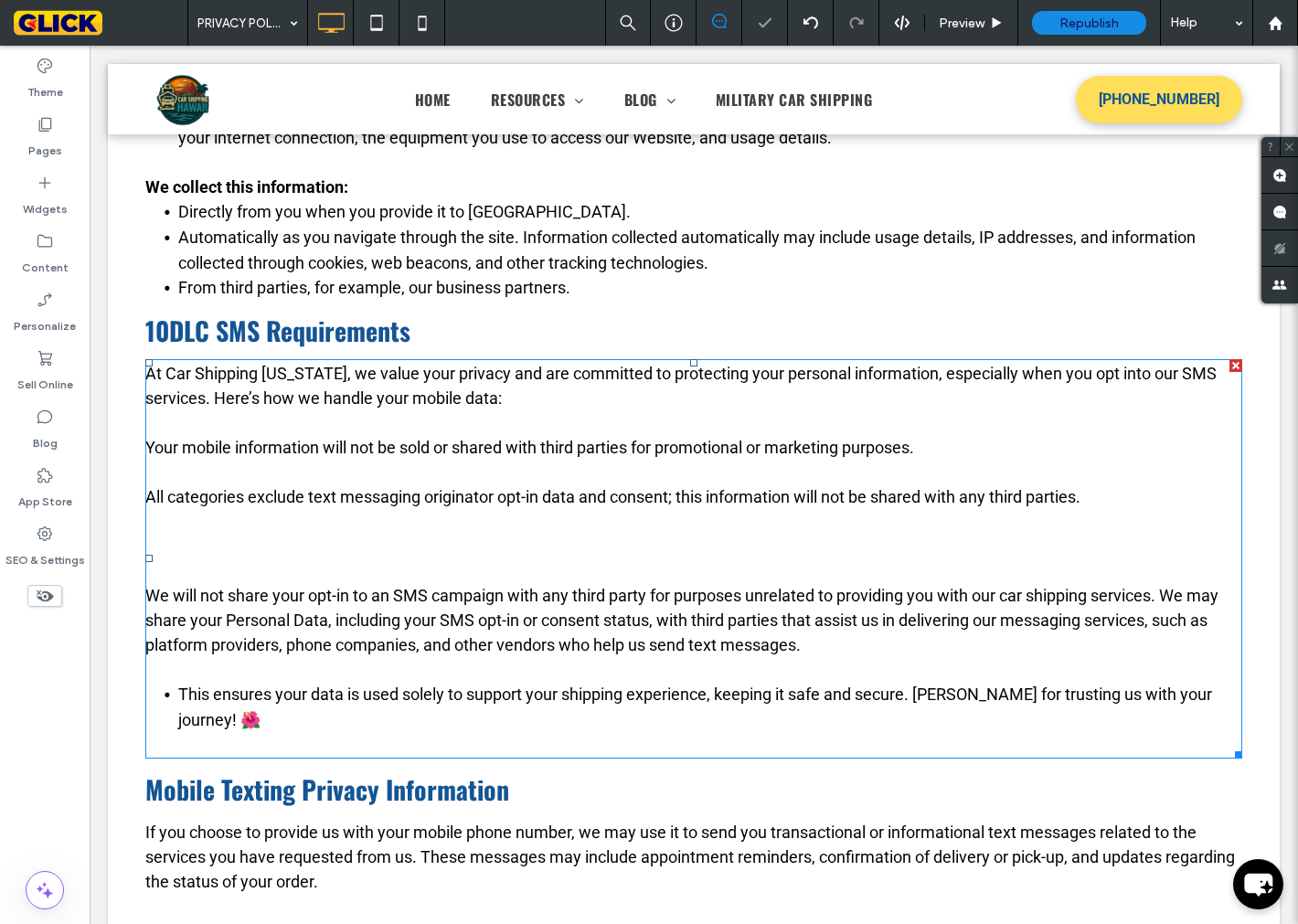
click at [152, 546] on p at bounding box center [694, 547] width 1097 height 25
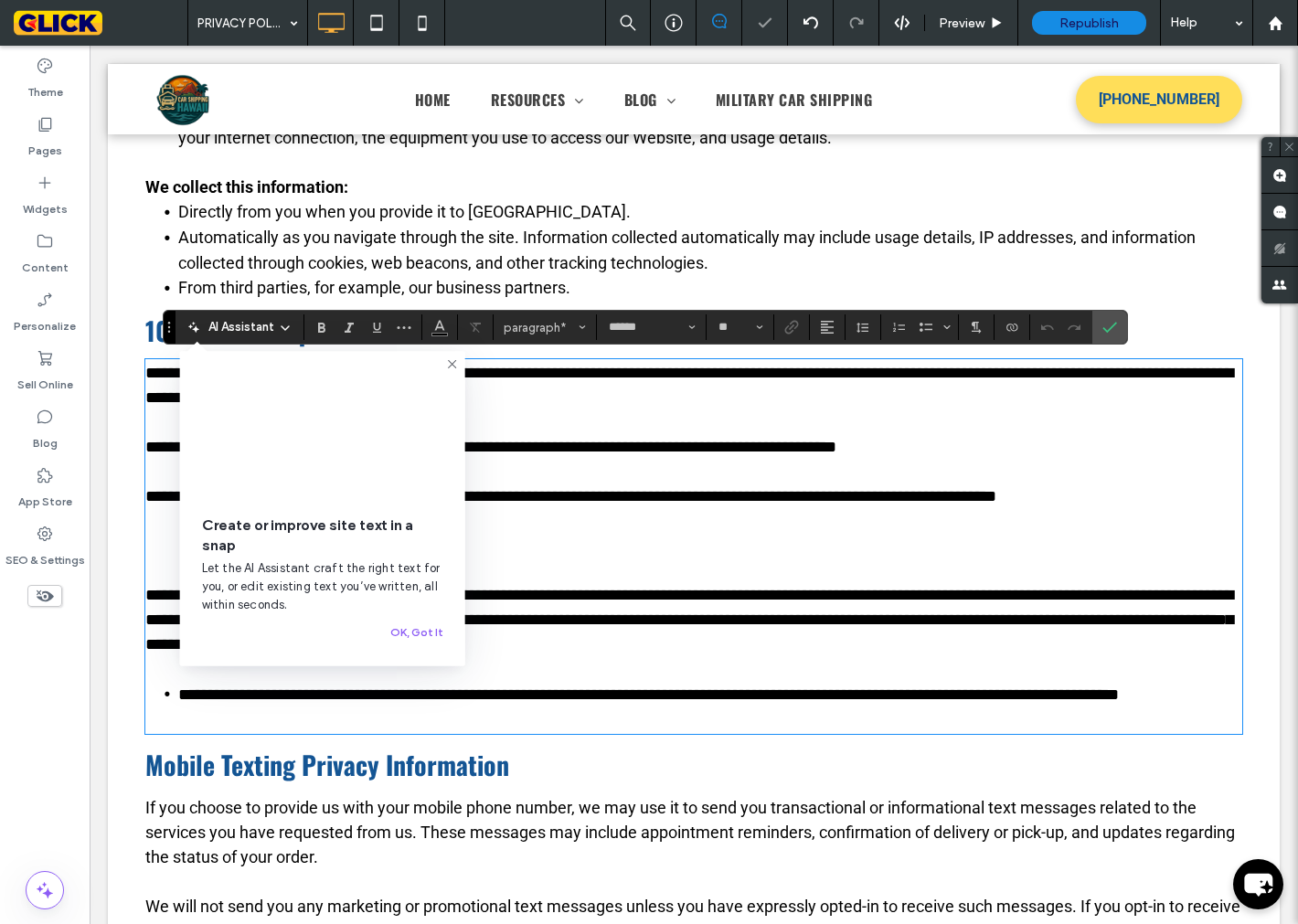
click at [156, 545] on p at bounding box center [694, 547] width 1097 height 25
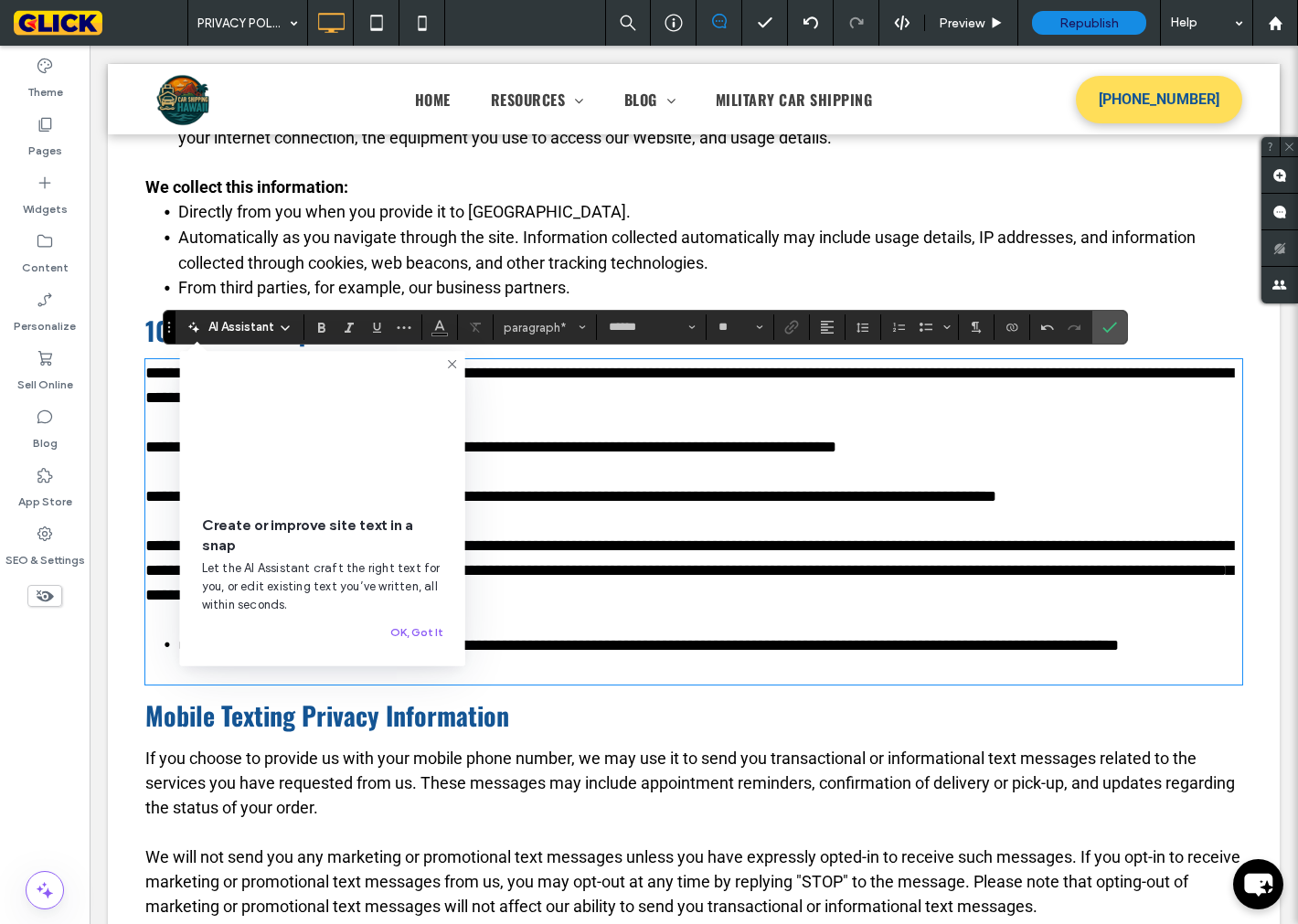
click at [452, 354] on div "Create or improve site text in a snap Let the AI Assistant craft the right text…" at bounding box center [322, 507] width 285 height 314
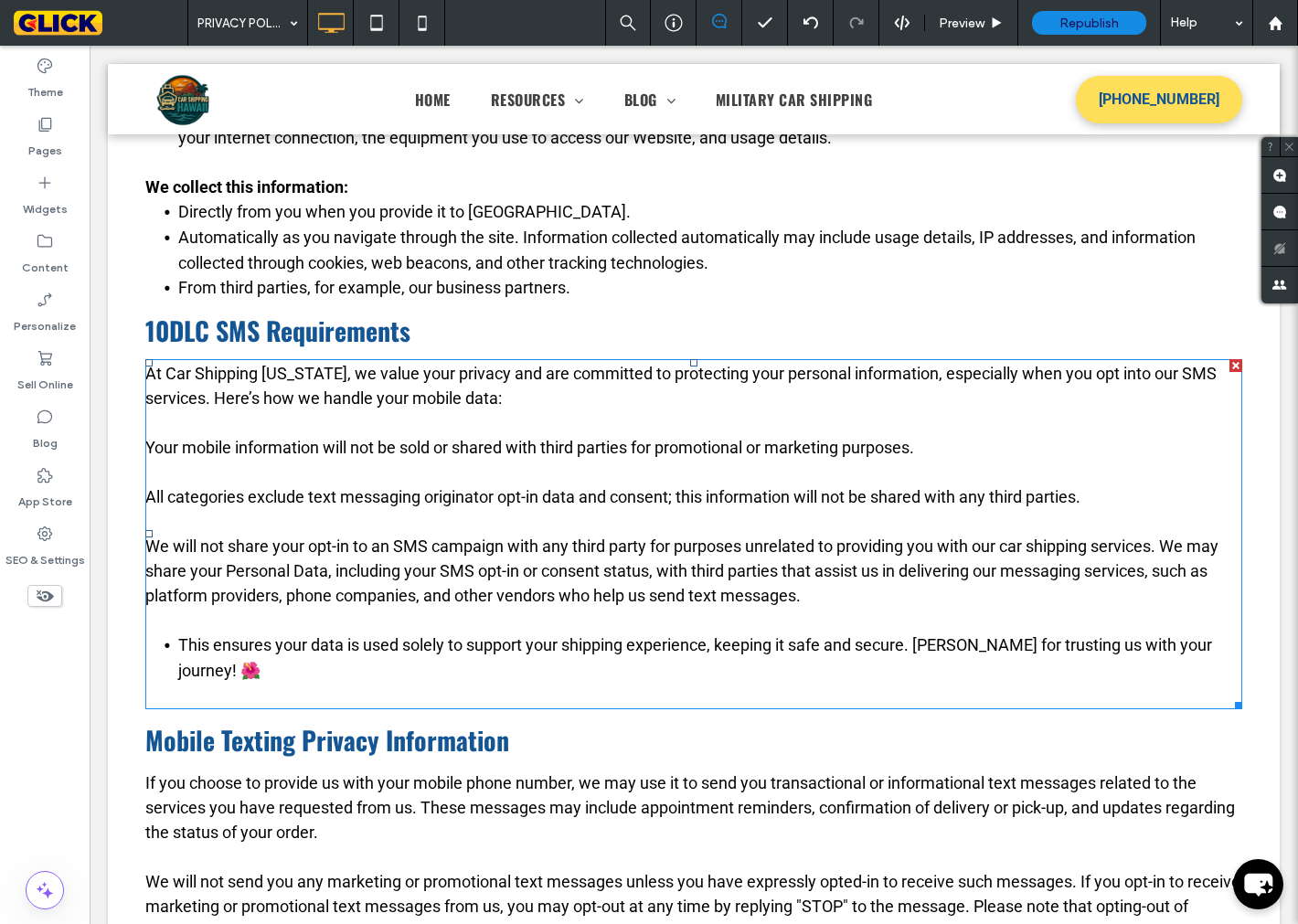
click at [179, 643] on li "This ensures your data is used solely to support your shipping experience, keep…" at bounding box center [710, 657] width 1064 height 51
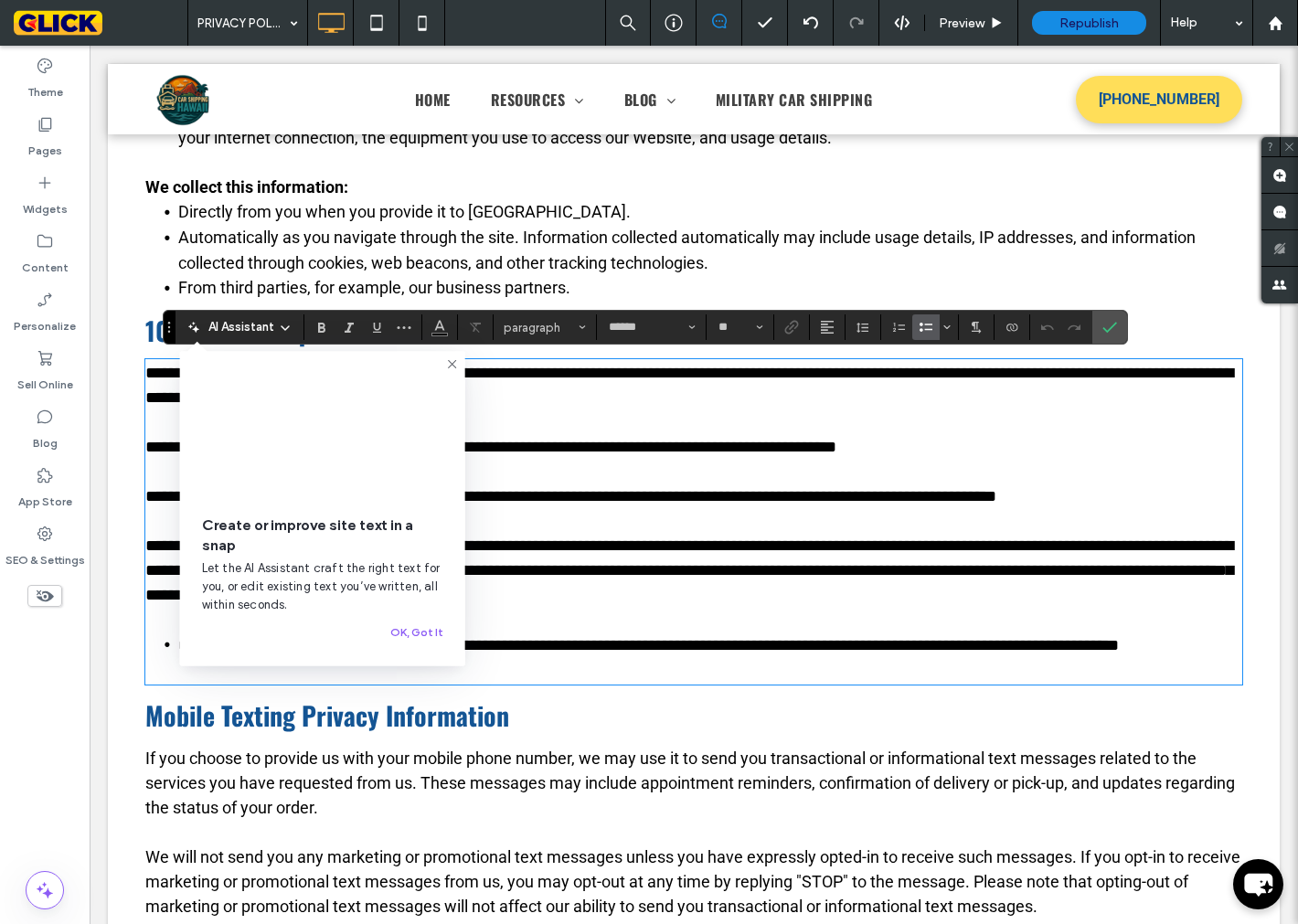
drag, startPoint x: 164, startPoint y: 642, endPoint x: 128, endPoint y: 632, distance: 37.4
click at [128, 632] on div "Welcome to Car Shipping Hawaii. We respect your privacy and are committed to pr…" at bounding box center [694, 678] width 1172 height 1781
click at [145, 450] on span "**********" at bounding box center [490, 446] width 691 height 16
click at [452, 364] on use at bounding box center [452, 364] width 9 height 9
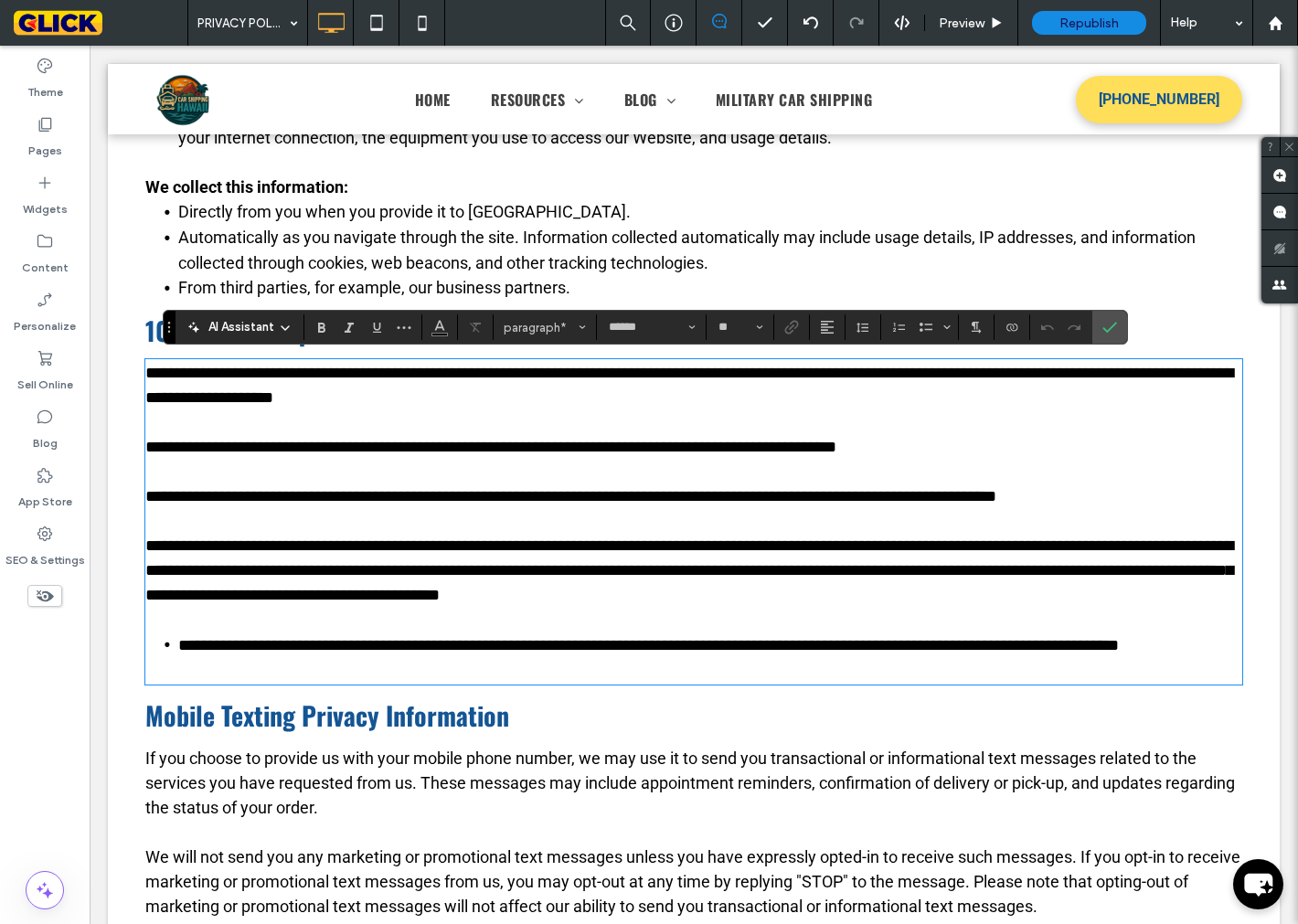
click at [179, 646] on span "**********" at bounding box center [649, 645] width 941 height 16
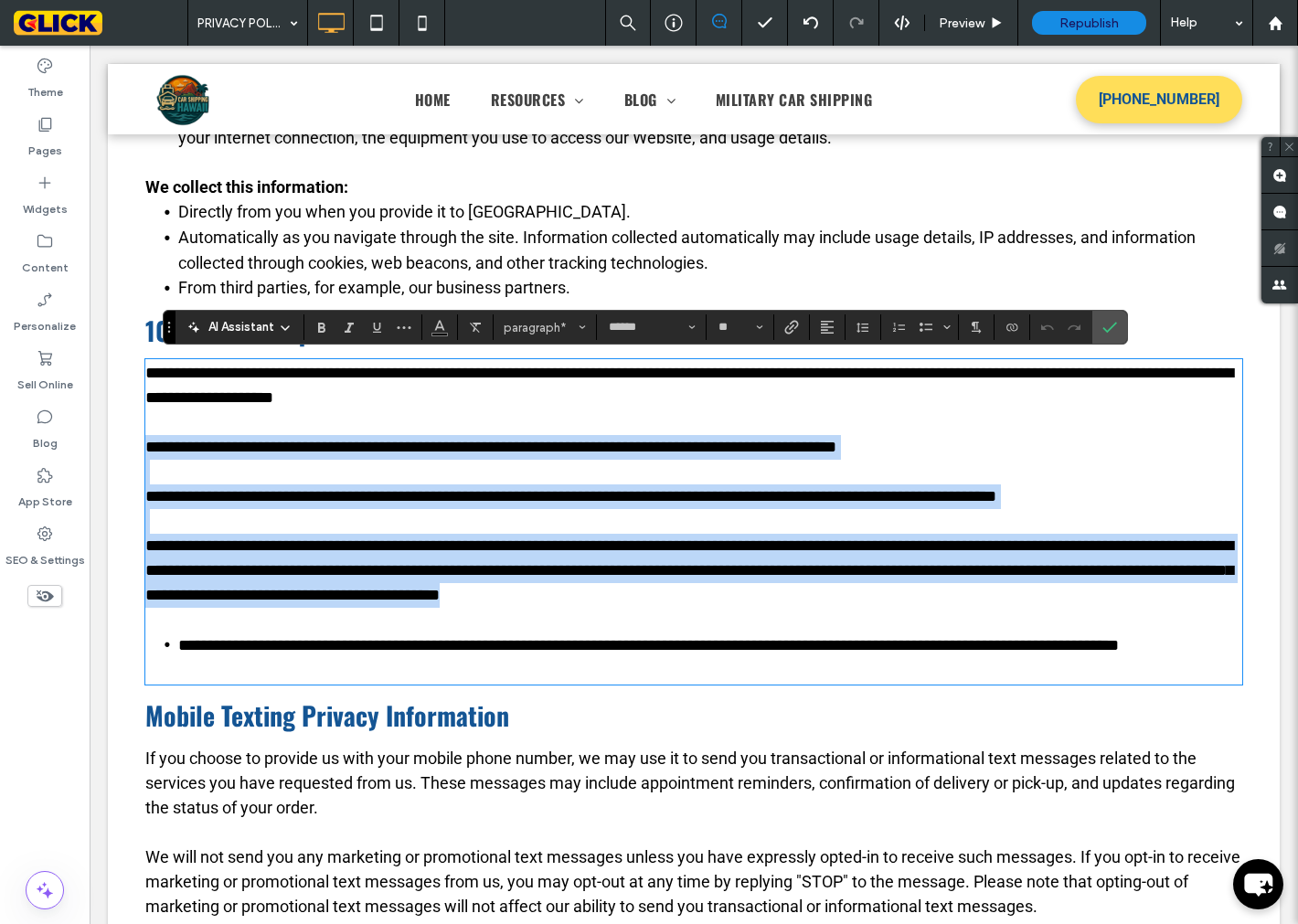
drag, startPoint x: 140, startPoint y: 440, endPoint x: 834, endPoint y: 591, distance: 710.2
click at [834, 591] on div "**********" at bounding box center [694, 522] width 1097 height 322
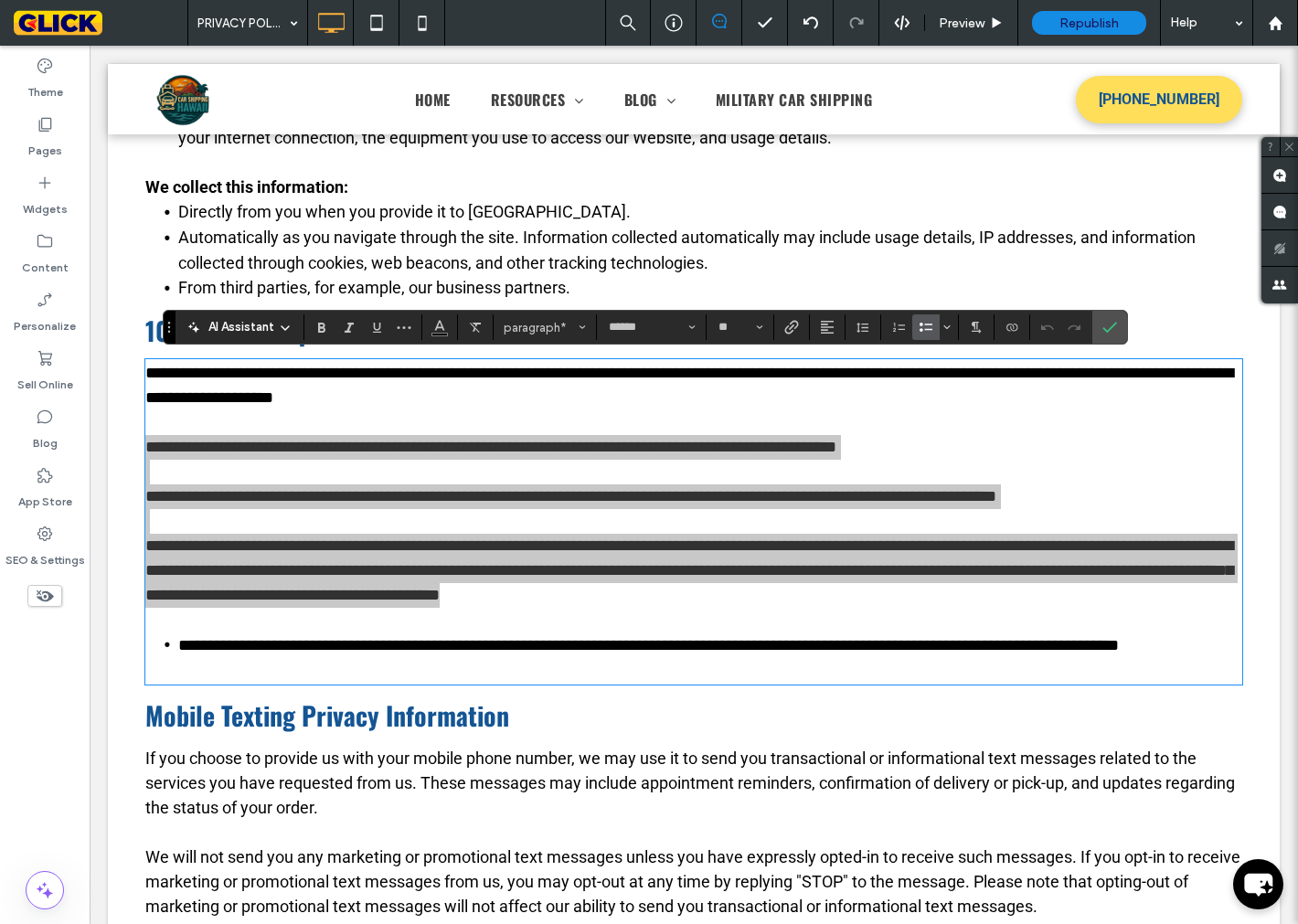
click at [920, 318] on span "Bulleted List" at bounding box center [922, 327] width 9 height 26
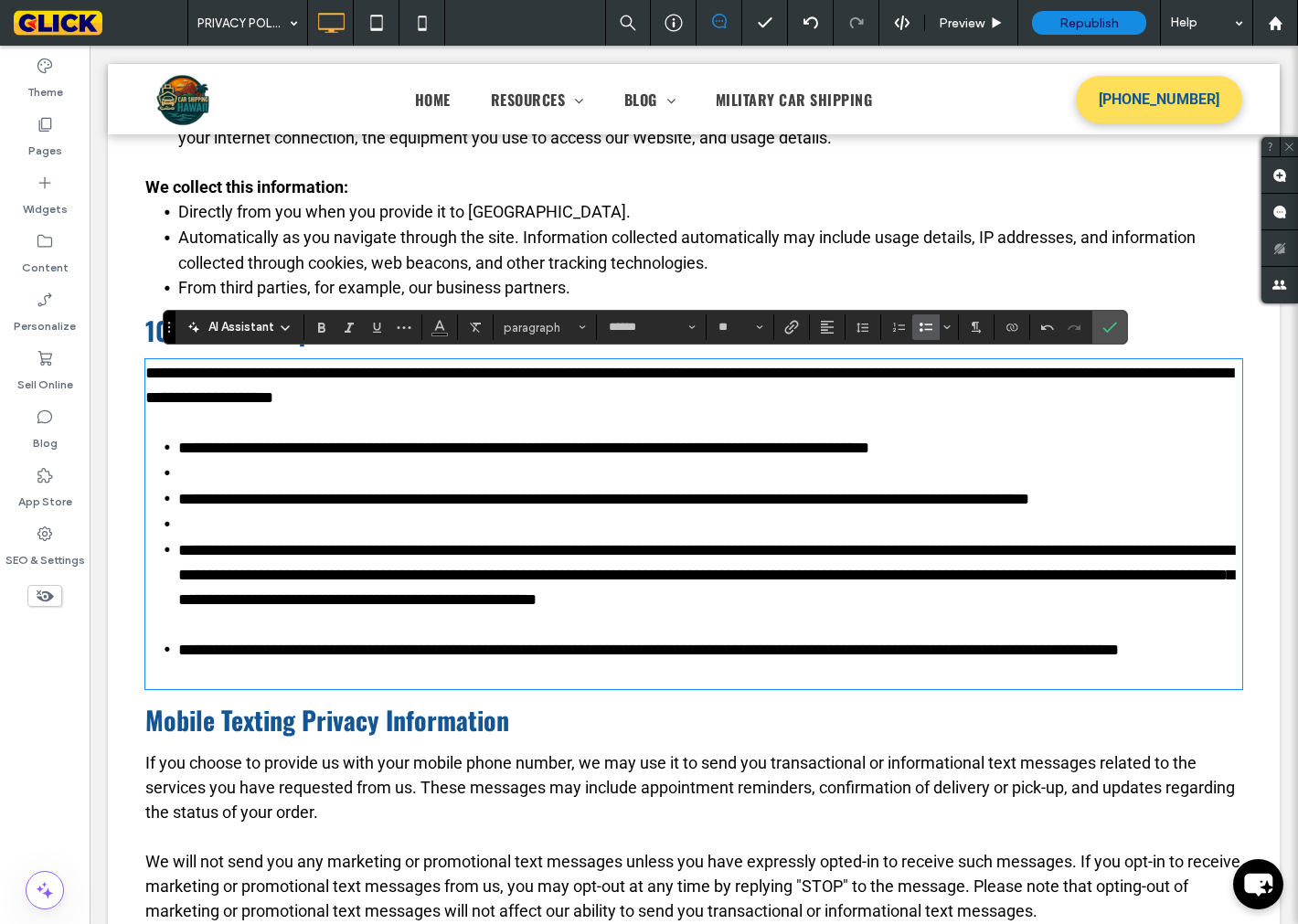
click at [179, 652] on span "**********" at bounding box center [649, 650] width 941 height 16
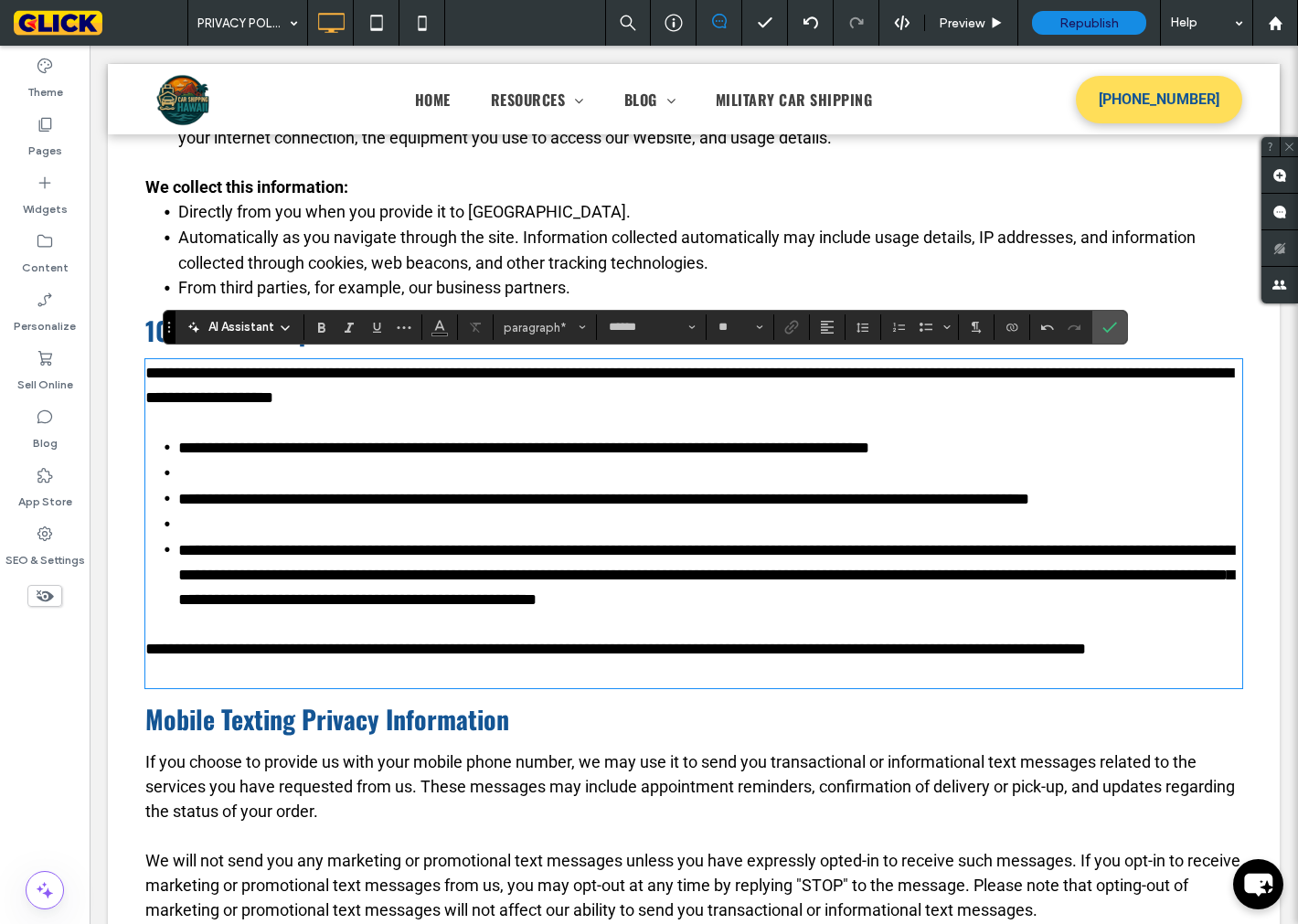
click at [579, 702] on h2 "Mobile Texting Privacy Information" at bounding box center [694, 720] width 1097 height 38
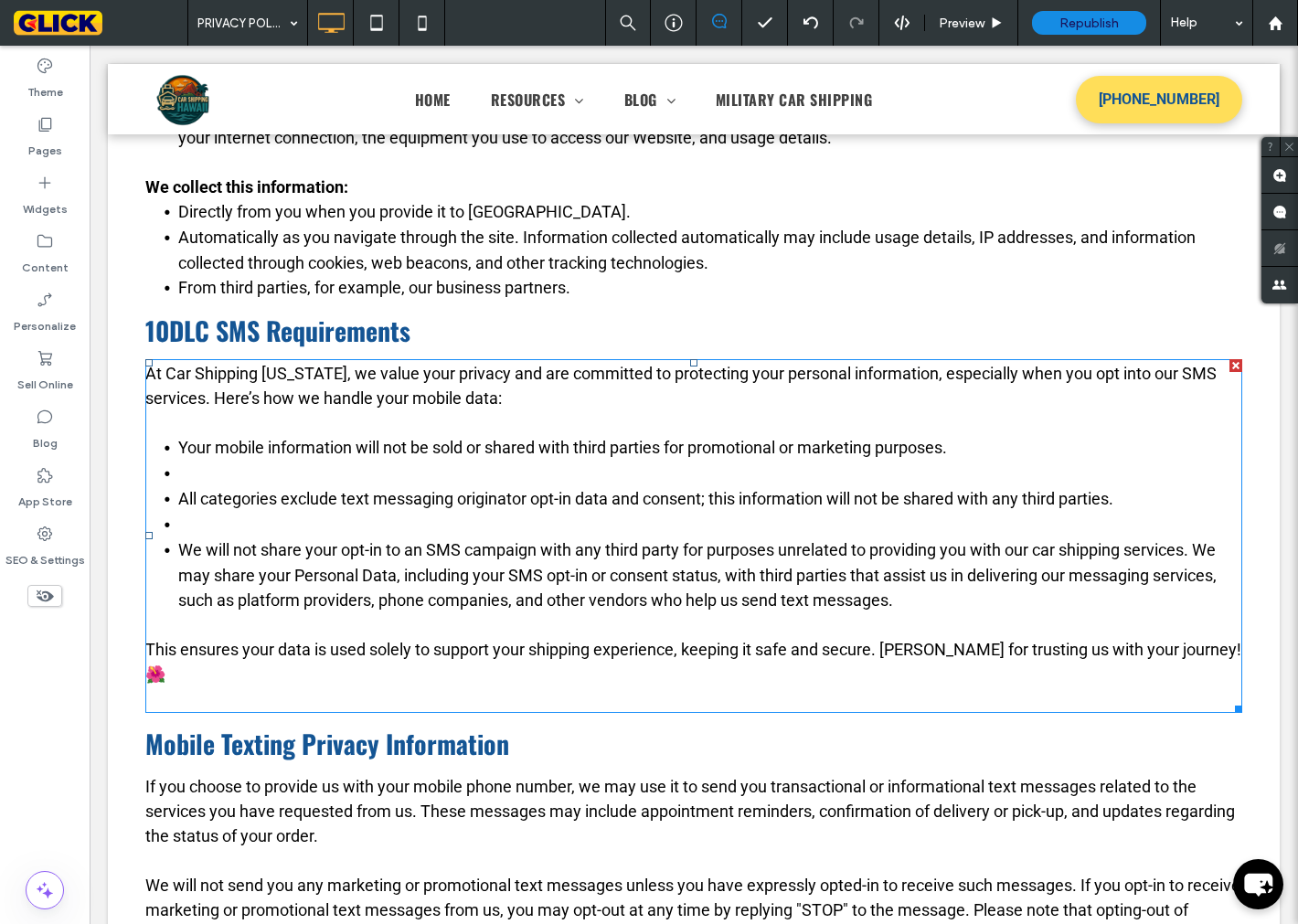
click at [201, 473] on li at bounding box center [710, 473] width 1064 height 26
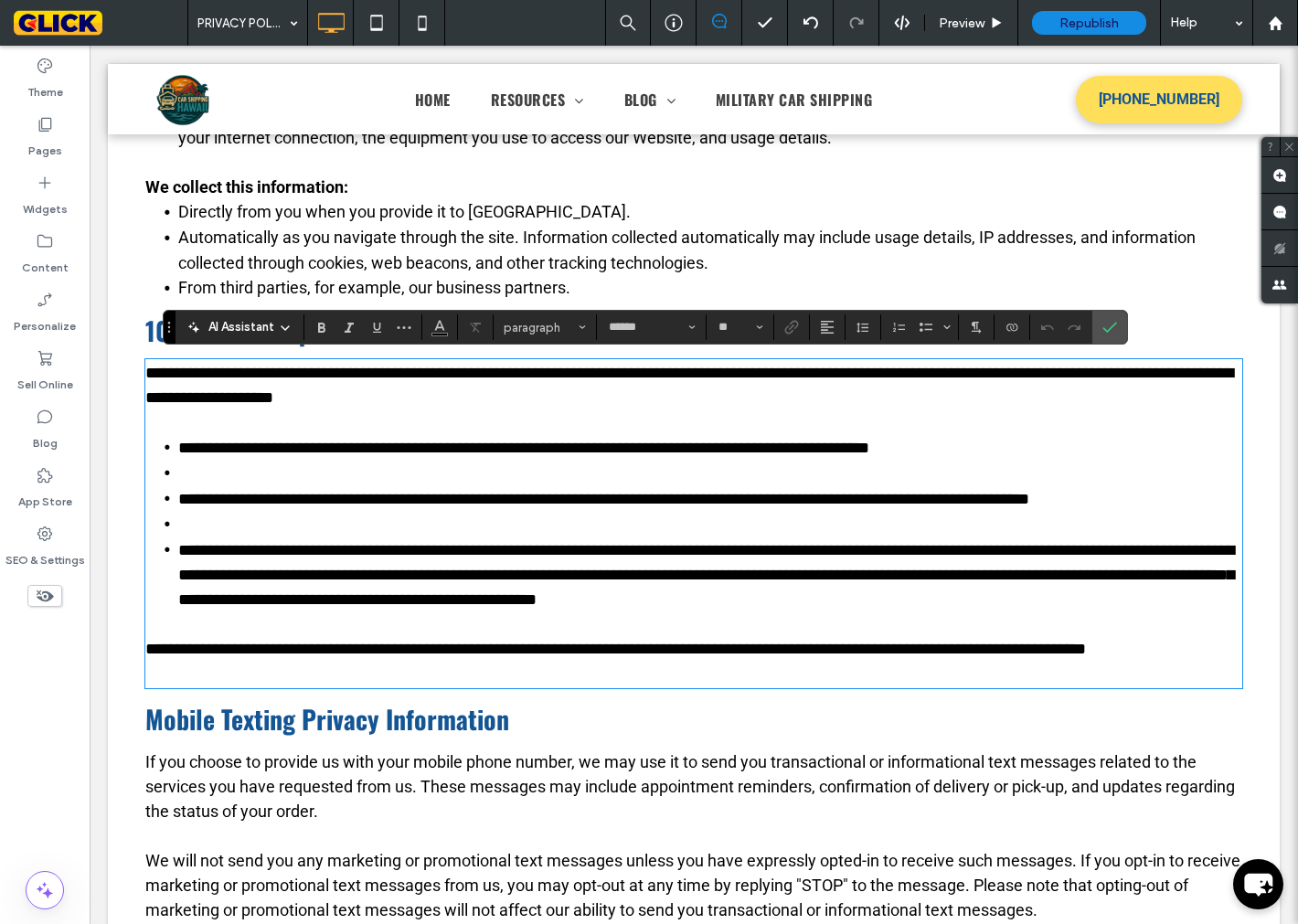
click at [201, 471] on li at bounding box center [710, 473] width 1064 height 26
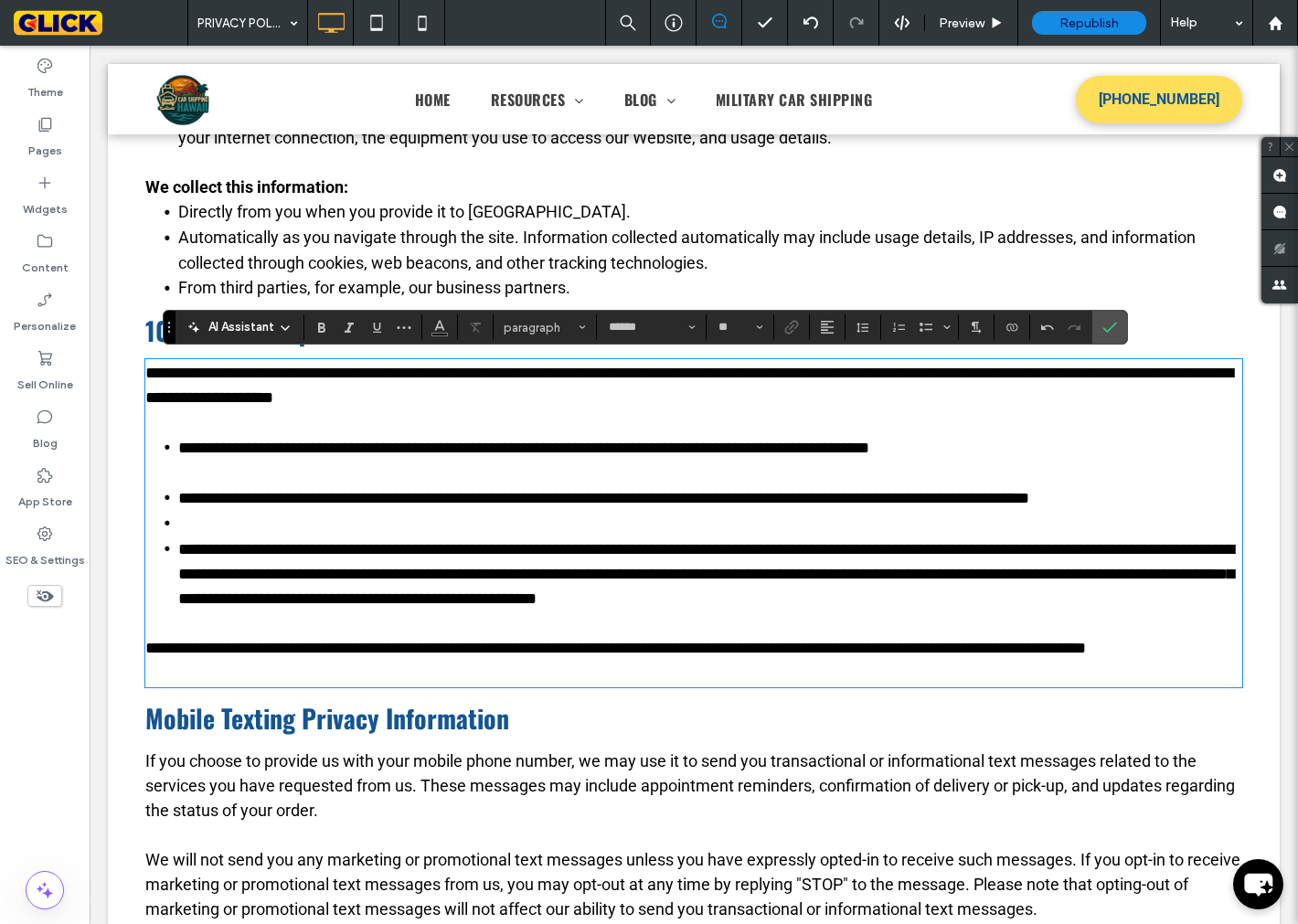
click at [188, 516] on li at bounding box center [710, 524] width 1064 height 26
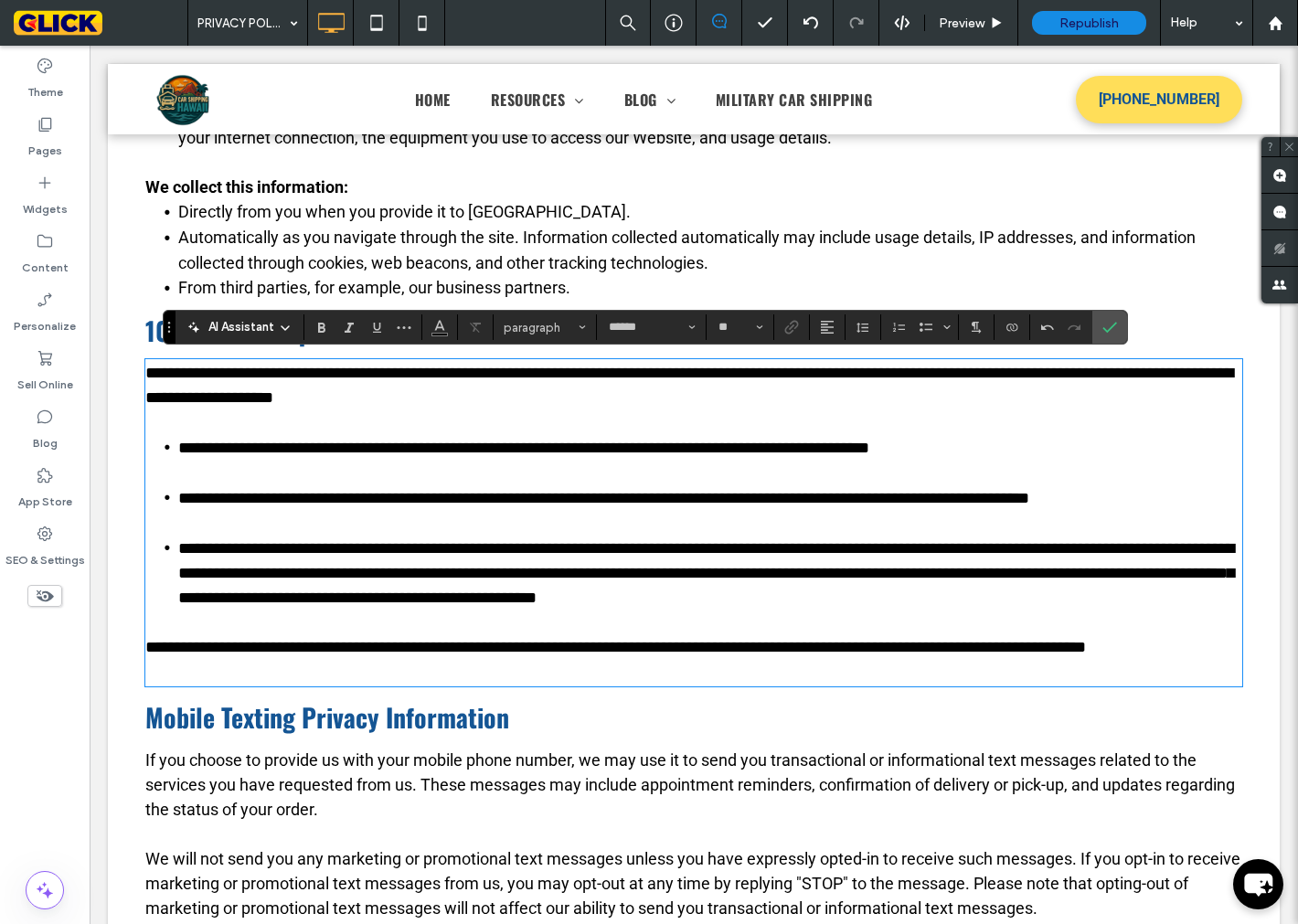
click at [184, 112] on div at bounding box center [694, 99] width 1172 height 71
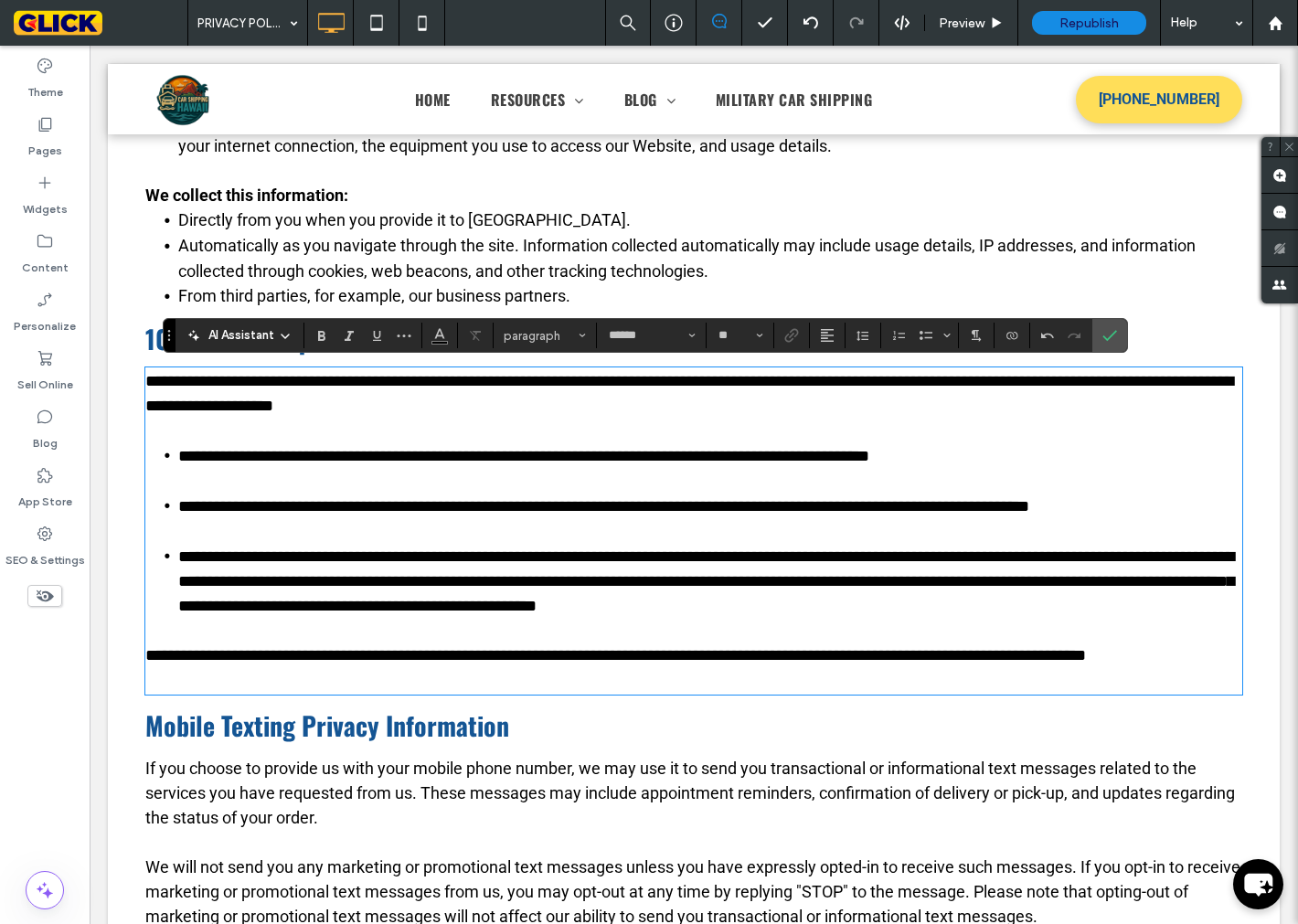
click at [432, 95] on div at bounding box center [694, 99] width 1172 height 71
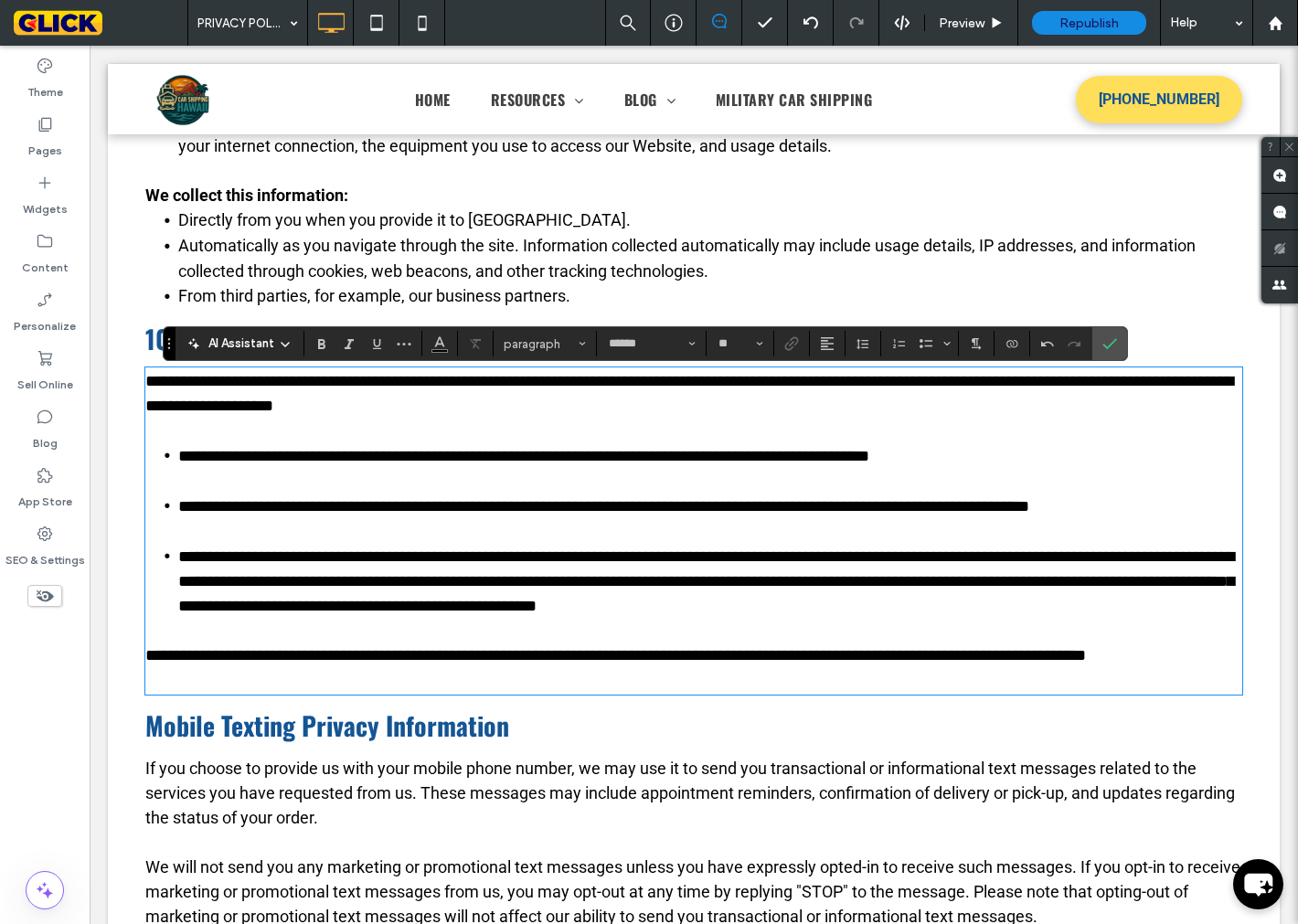
scroll to position [693, 0]
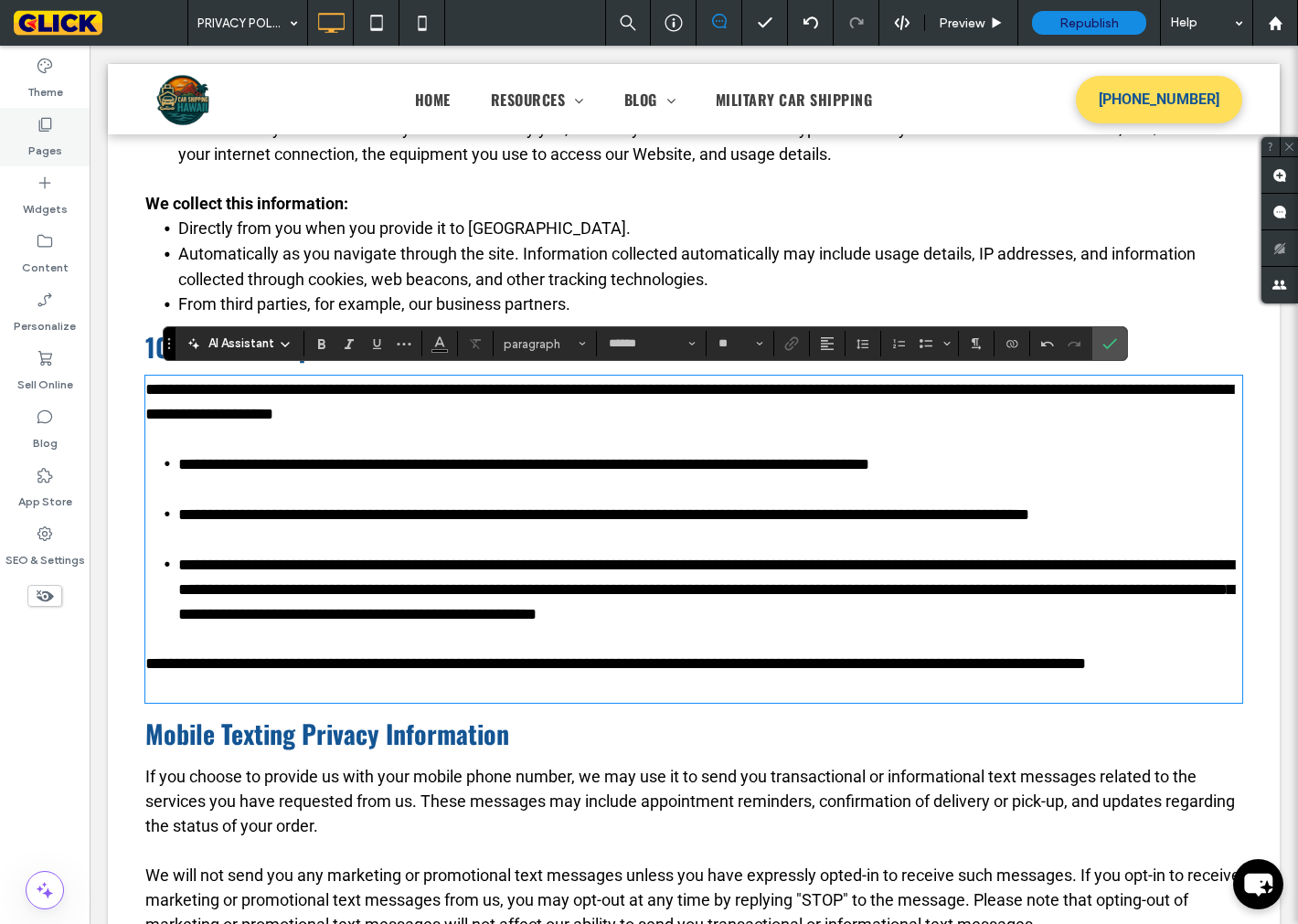
click at [51, 151] on label "Pages" at bounding box center [45, 146] width 33 height 26
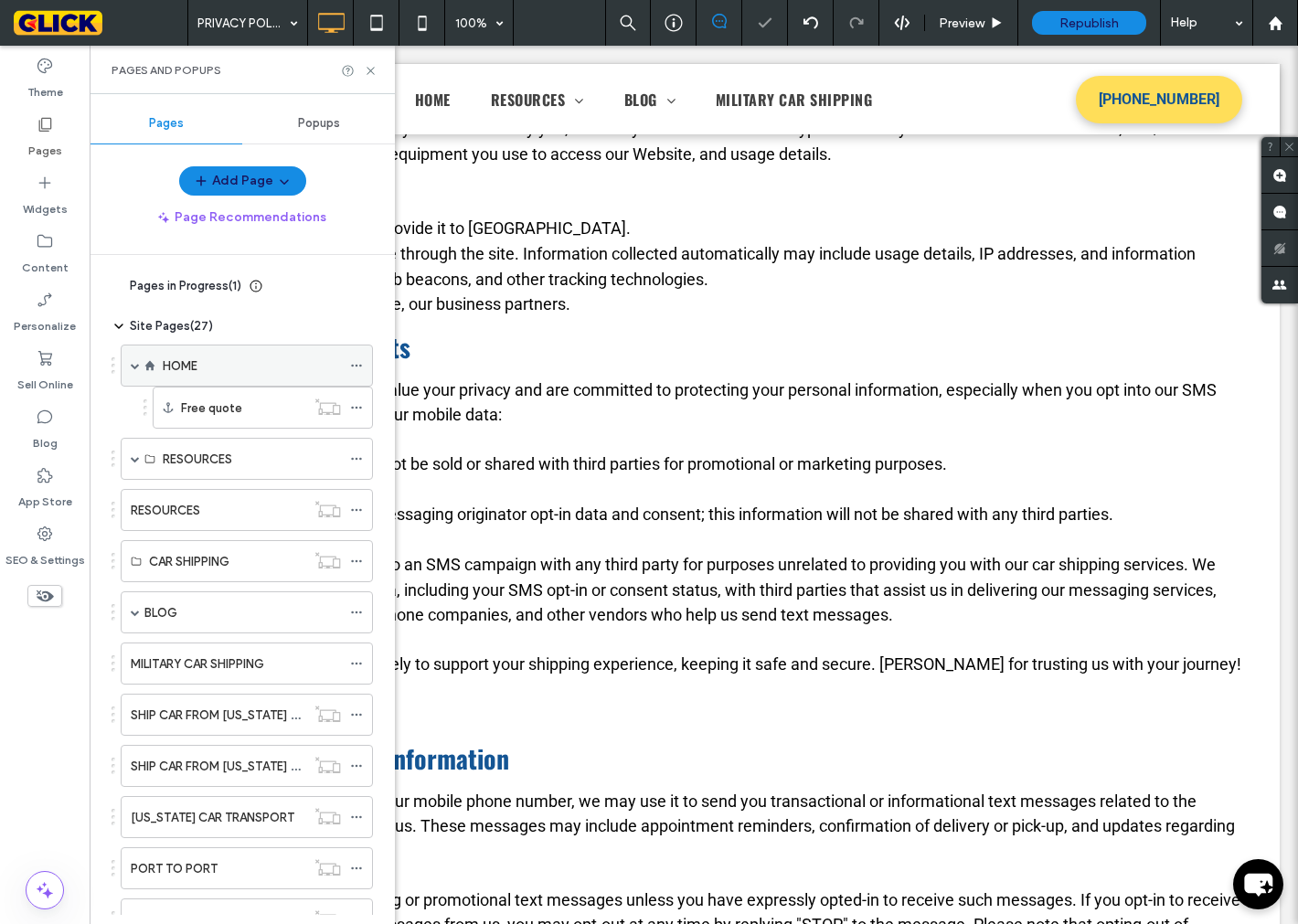
click at [231, 368] on div "HOME" at bounding box center [251, 366] width 179 height 19
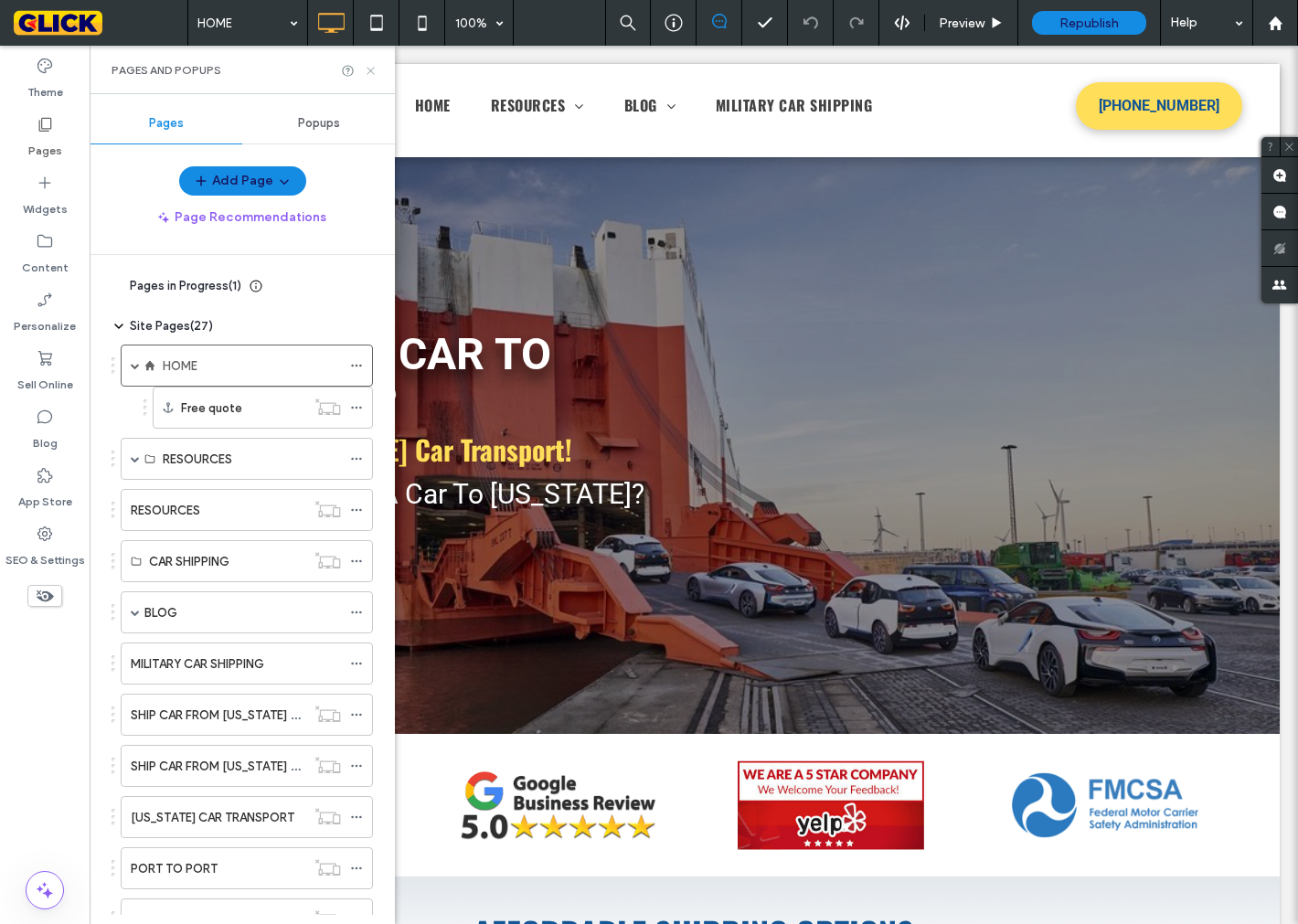
click at [375, 66] on icon at bounding box center [371, 71] width 13 height 13
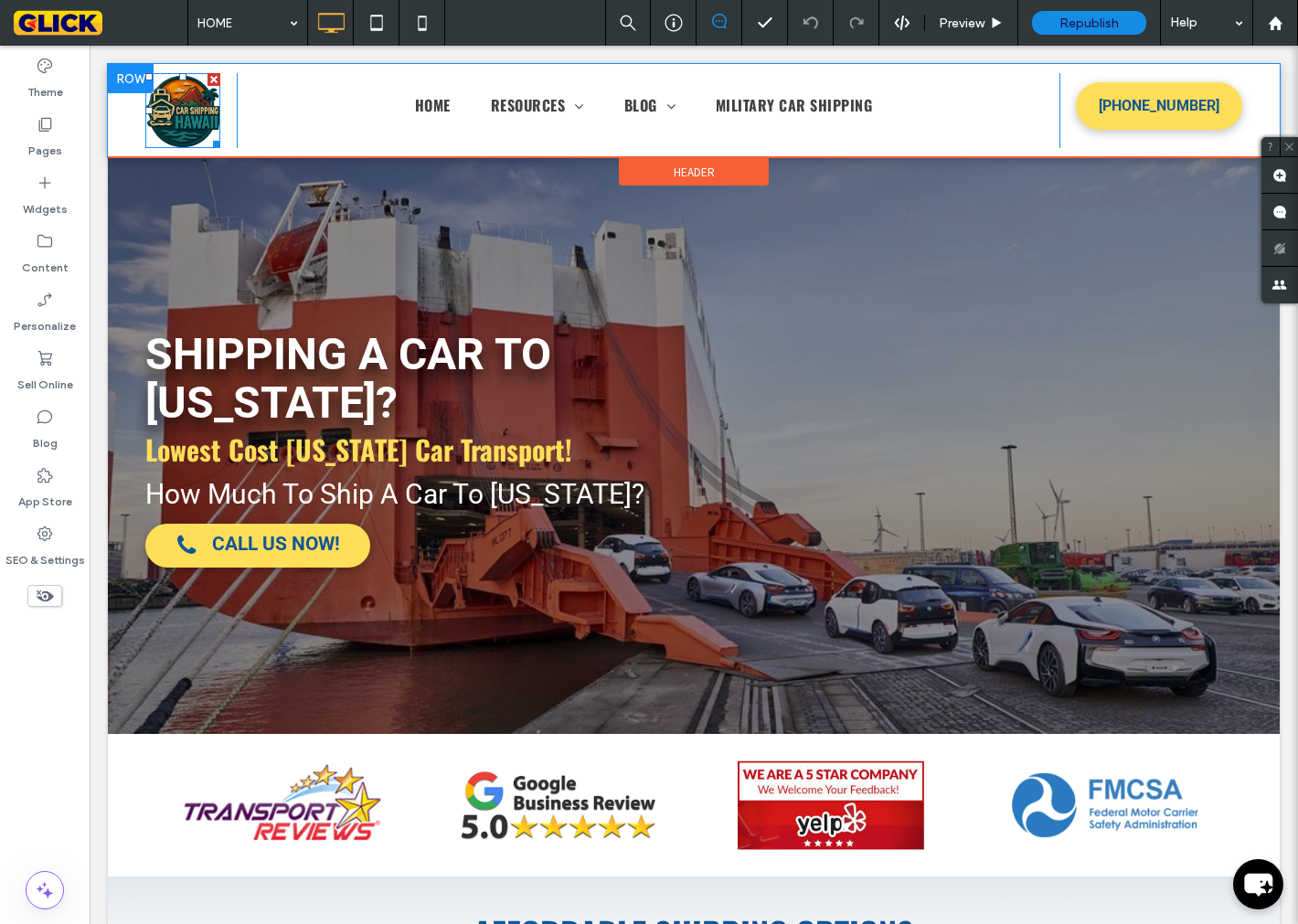
click at [206, 114] on img at bounding box center [183, 111] width 75 height 75
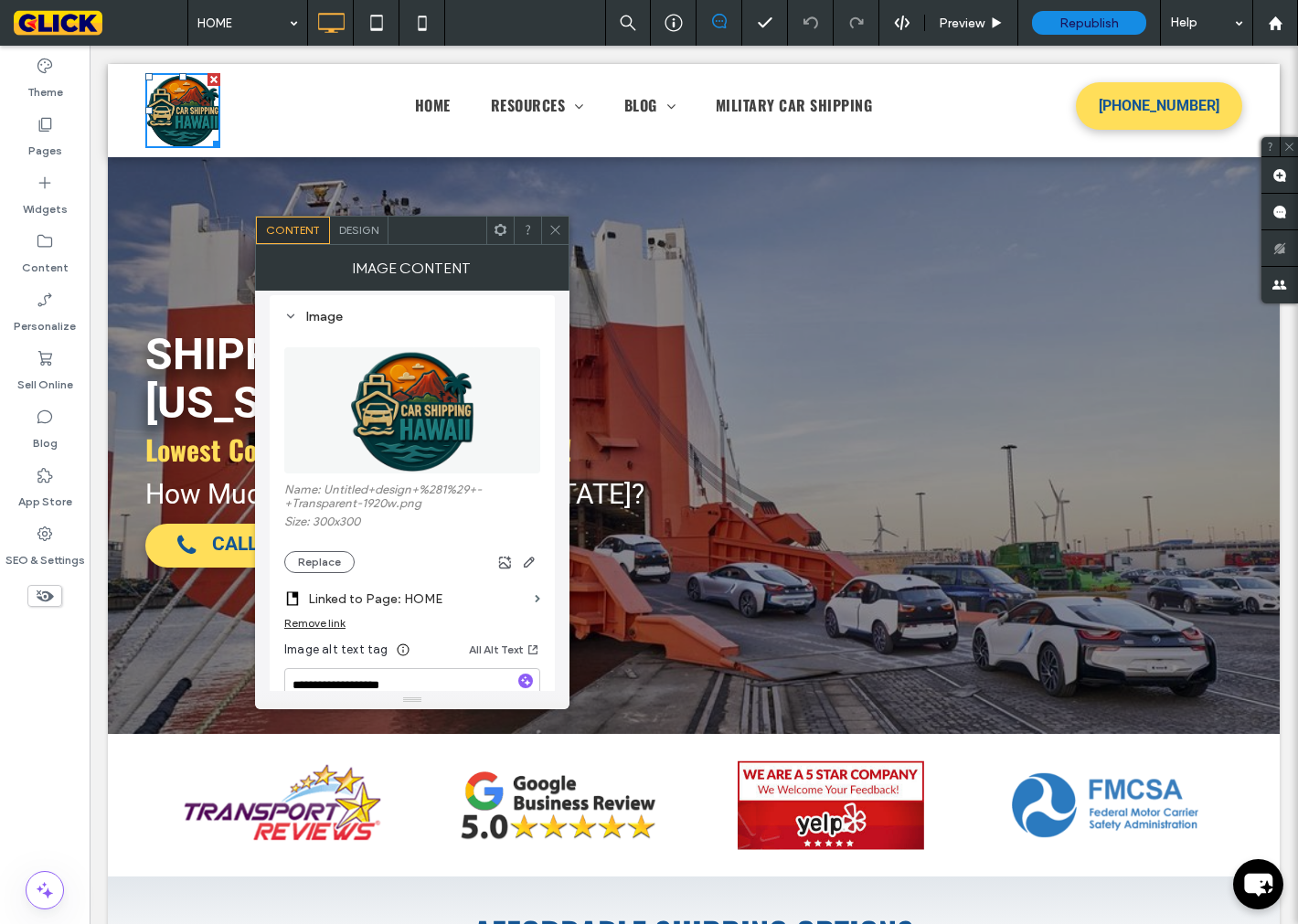
scroll to position [305, 0]
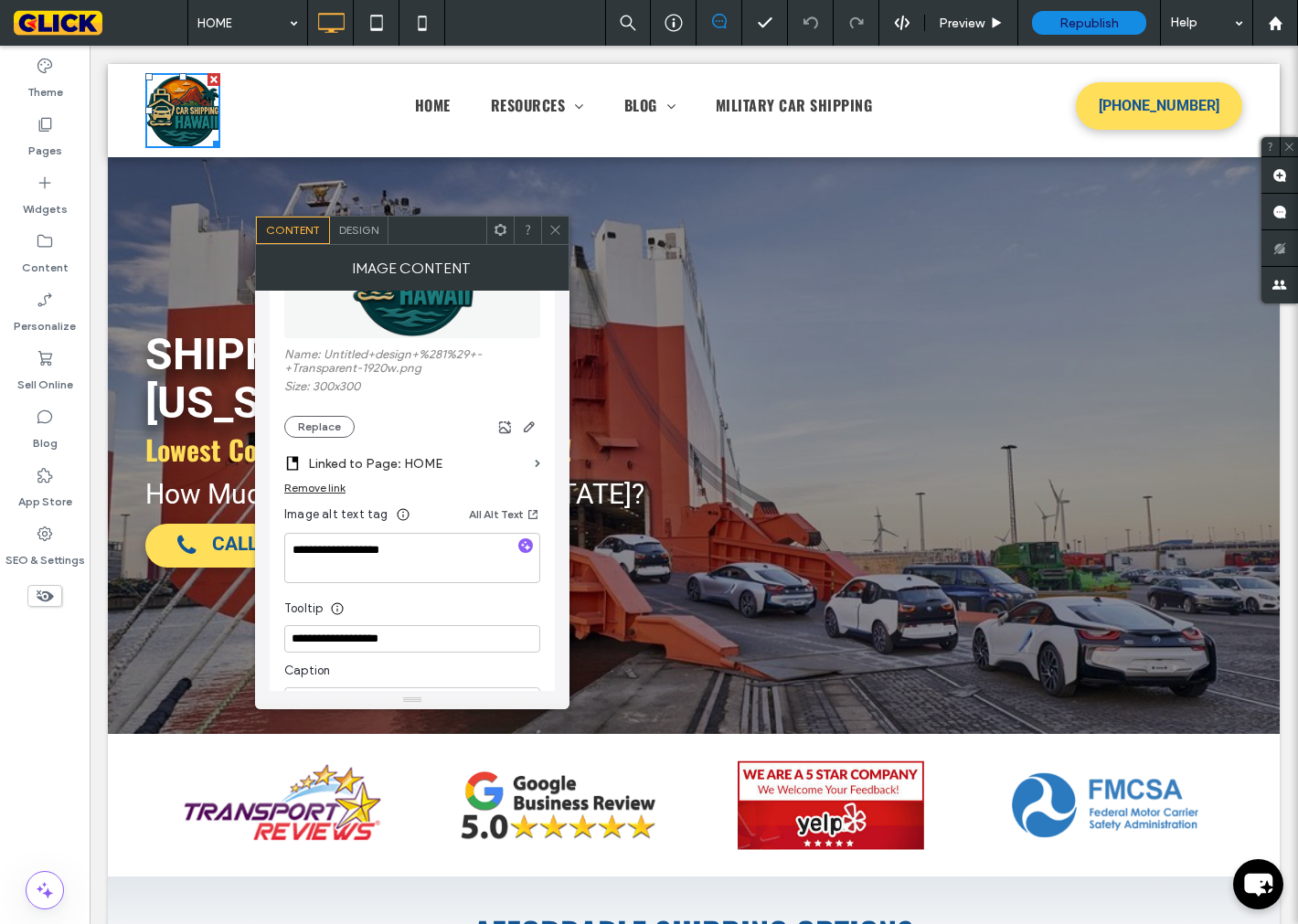
click at [787, 653] on div "Click To Paste" at bounding box center [1014, 444] width 457 height 448
